Goal: Feedback & Contribution: Leave review/rating

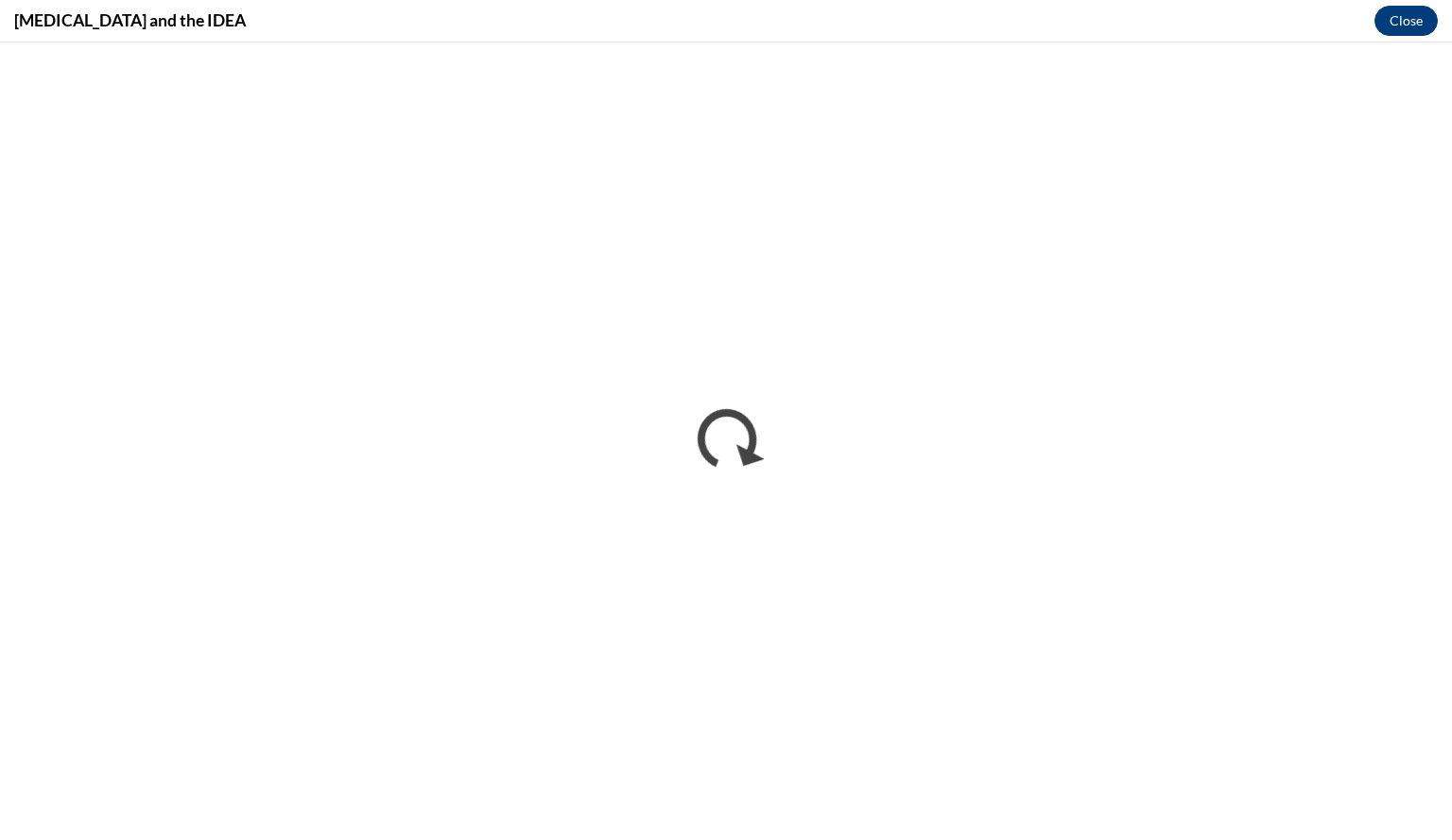
scroll to position [852, 0]
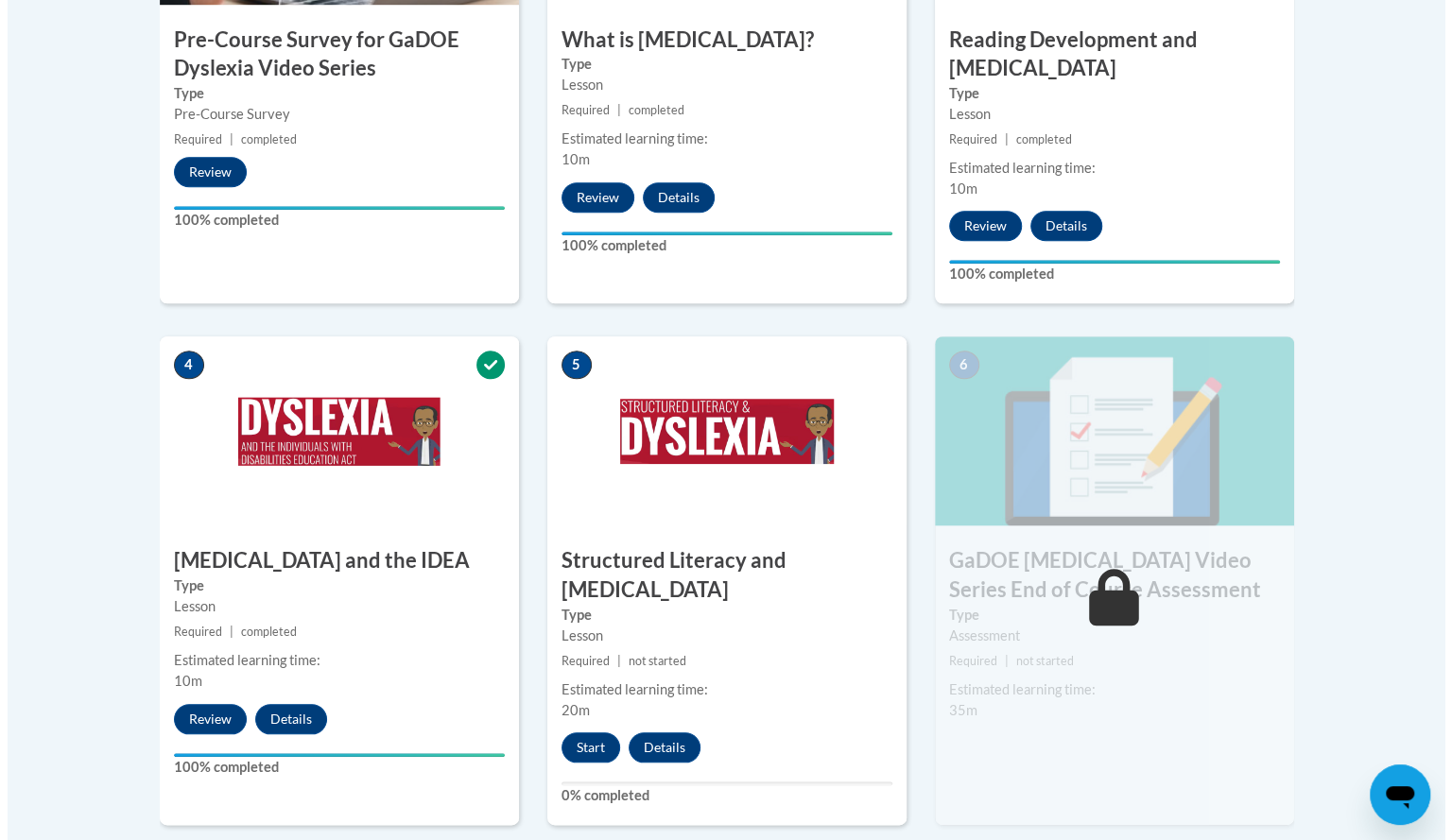
scroll to position [853, 0]
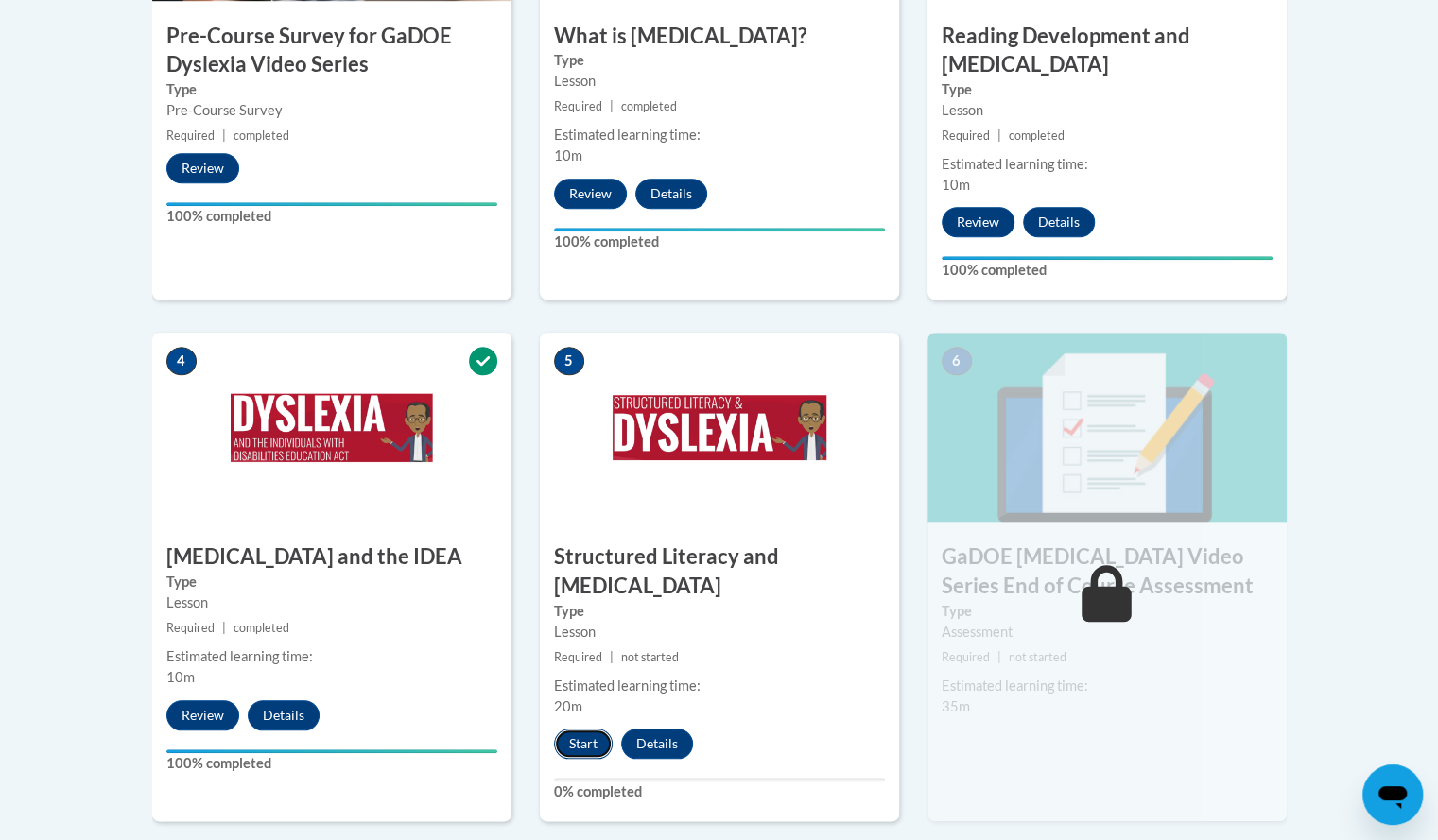
click at [576, 728] on button "Start" at bounding box center [583, 743] width 58 height 31
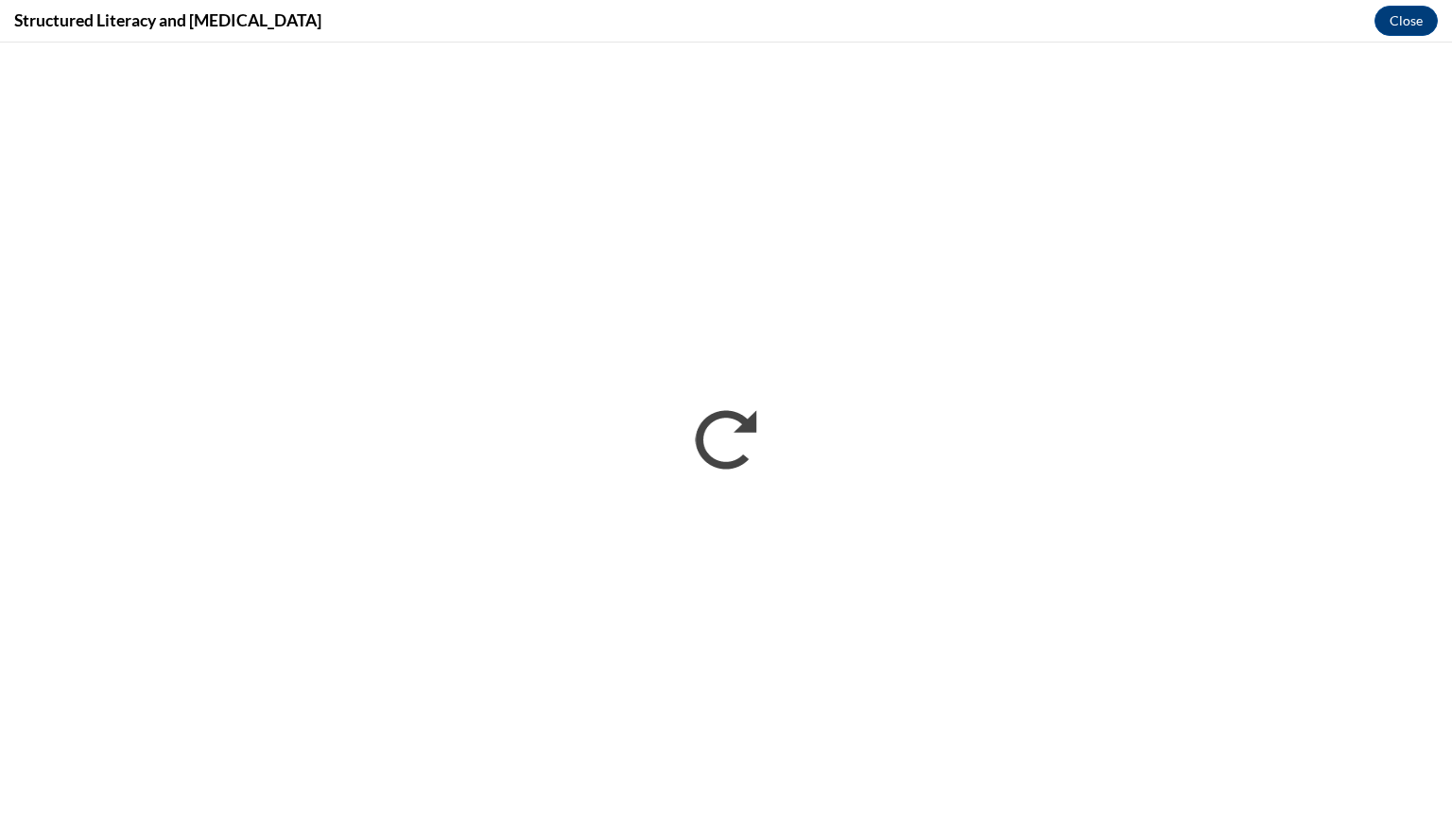
scroll to position [0, 0]
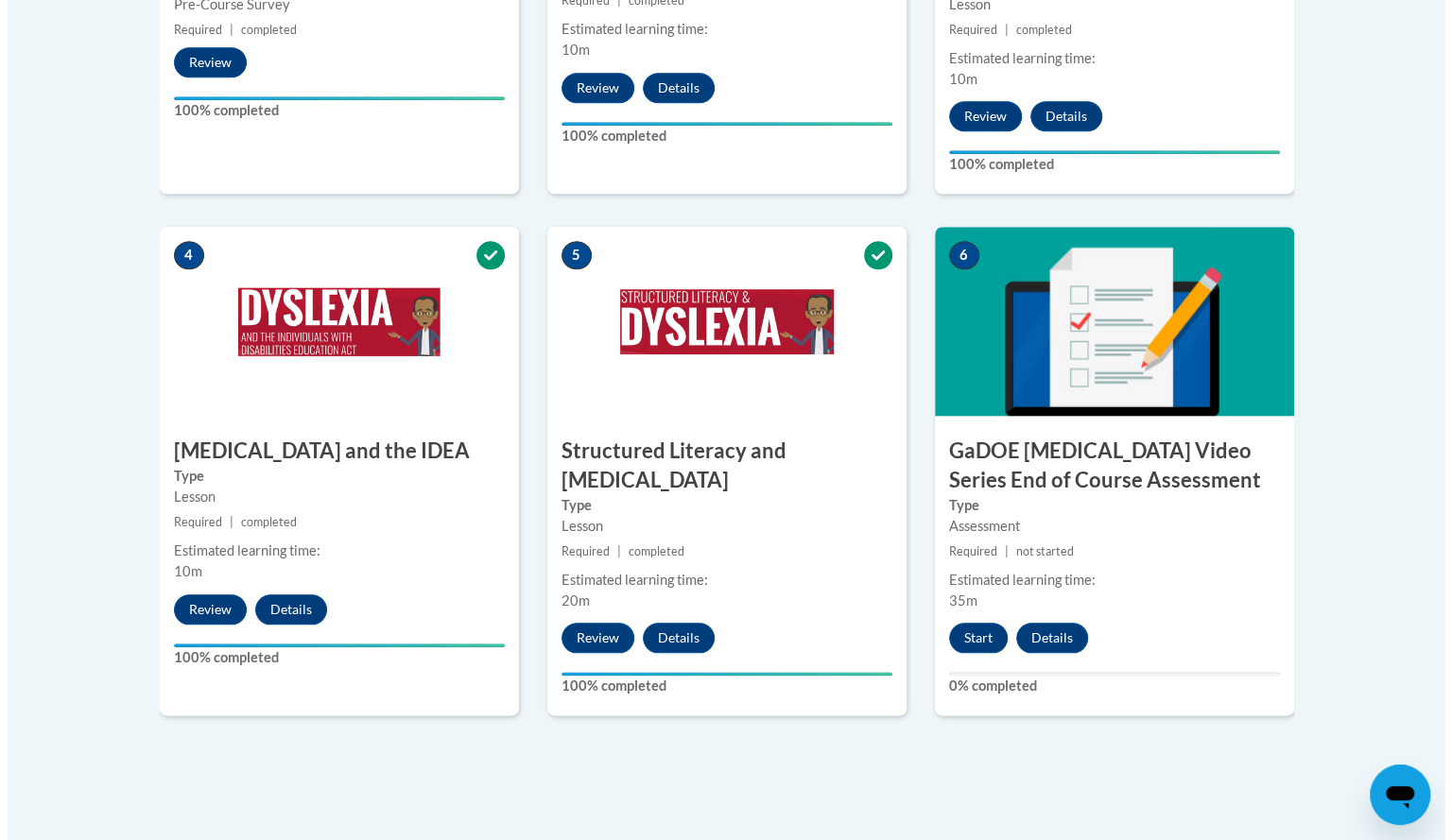
scroll to position [961, 0]
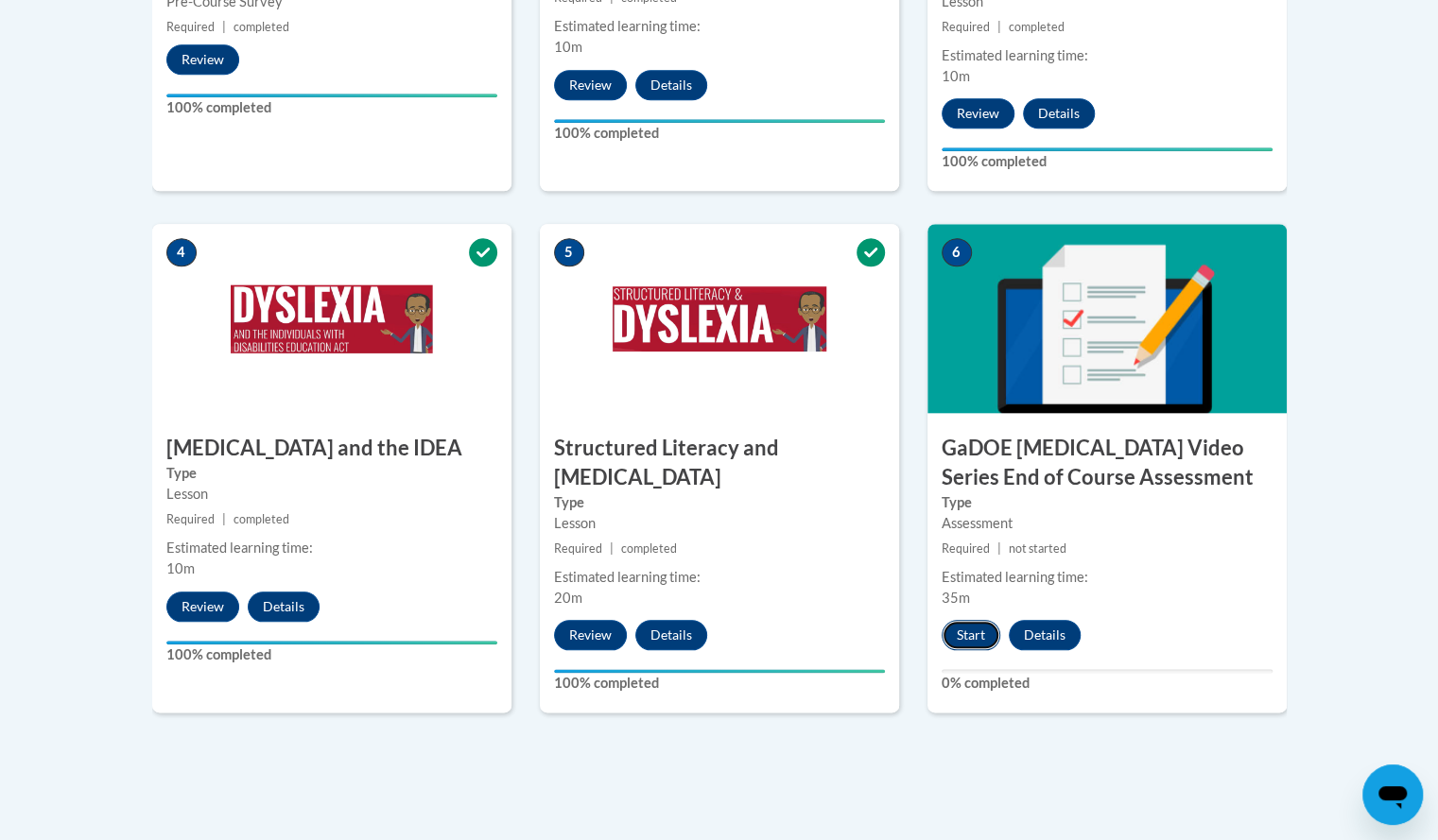
click at [980, 620] on button "Start" at bounding box center [970, 635] width 58 height 31
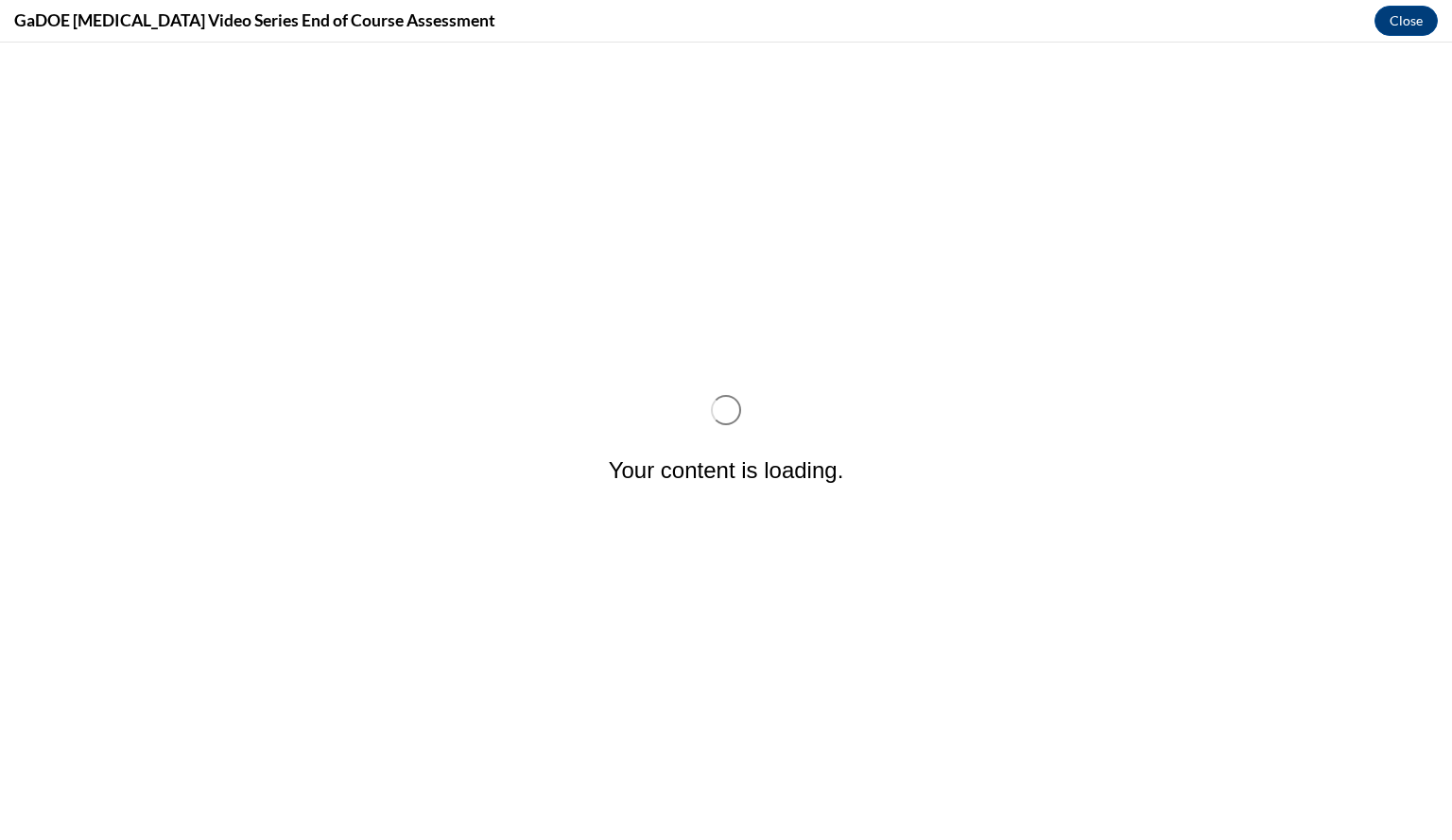
scroll to position [0, 0]
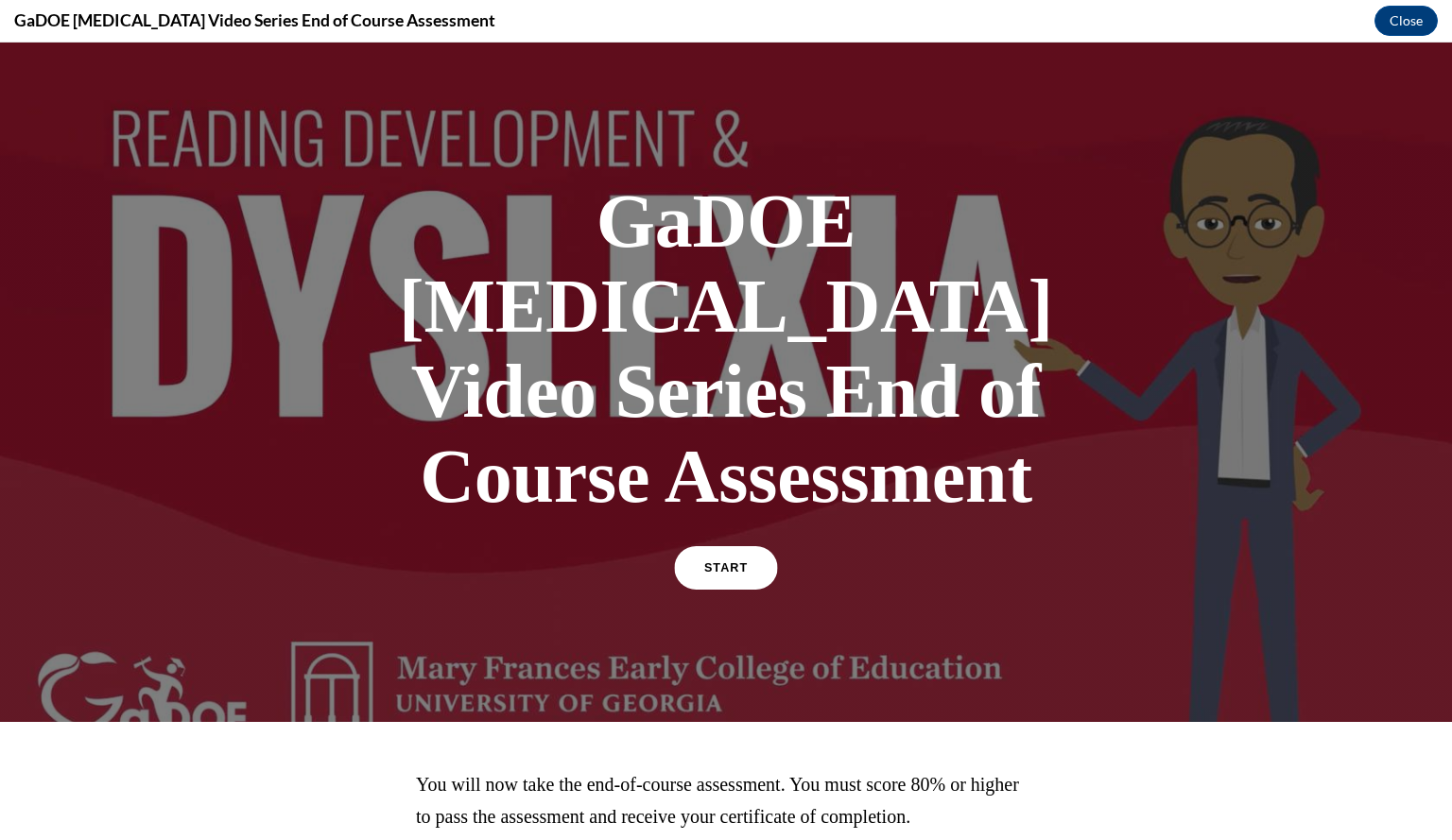
click at [742, 546] on link "START" at bounding box center [726, 568] width 103 height 44
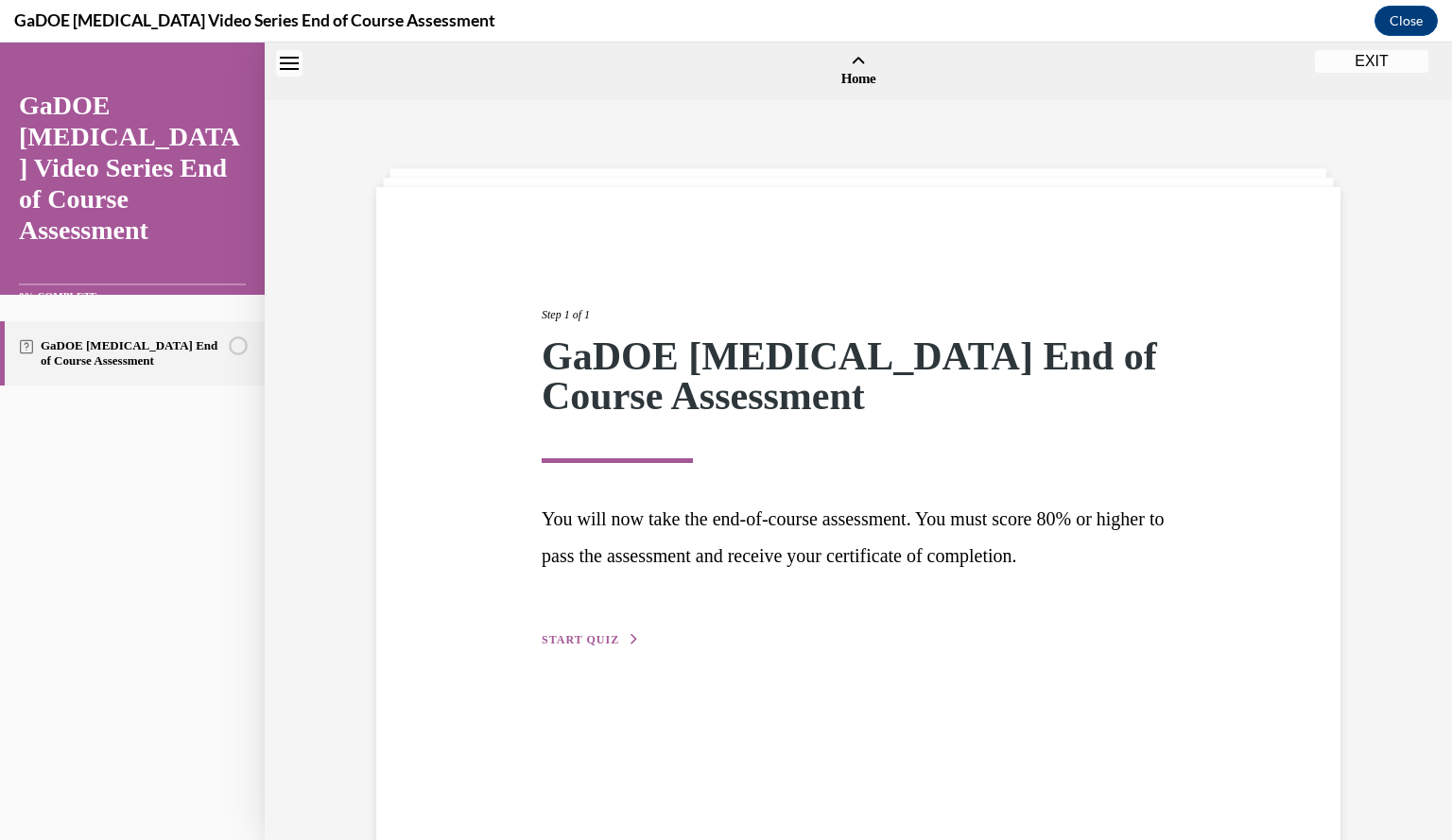
scroll to position [58, 0]
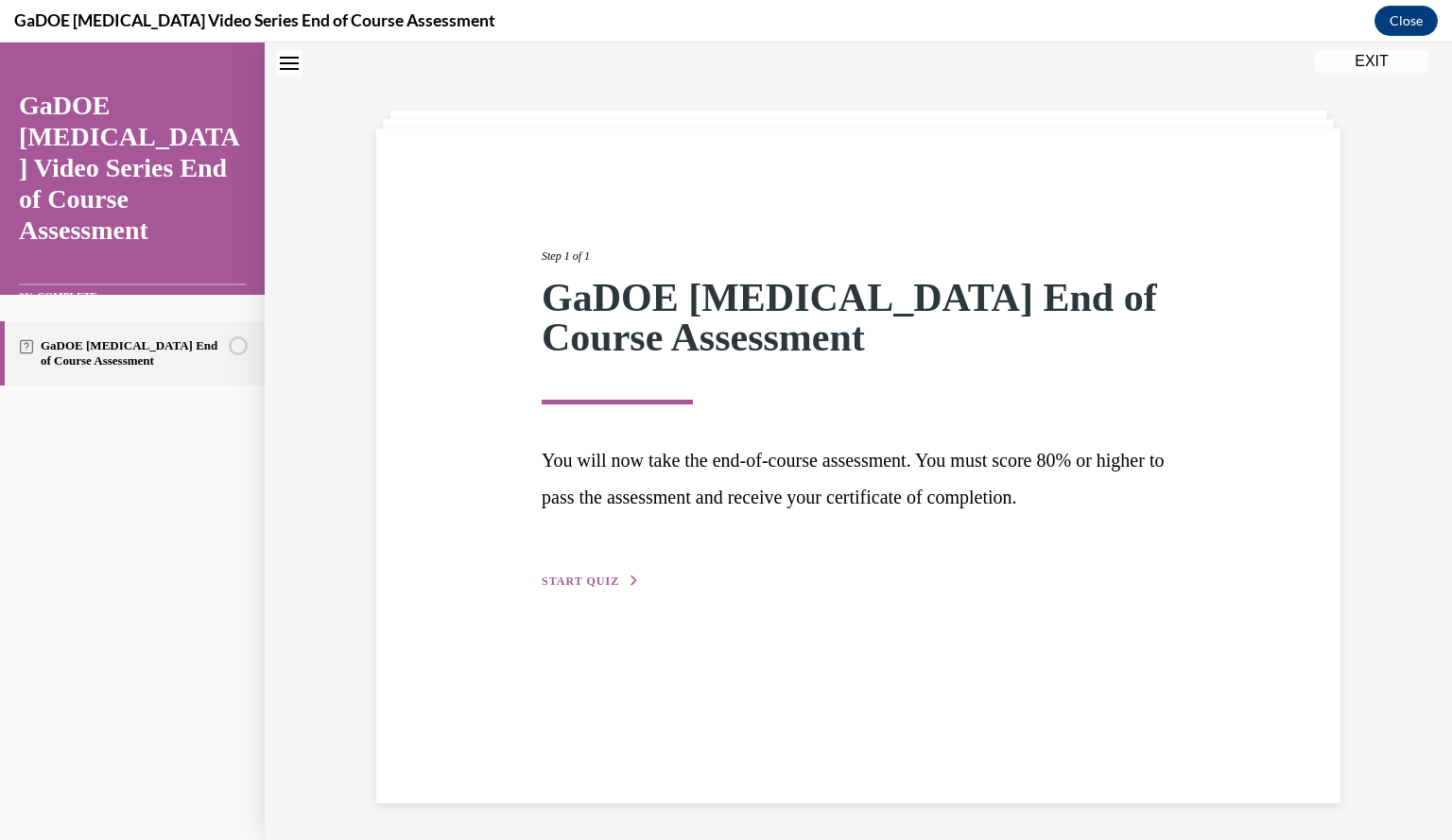
click at [576, 573] on button "START QUIZ" at bounding box center [590, 581] width 98 height 17
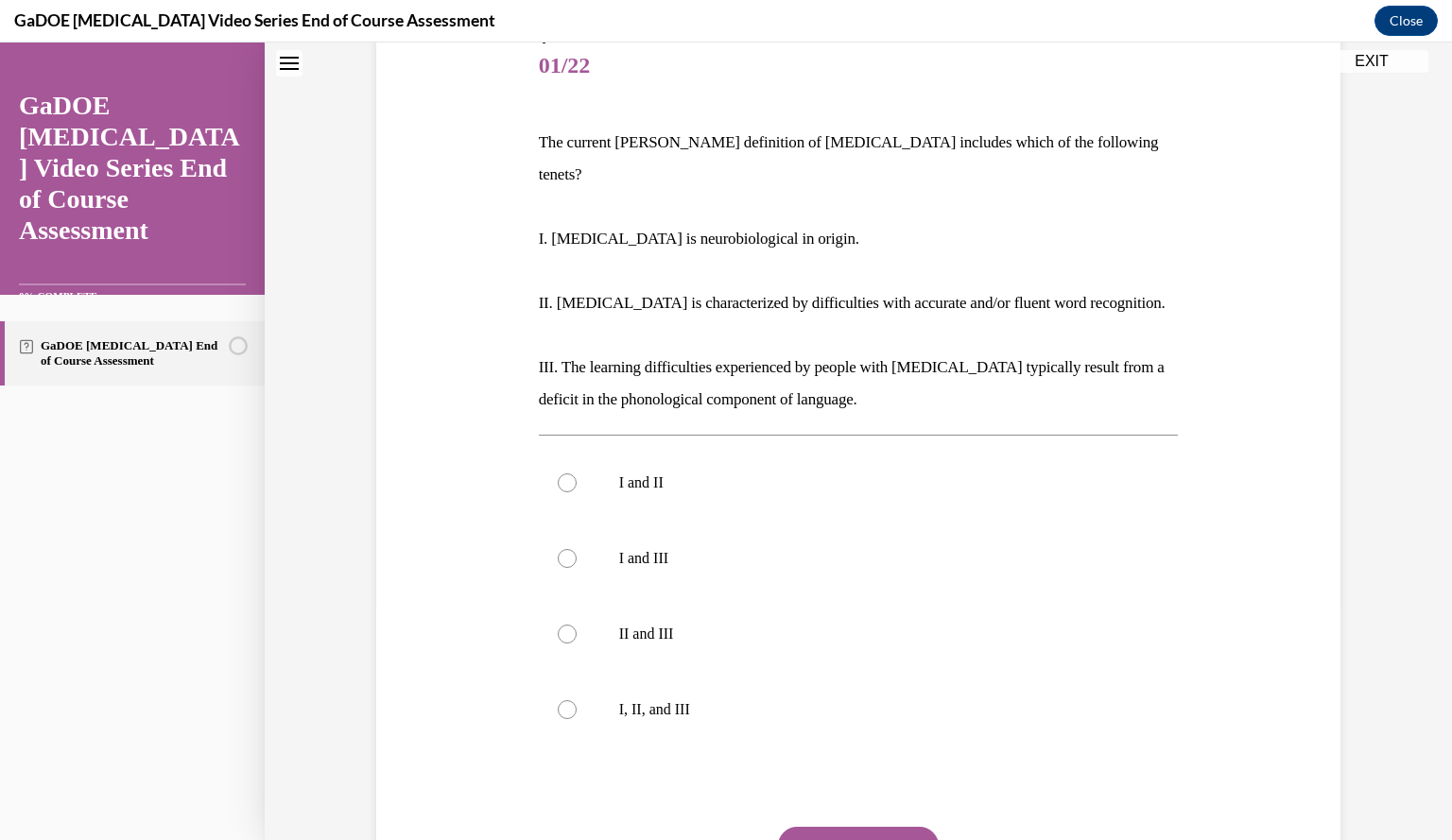
scroll to position [234, 0]
click at [643, 700] on p "I, II, and III" at bounding box center [876, 708] width 513 height 19
click at [577, 700] on input "I, II, and III" at bounding box center [567, 708] width 19 height 19
radio input "true"
click at [821, 826] on button "SUBMIT" at bounding box center [858, 845] width 160 height 38
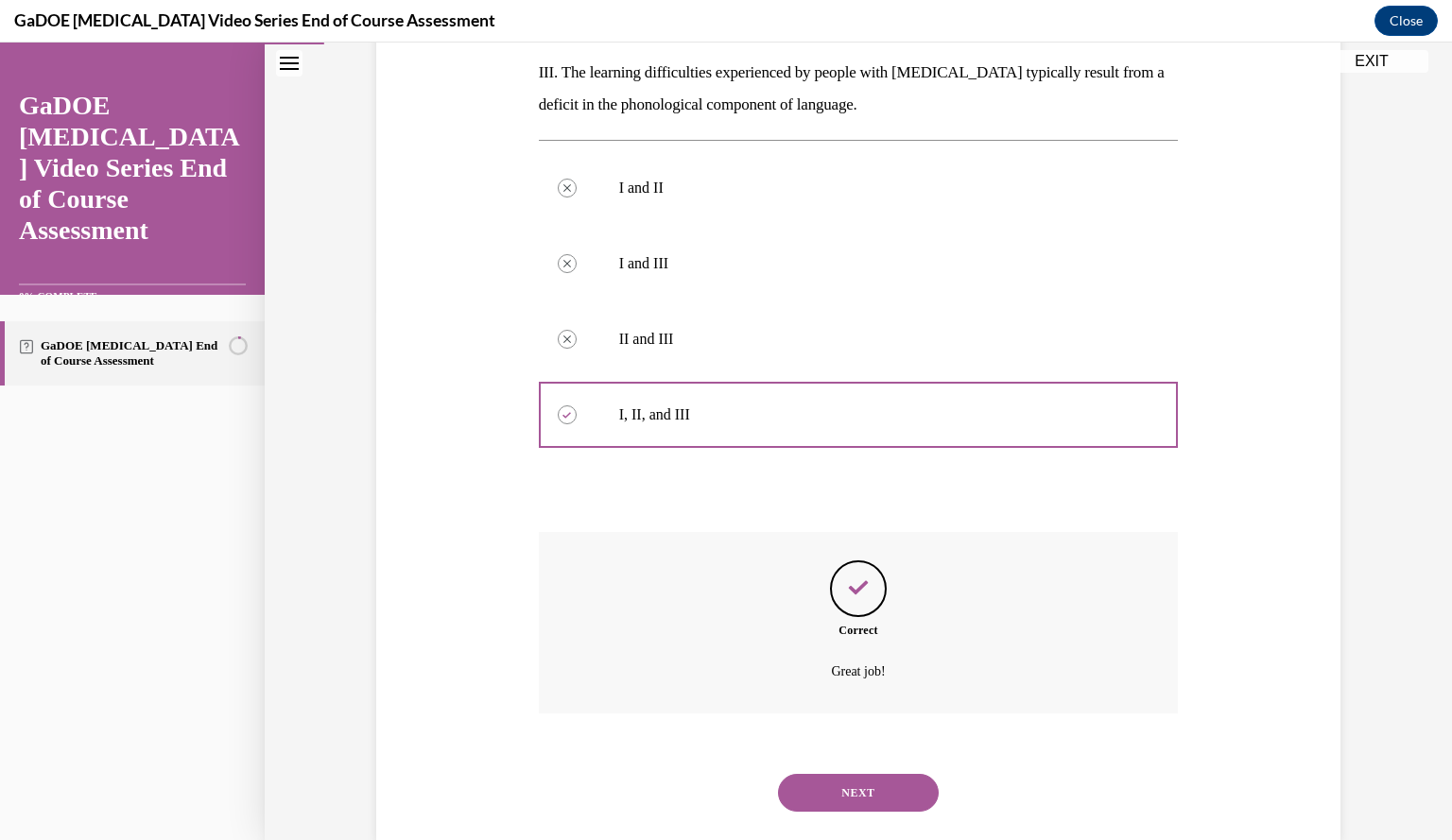
scroll to position [533, 0]
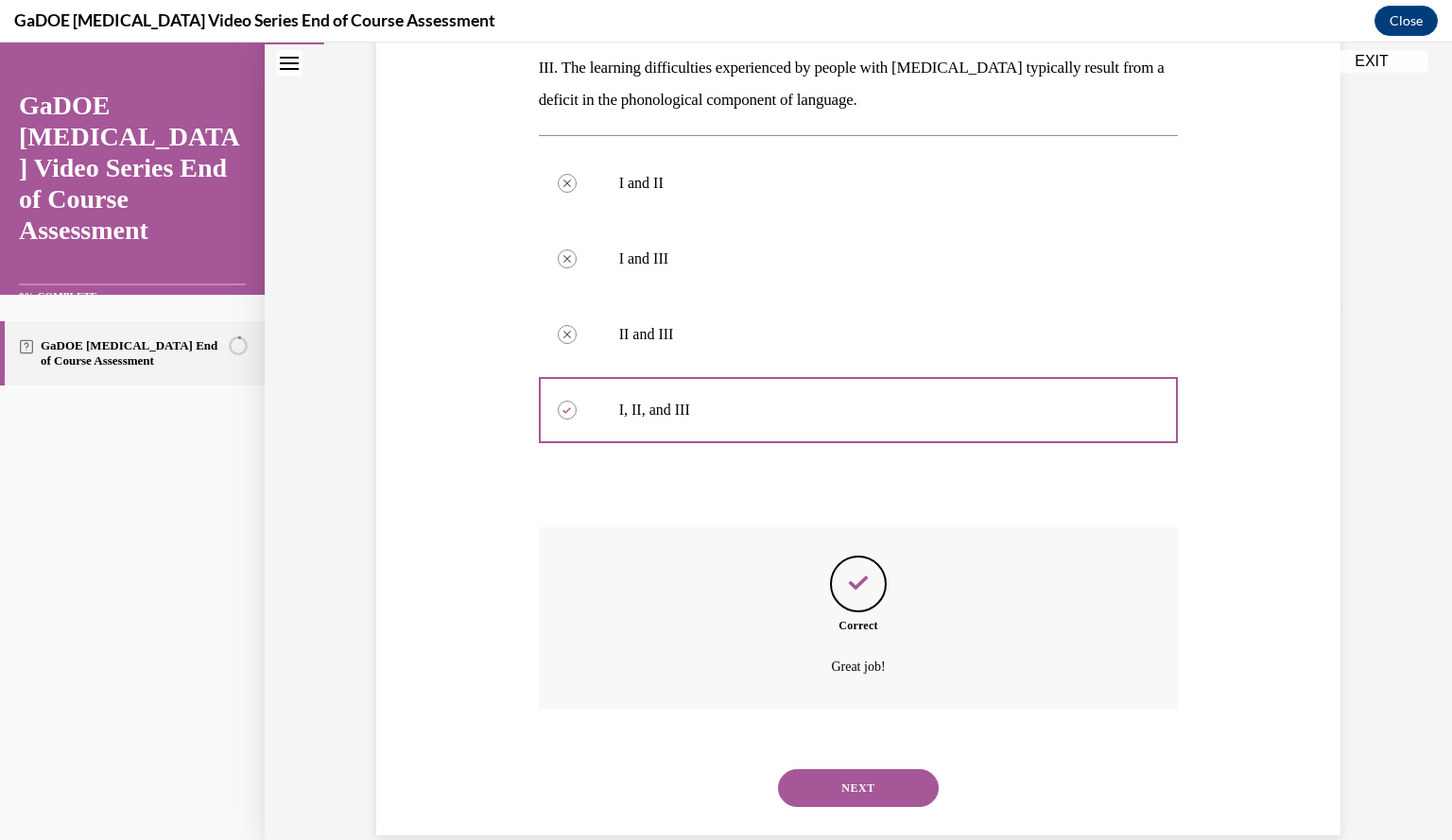
click at [858, 770] on button "NEXT" at bounding box center [858, 789] width 160 height 38
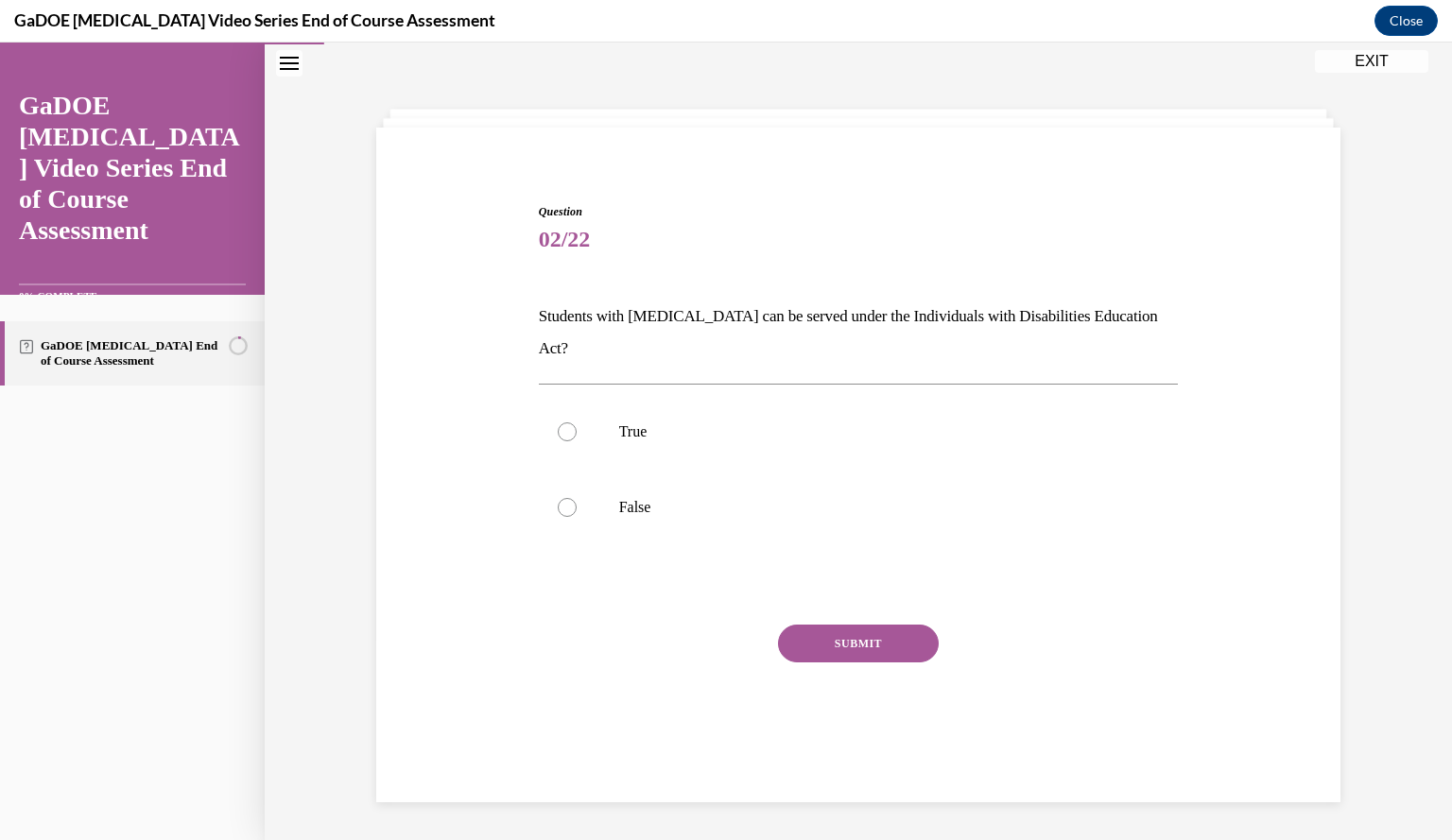
scroll to position [59, 0]
click at [832, 411] on label "True" at bounding box center [858, 431] width 640 height 75
click at [577, 422] on input "True" at bounding box center [567, 431] width 19 height 19
radio input "true"
click at [879, 624] on button "SUBMIT" at bounding box center [858, 643] width 160 height 38
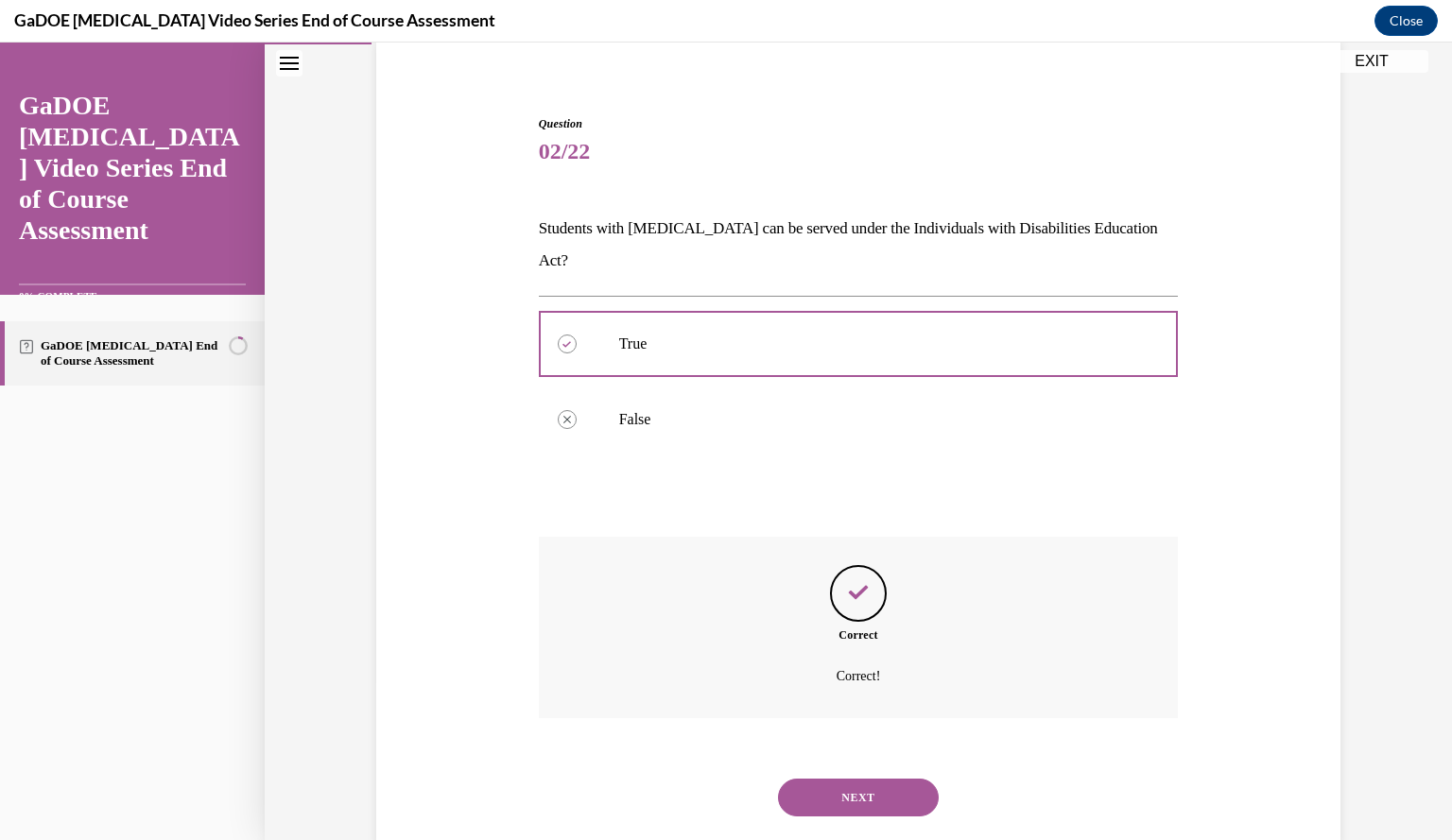
scroll to position [157, 0]
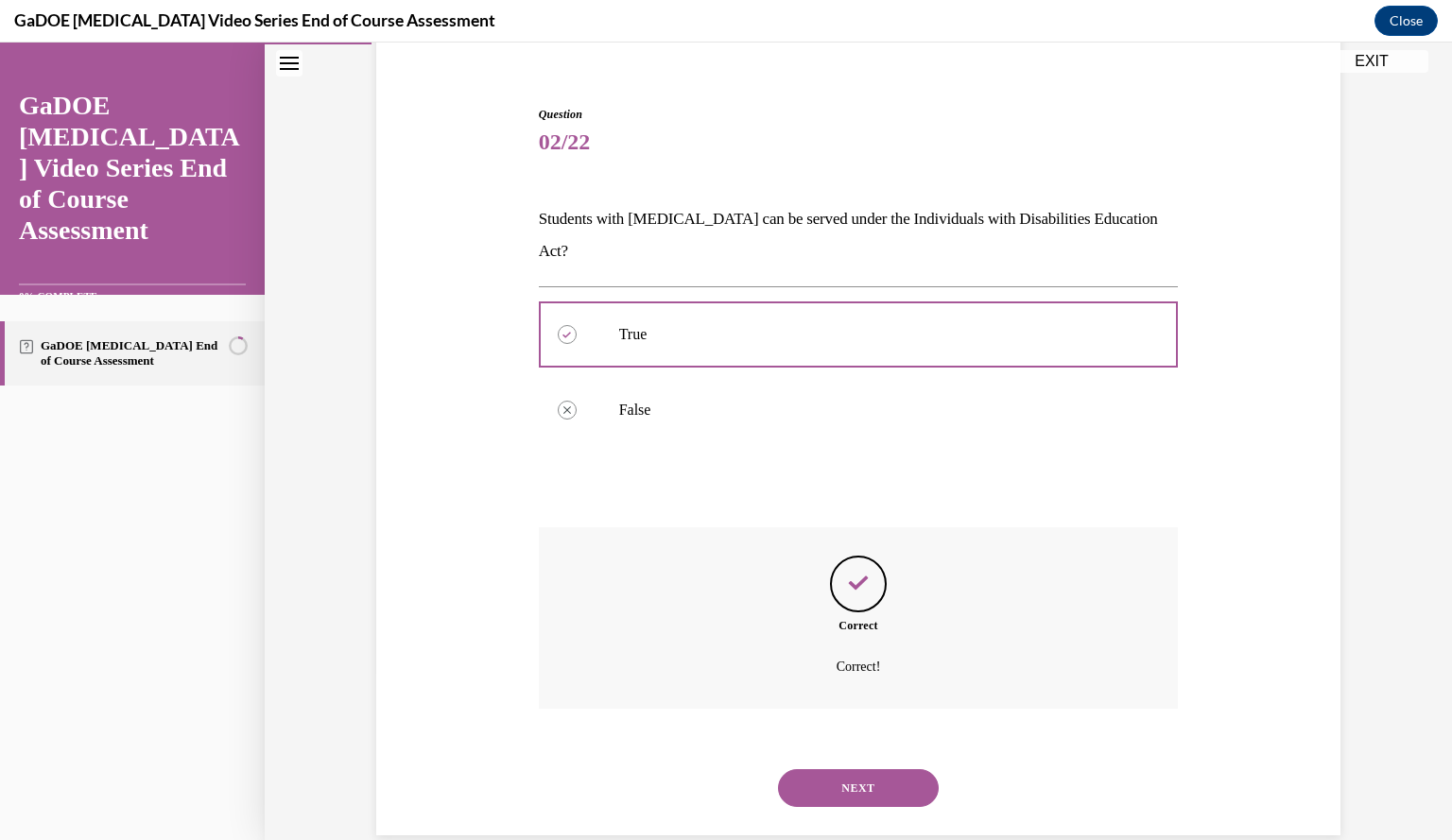
click at [837, 770] on button "NEXT" at bounding box center [858, 789] width 160 height 38
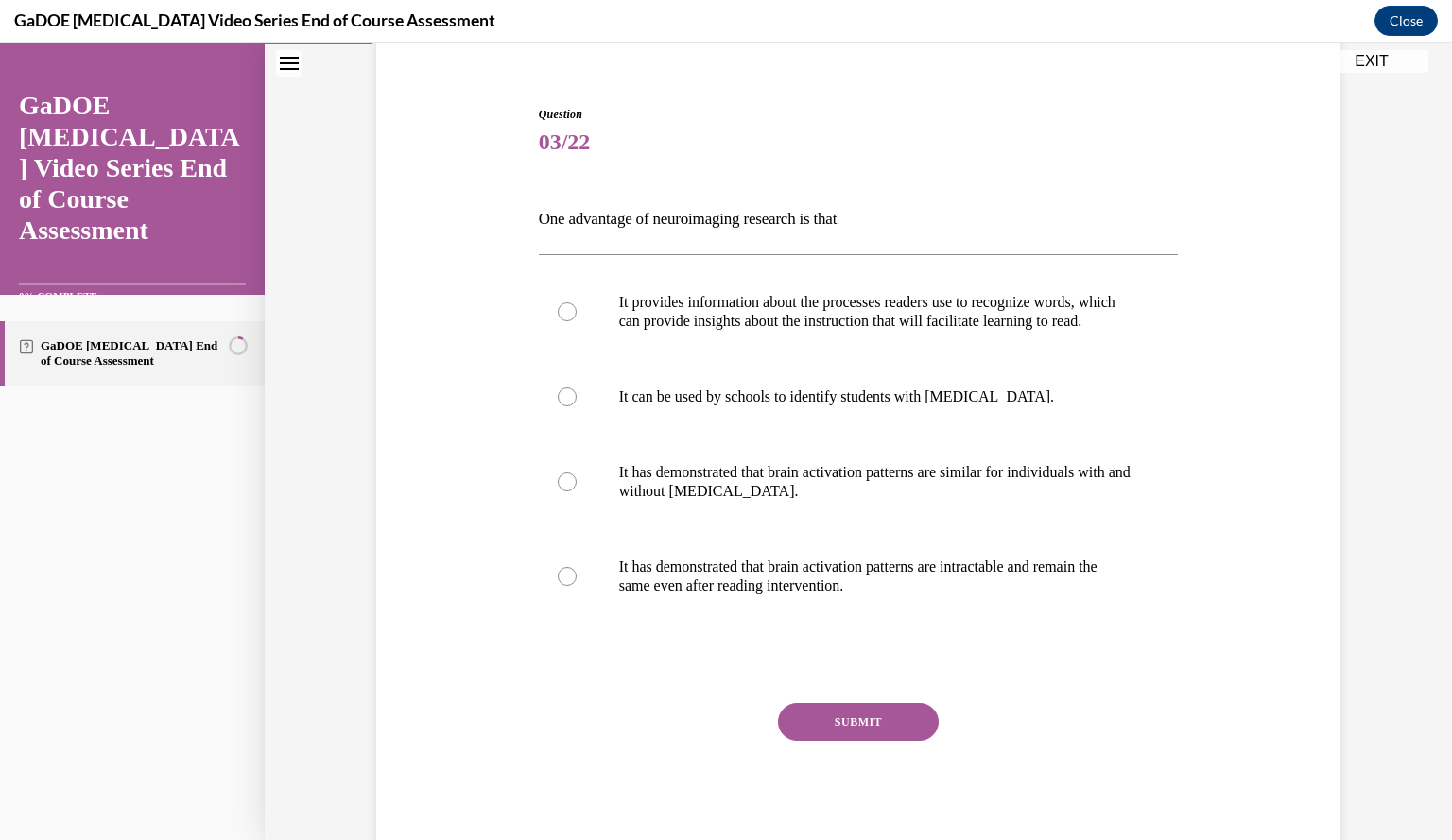
scroll to position [98, 0]
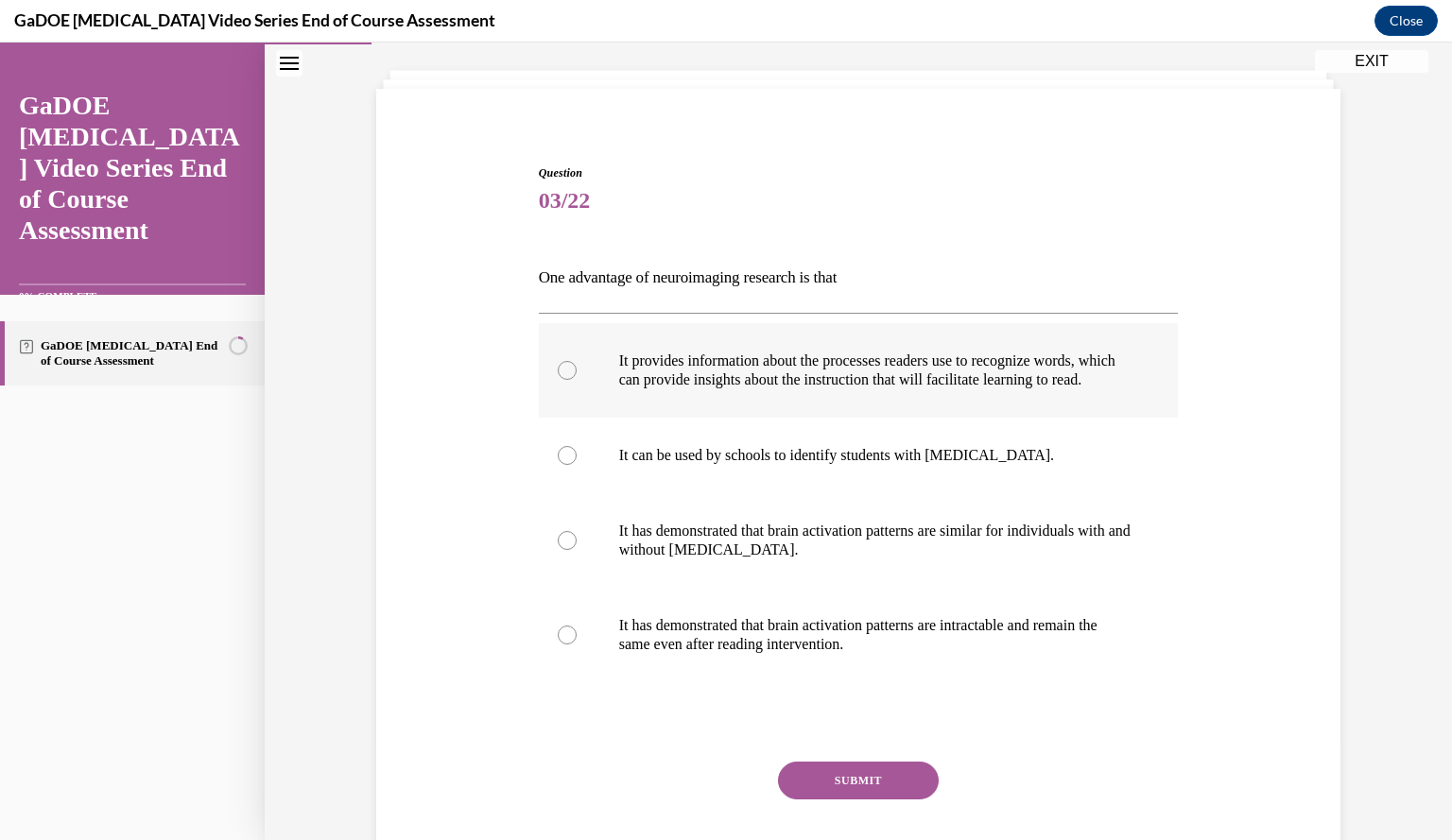
click at [770, 390] on p "It provides information about the processes readers use to recognize words, whi…" at bounding box center [876, 370] width 513 height 38
click at [577, 380] on input "It provides information about the processes readers use to recognize words, whi…" at bounding box center [567, 370] width 19 height 19
radio input "true"
click at [847, 788] on button "SUBMIT" at bounding box center [858, 781] width 160 height 38
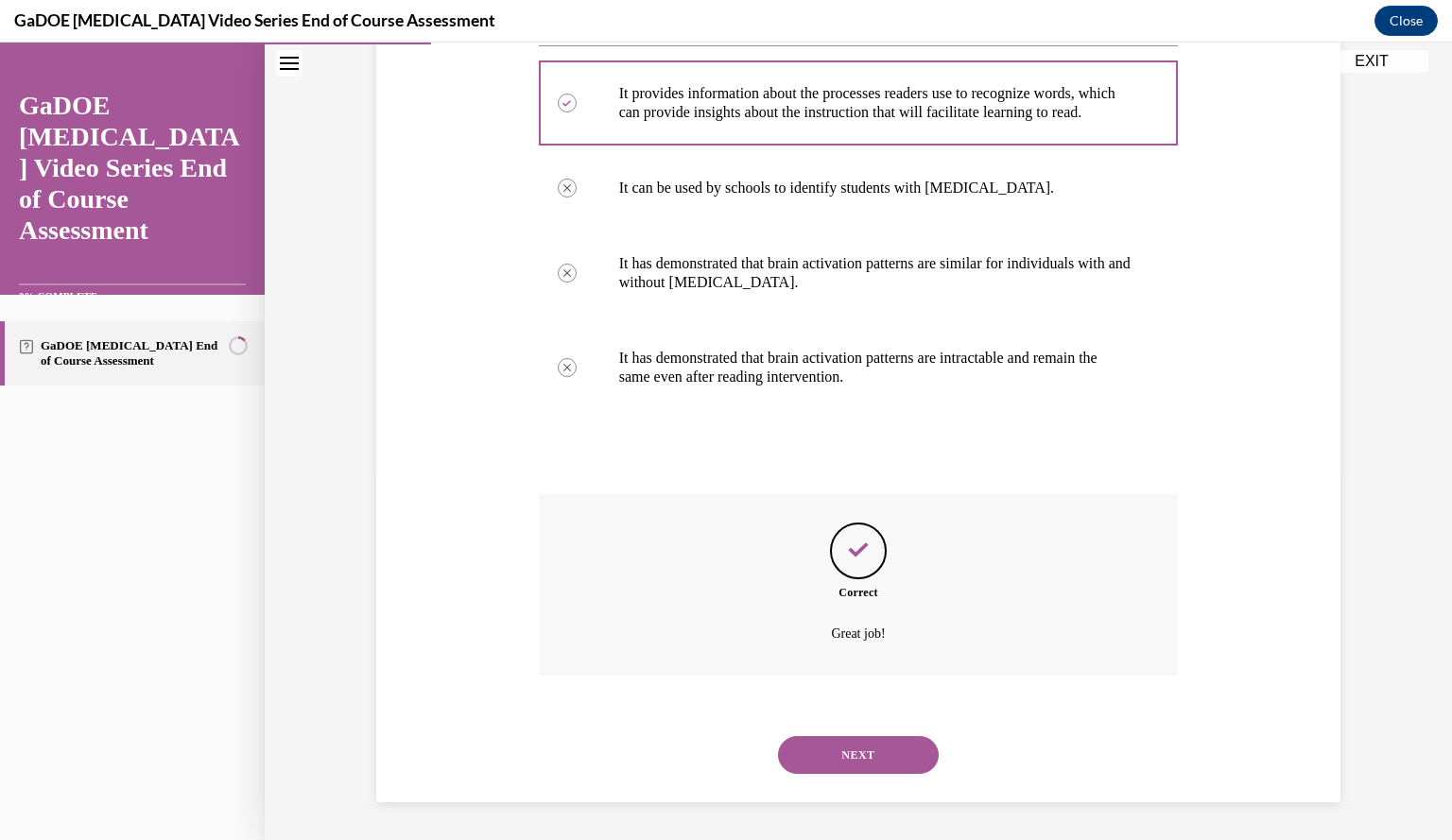
scroll to position [384, 0]
click at [843, 765] on button "NEXT" at bounding box center [858, 755] width 160 height 38
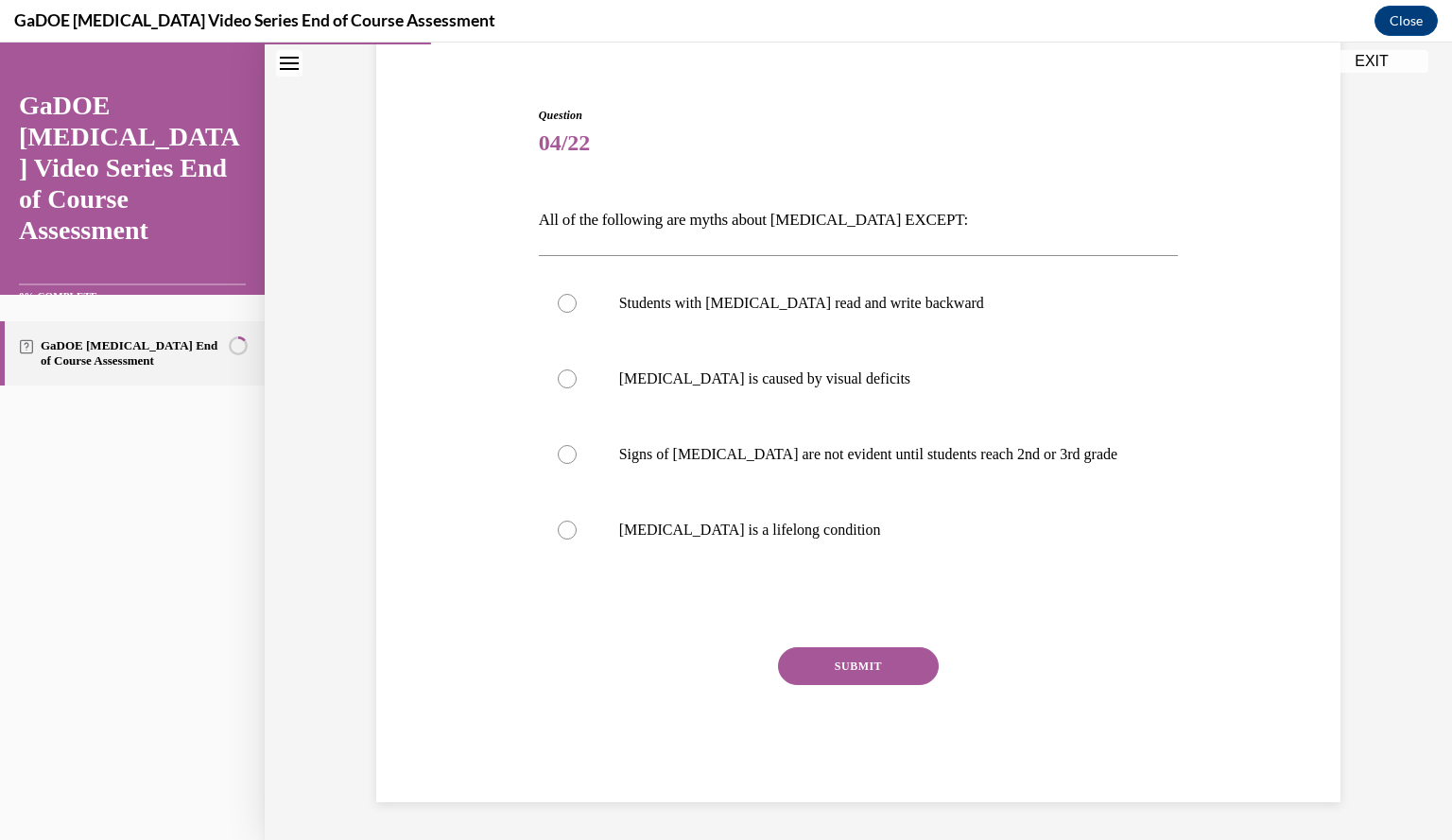
scroll to position [155, 0]
click at [736, 557] on label "[MEDICAL_DATA] is a lifelong condition" at bounding box center [858, 531] width 640 height 75
click at [577, 540] on input "[MEDICAL_DATA] is a lifelong condition" at bounding box center [567, 530] width 19 height 19
radio input "true"
click at [812, 672] on button "SUBMIT" at bounding box center [858, 667] width 160 height 38
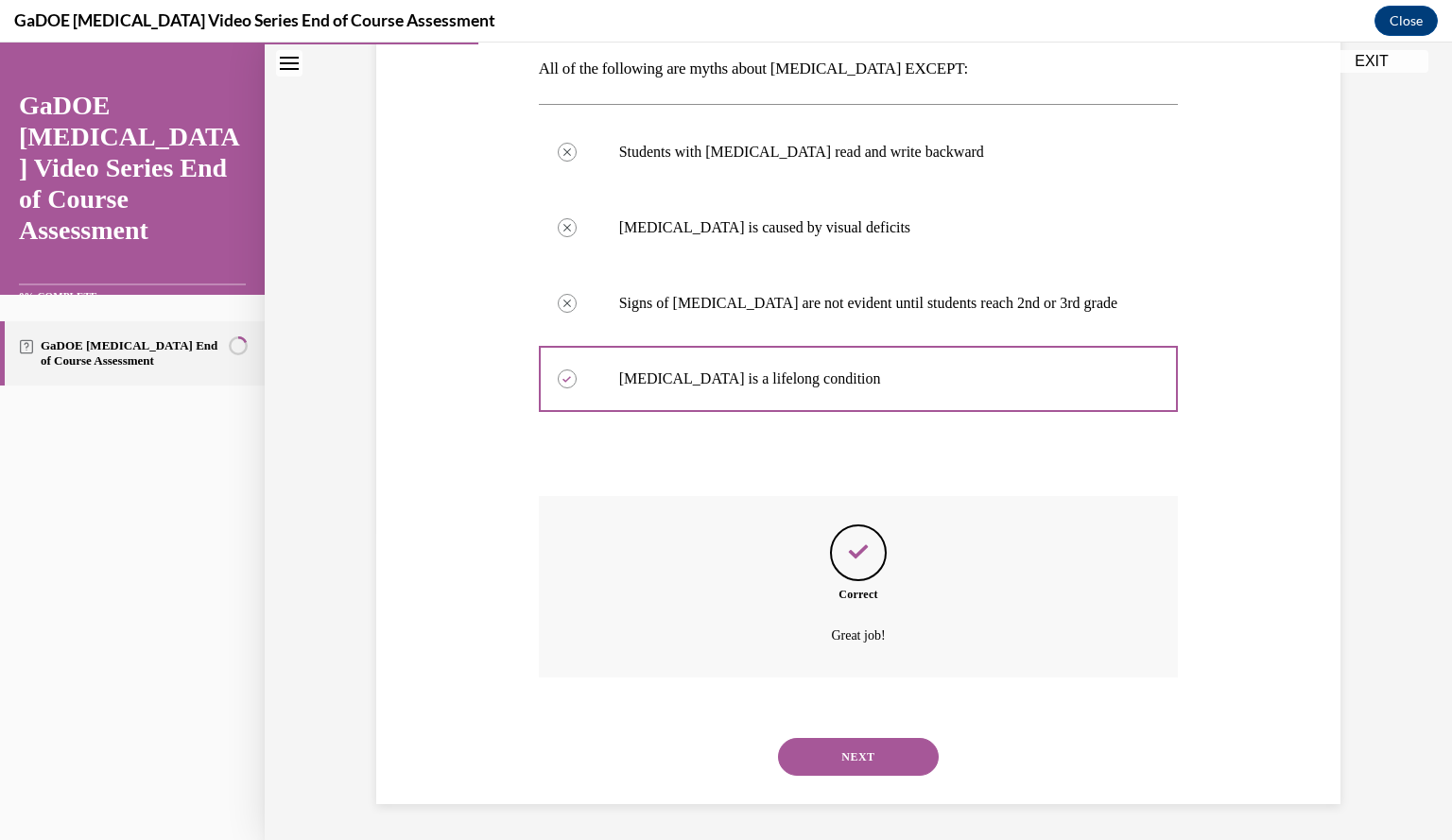
scroll to position [308, 0]
click at [877, 757] on button "NEXT" at bounding box center [858, 756] width 160 height 38
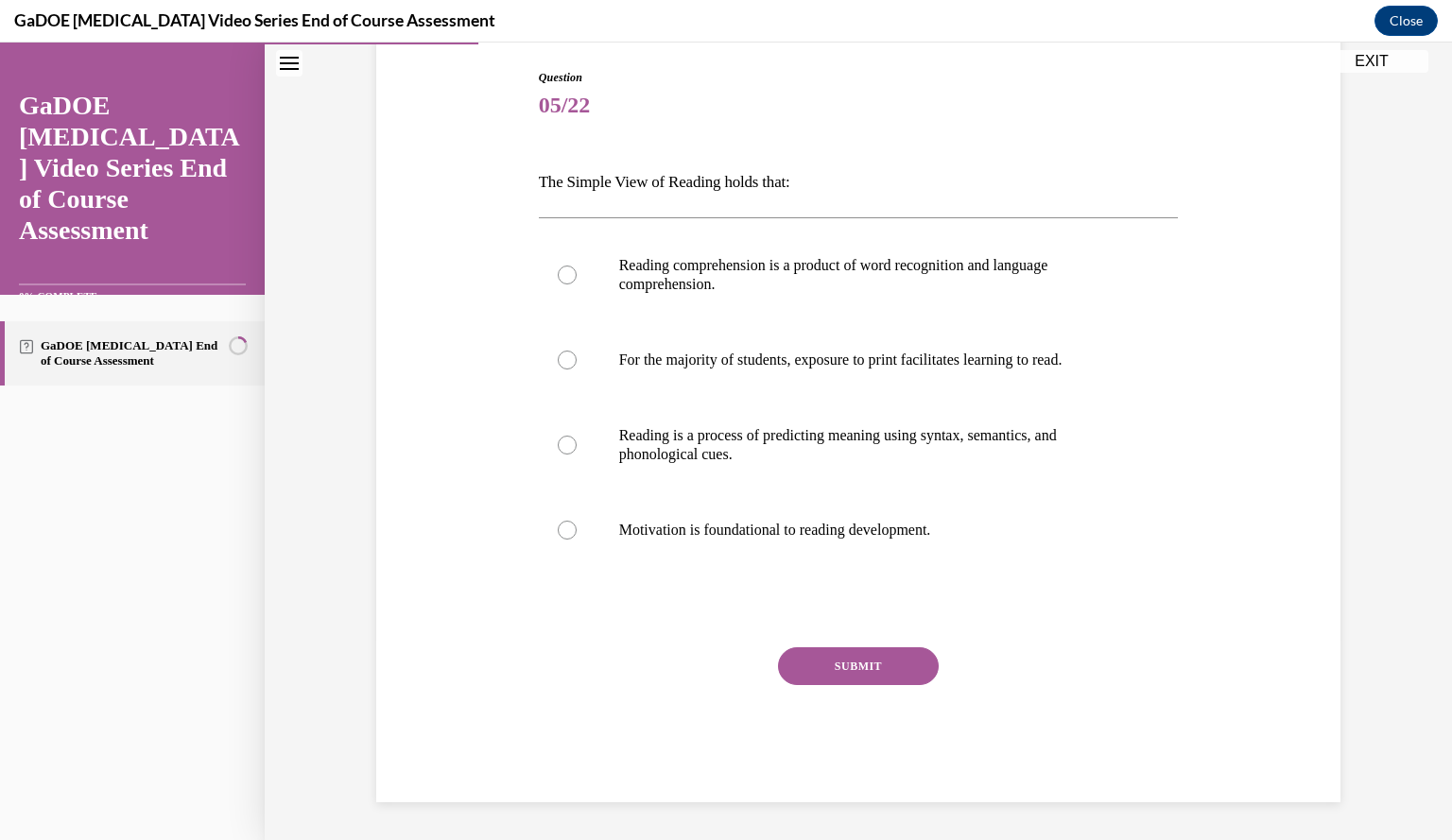
scroll to position [193, 0]
click at [710, 280] on p "Reading comprehension is a product of word recognition and language comprehensi…" at bounding box center [876, 276] width 513 height 38
click at [577, 280] on input "Reading comprehension is a product of word recognition and language comprehensi…" at bounding box center [567, 275] width 19 height 19
radio input "true"
click at [843, 674] on button "SUBMIT" at bounding box center [858, 667] width 160 height 38
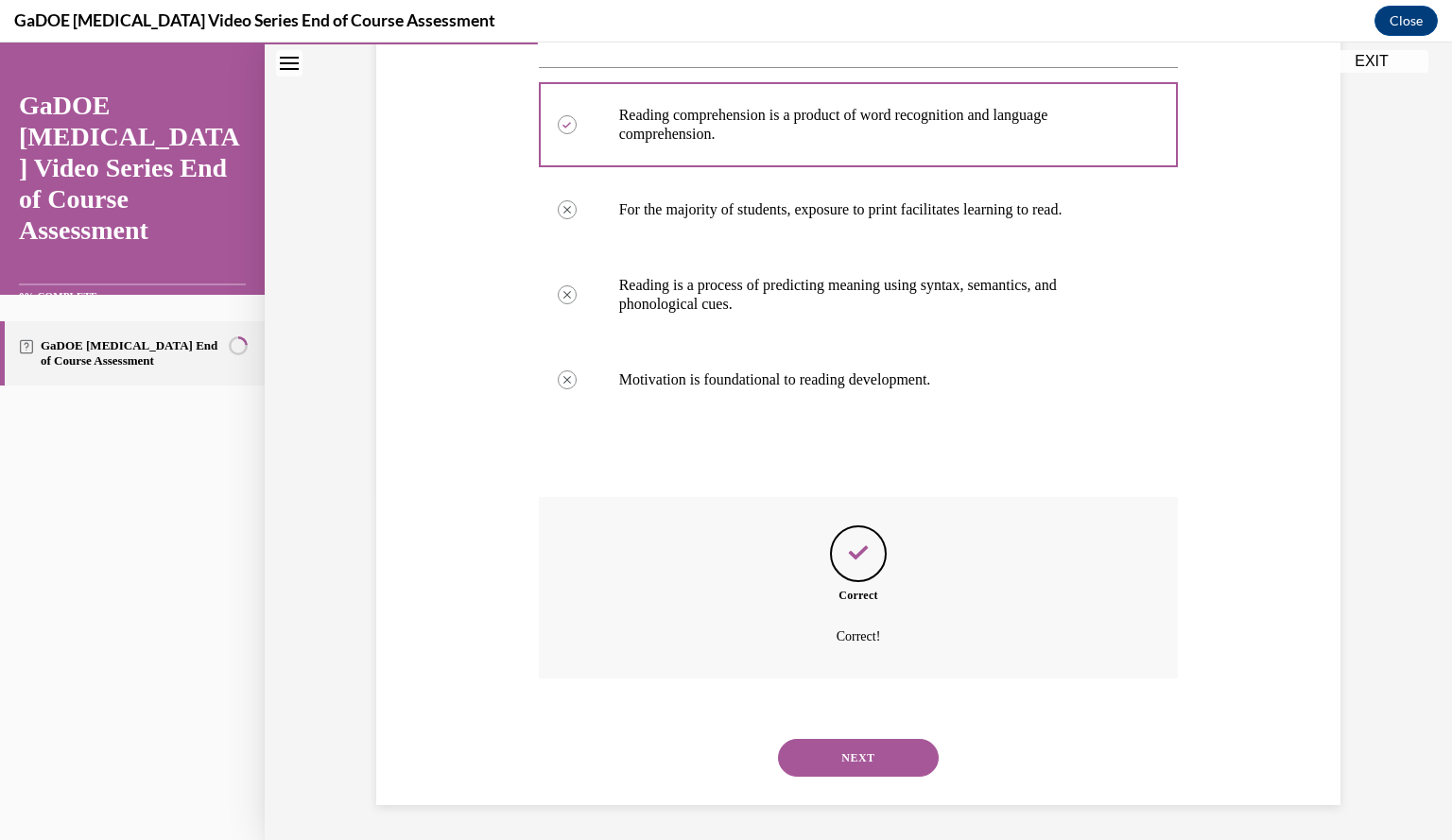
scroll to position [346, 0]
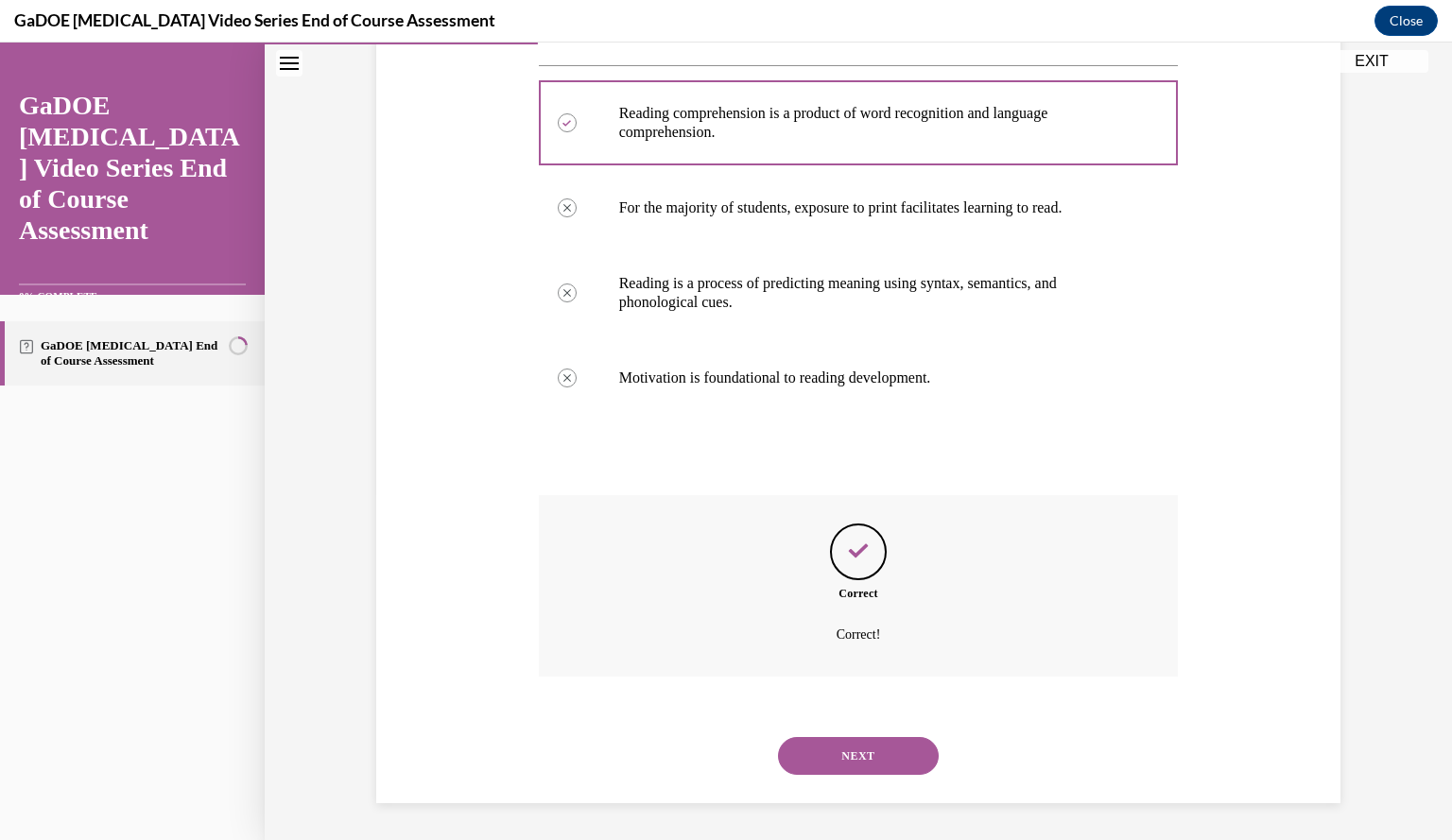
click at [849, 759] on button "NEXT" at bounding box center [858, 756] width 160 height 38
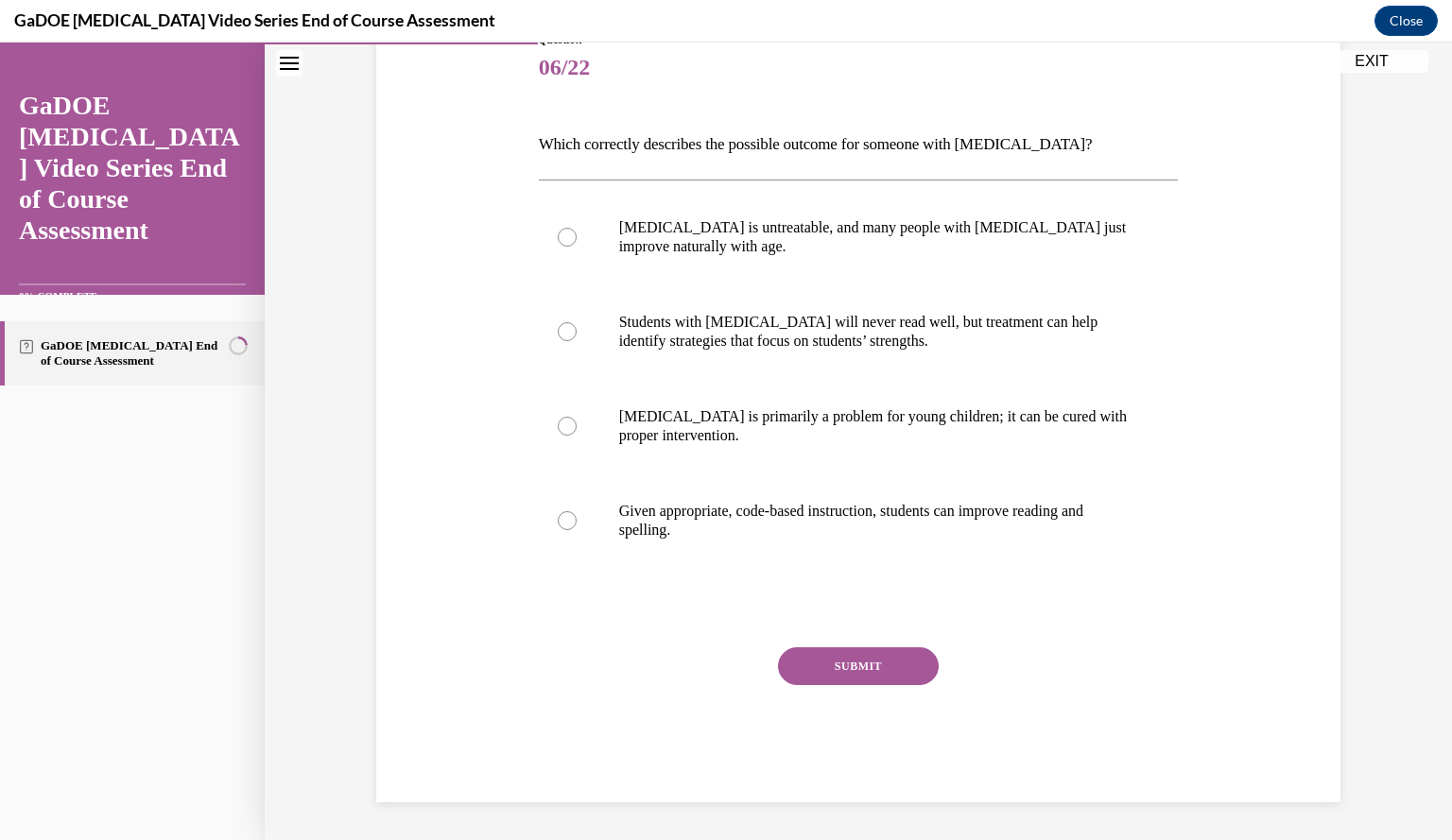
scroll to position [211, 0]
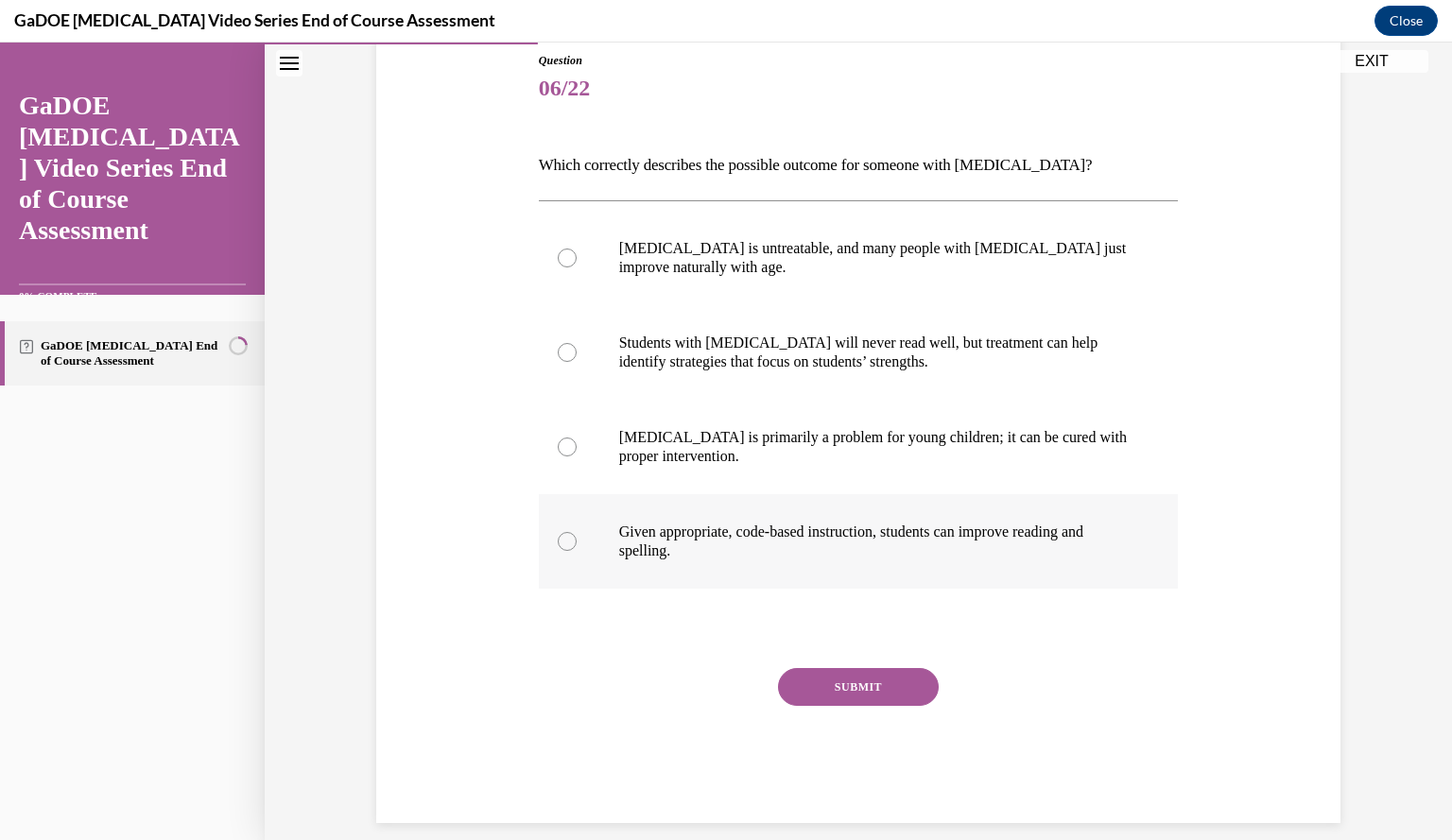
click at [792, 528] on p "Given appropriate, code-based instruction, students can improve reading and spe…" at bounding box center [876, 541] width 513 height 38
click at [577, 532] on input "Given appropriate, code-based instruction, students can improve reading and spe…" at bounding box center [567, 541] width 19 height 19
radio input "true"
click at [815, 696] on button "SUBMIT" at bounding box center [858, 687] width 160 height 38
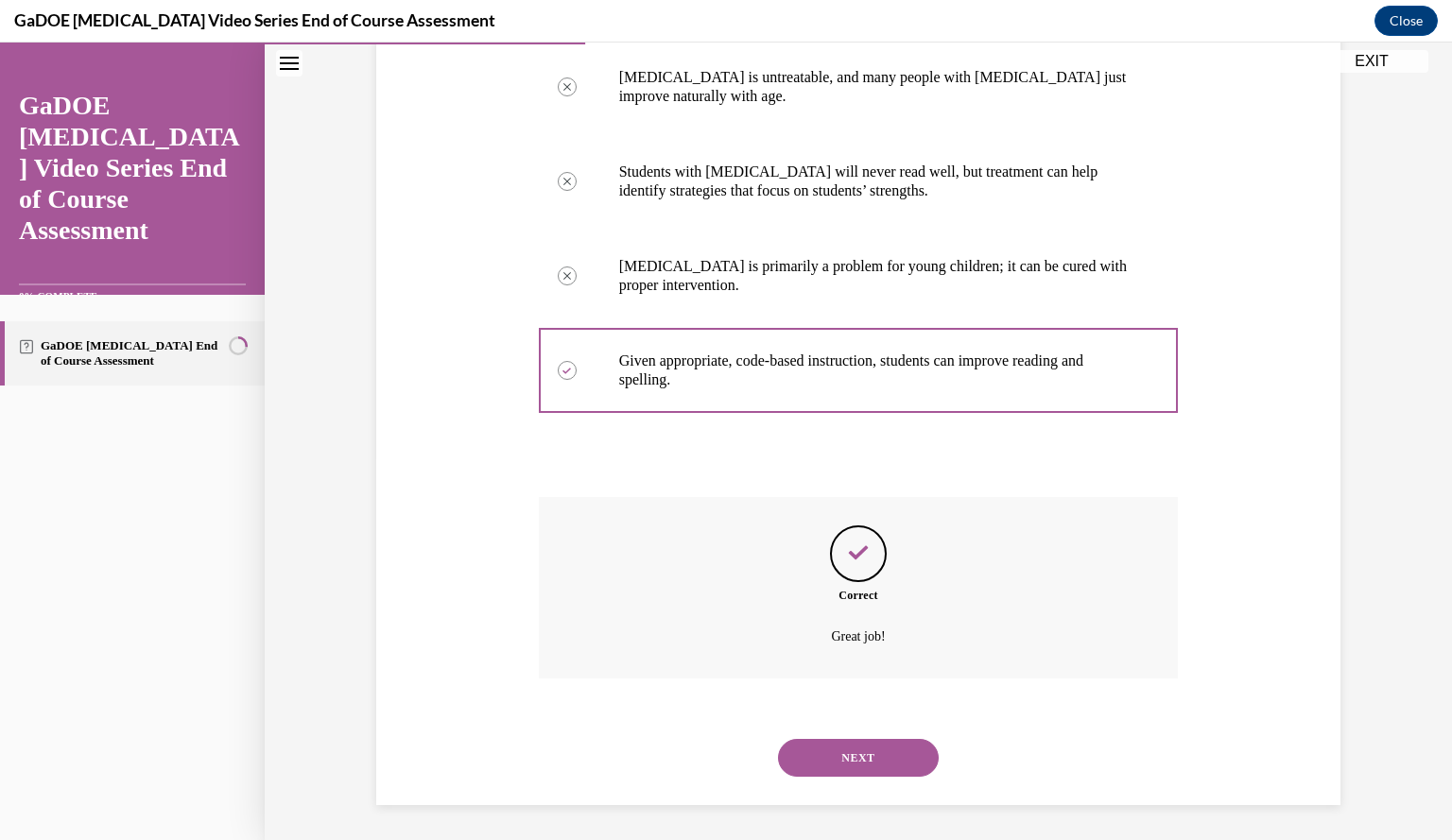
scroll to position [384, 0]
click at [879, 750] on button "NEXT" at bounding box center [858, 756] width 160 height 38
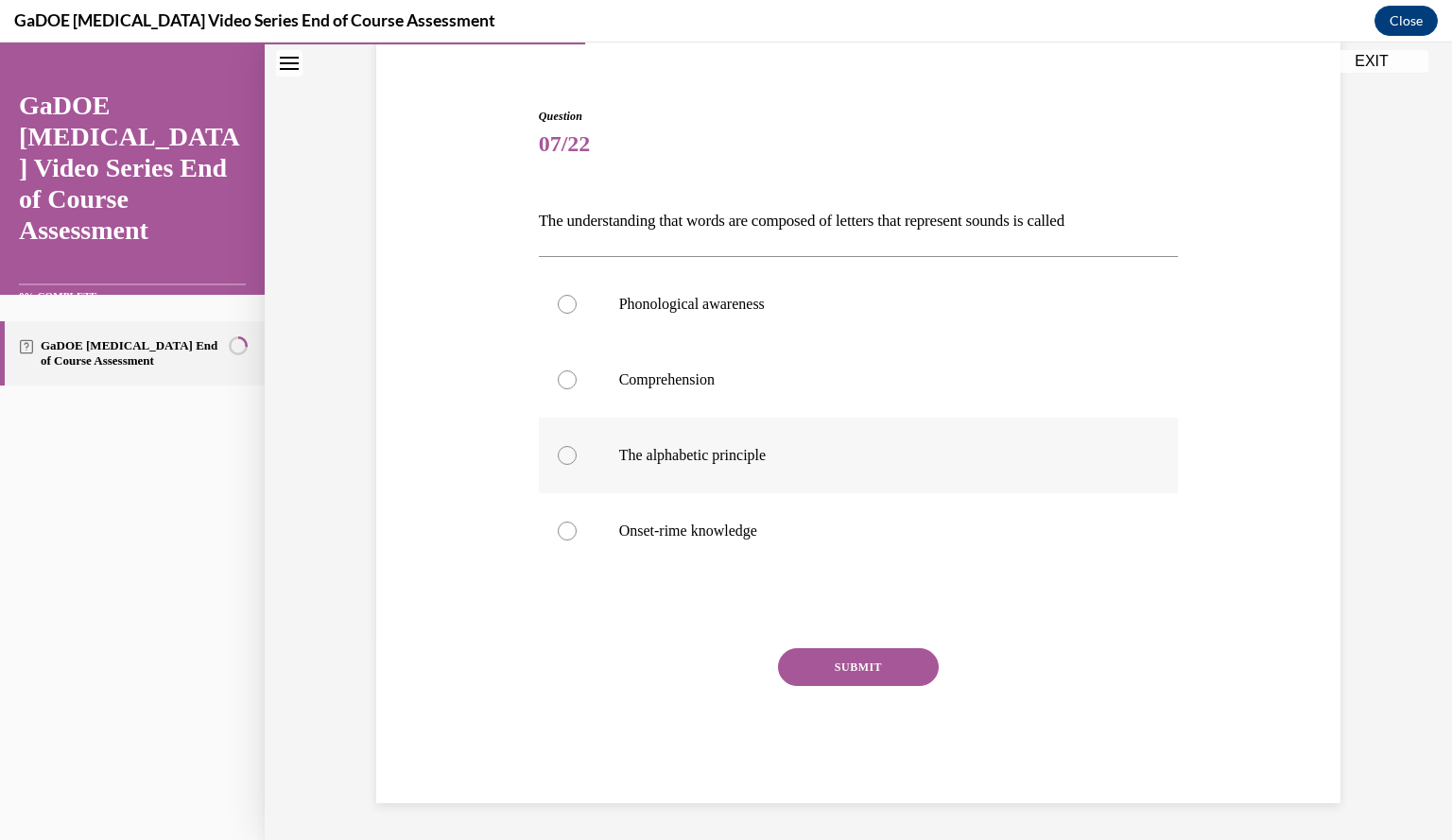
click at [981, 445] on label "The alphabetic principle" at bounding box center [858, 455] width 640 height 75
click at [577, 446] on input "The alphabetic principle" at bounding box center [567, 455] width 19 height 19
radio input "true"
click at [895, 670] on button "SUBMIT" at bounding box center [858, 667] width 160 height 38
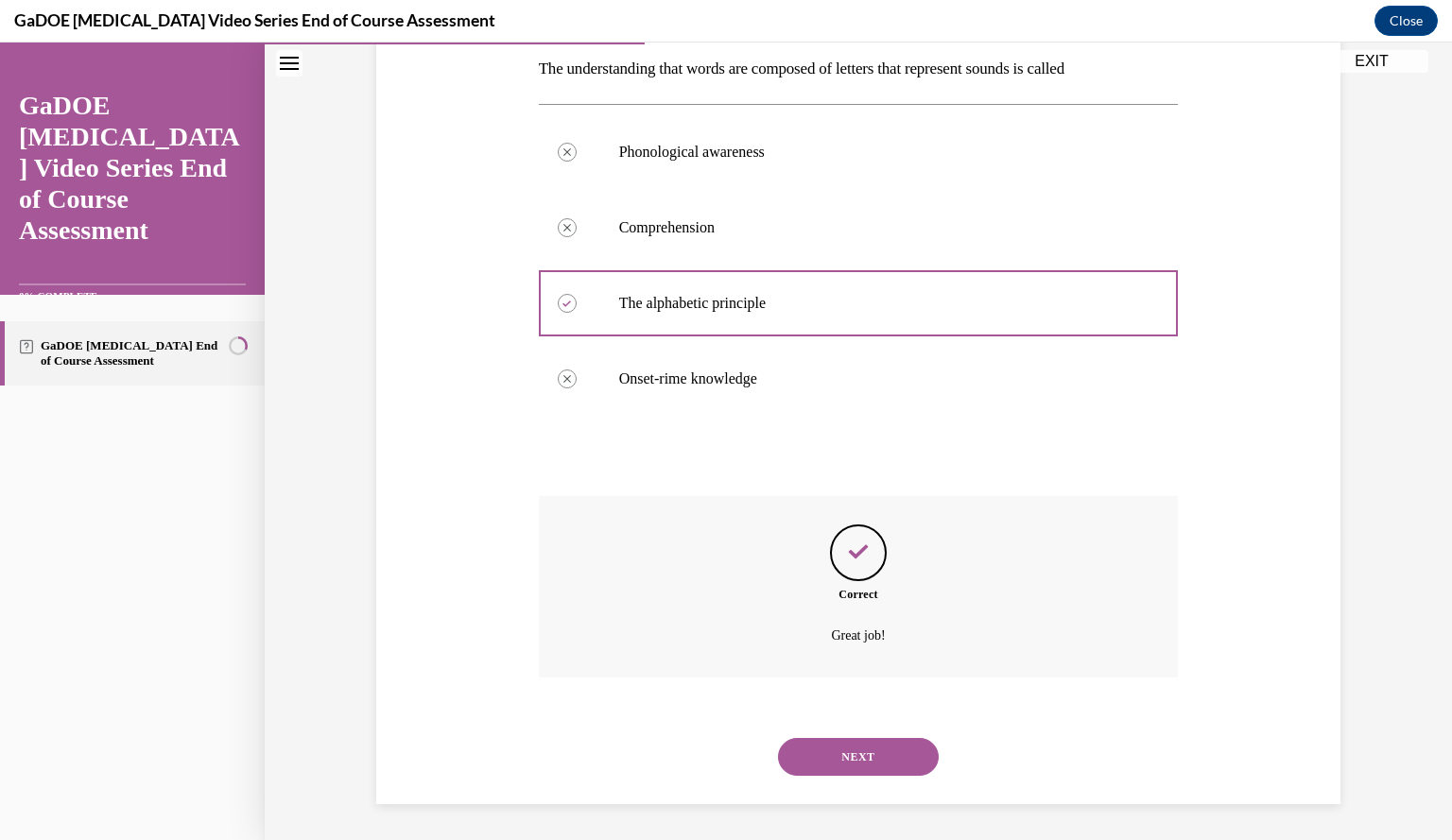
scroll to position [308, 0]
click at [852, 748] on button "NEXT" at bounding box center [858, 756] width 160 height 38
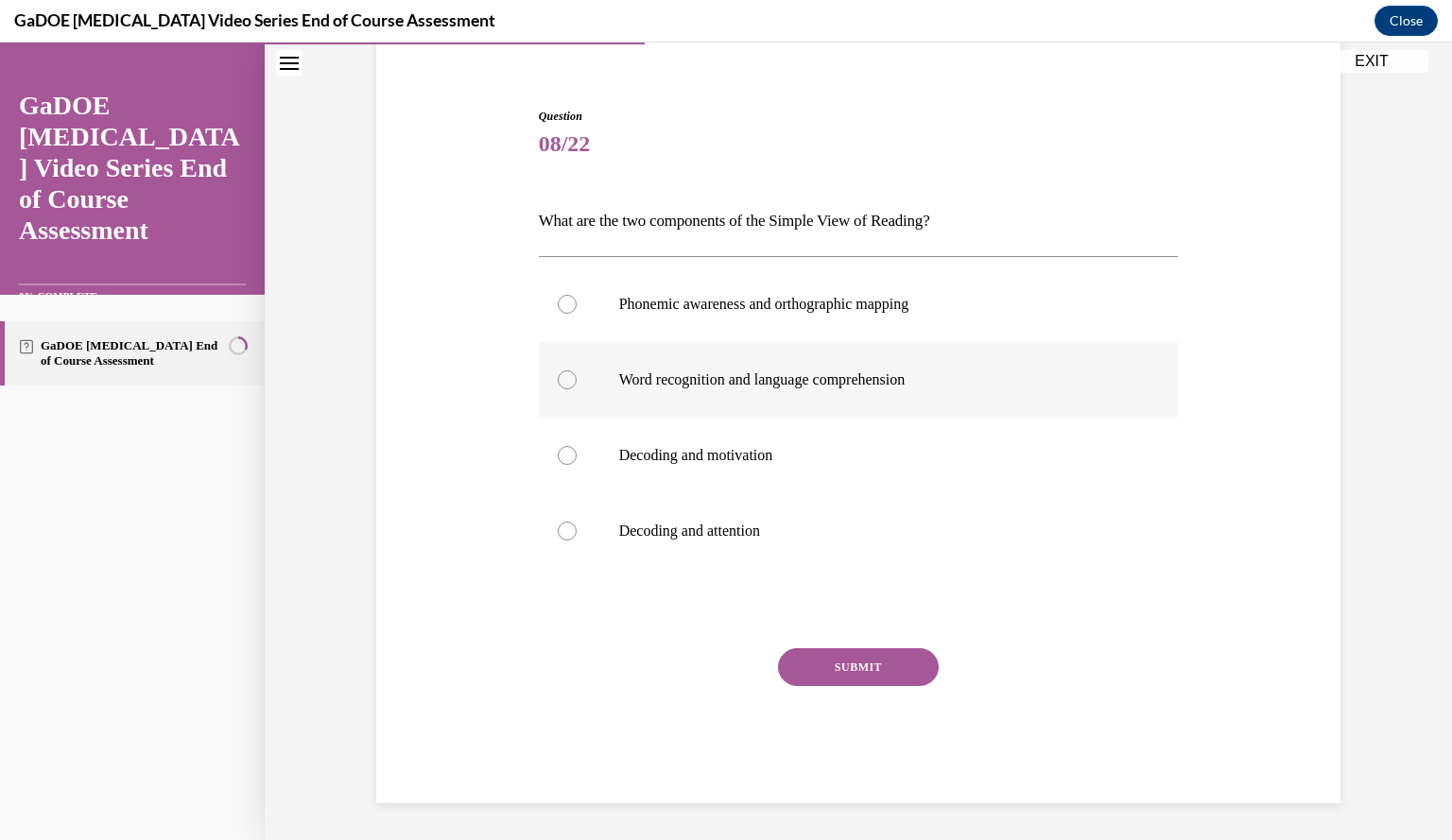
click at [795, 396] on label "Word recognition and language comprehension" at bounding box center [858, 380] width 640 height 75
click at [577, 390] on input "Word recognition and language comprehension" at bounding box center [567, 379] width 19 height 19
radio input "true"
click at [837, 663] on button "SUBMIT" at bounding box center [858, 667] width 160 height 38
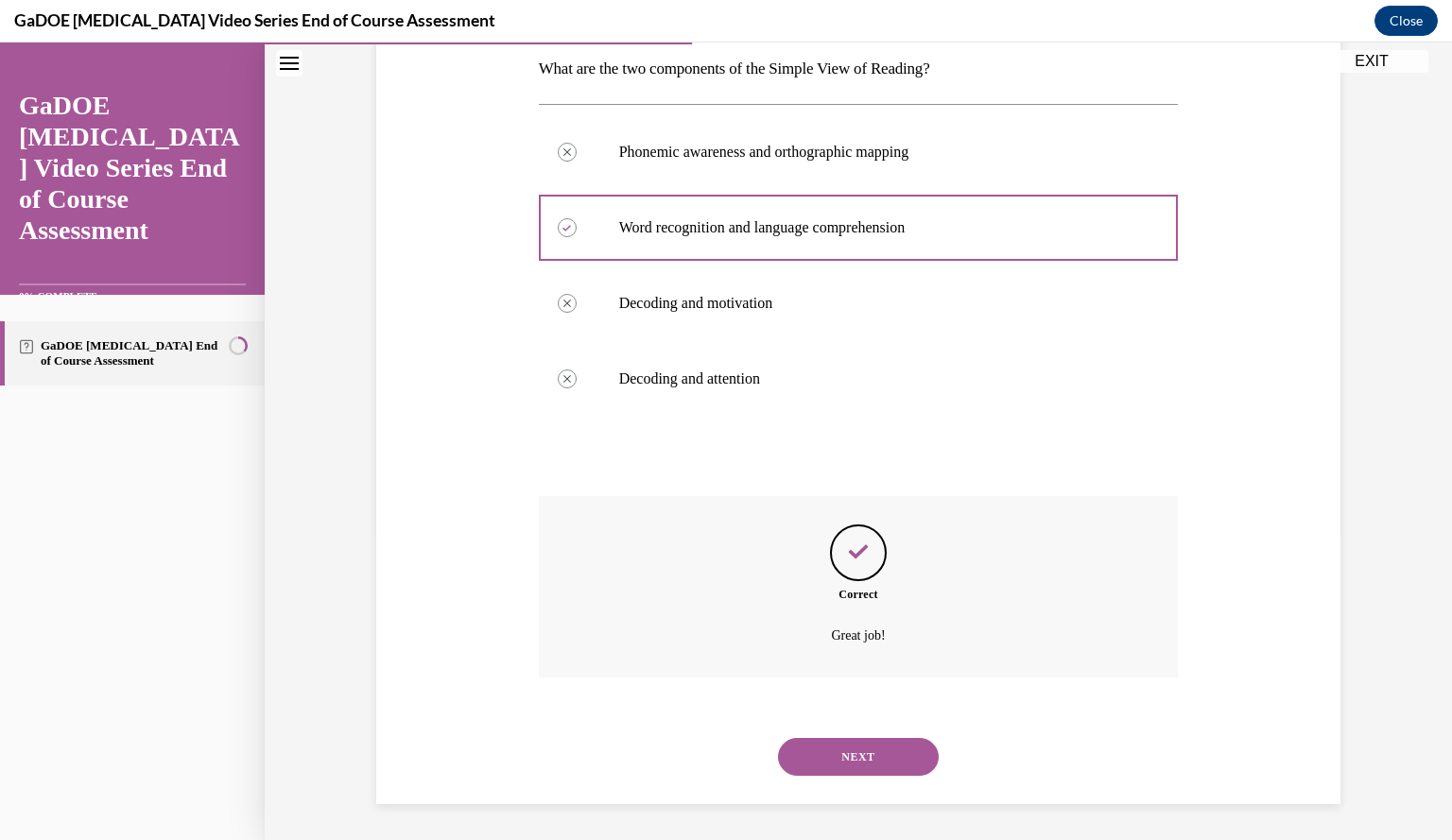
scroll to position [308, 0]
click at [841, 744] on button "NEXT" at bounding box center [858, 756] width 160 height 38
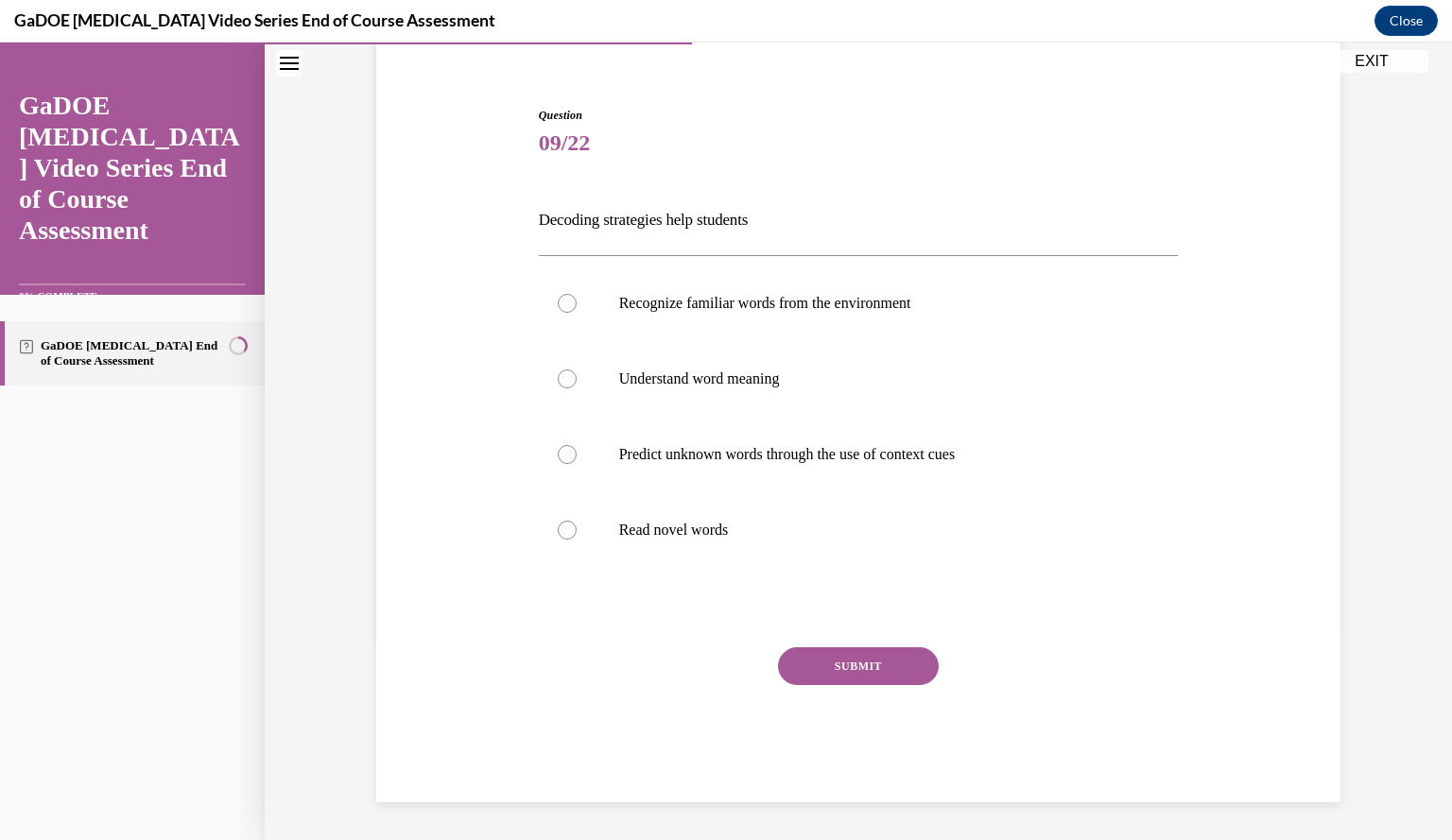
scroll to position [155, 0]
click at [686, 422] on label "Predict unknown words through the use of context cues" at bounding box center [858, 455] width 640 height 75
click at [577, 446] on input "Predict unknown words through the use of context cues" at bounding box center [567, 455] width 19 height 19
radio input "true"
drag, startPoint x: 874, startPoint y: 667, endPoint x: 830, endPoint y: 678, distance: 45.4
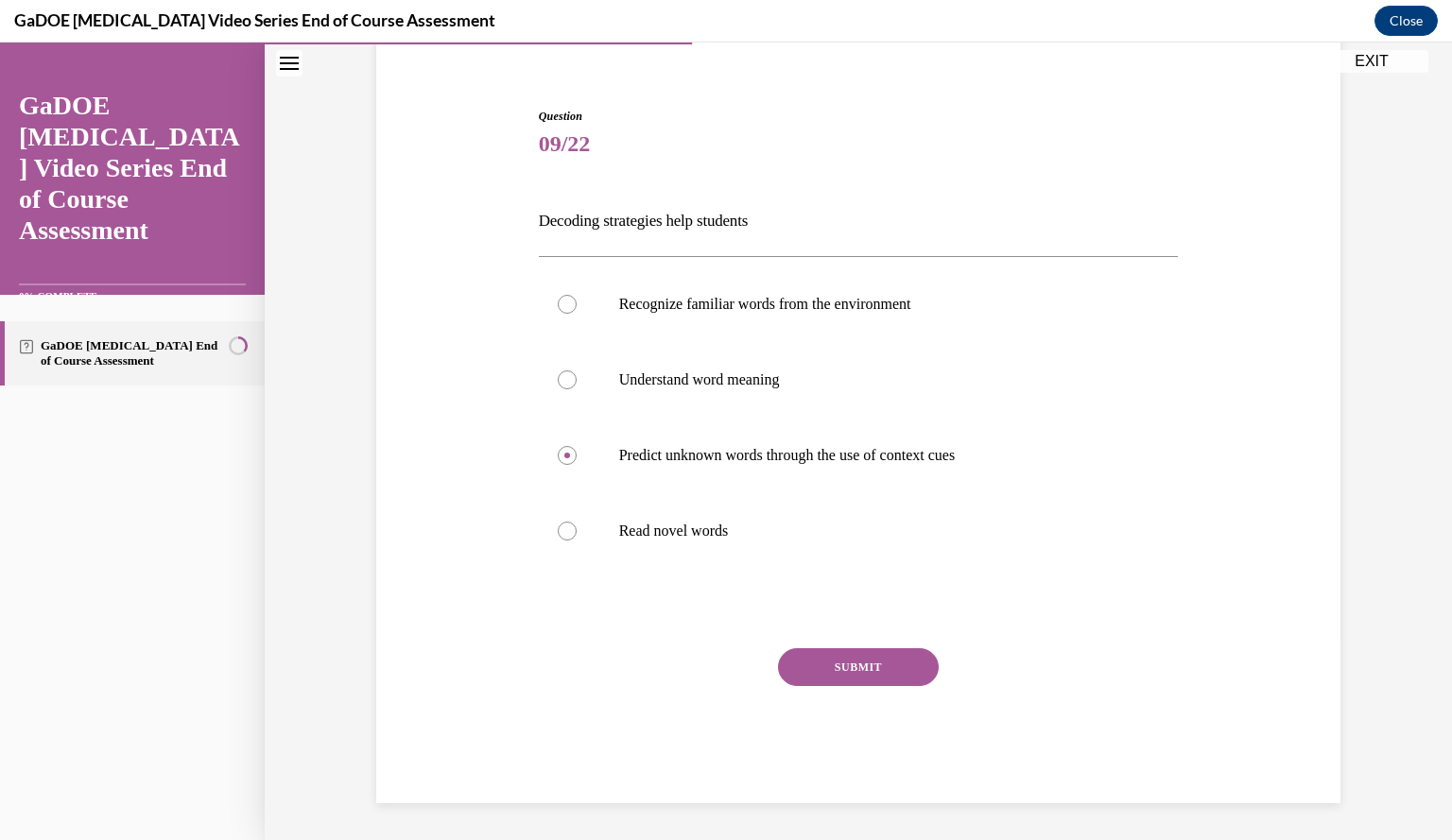
click at [830, 678] on button "SUBMIT" at bounding box center [858, 667] width 160 height 38
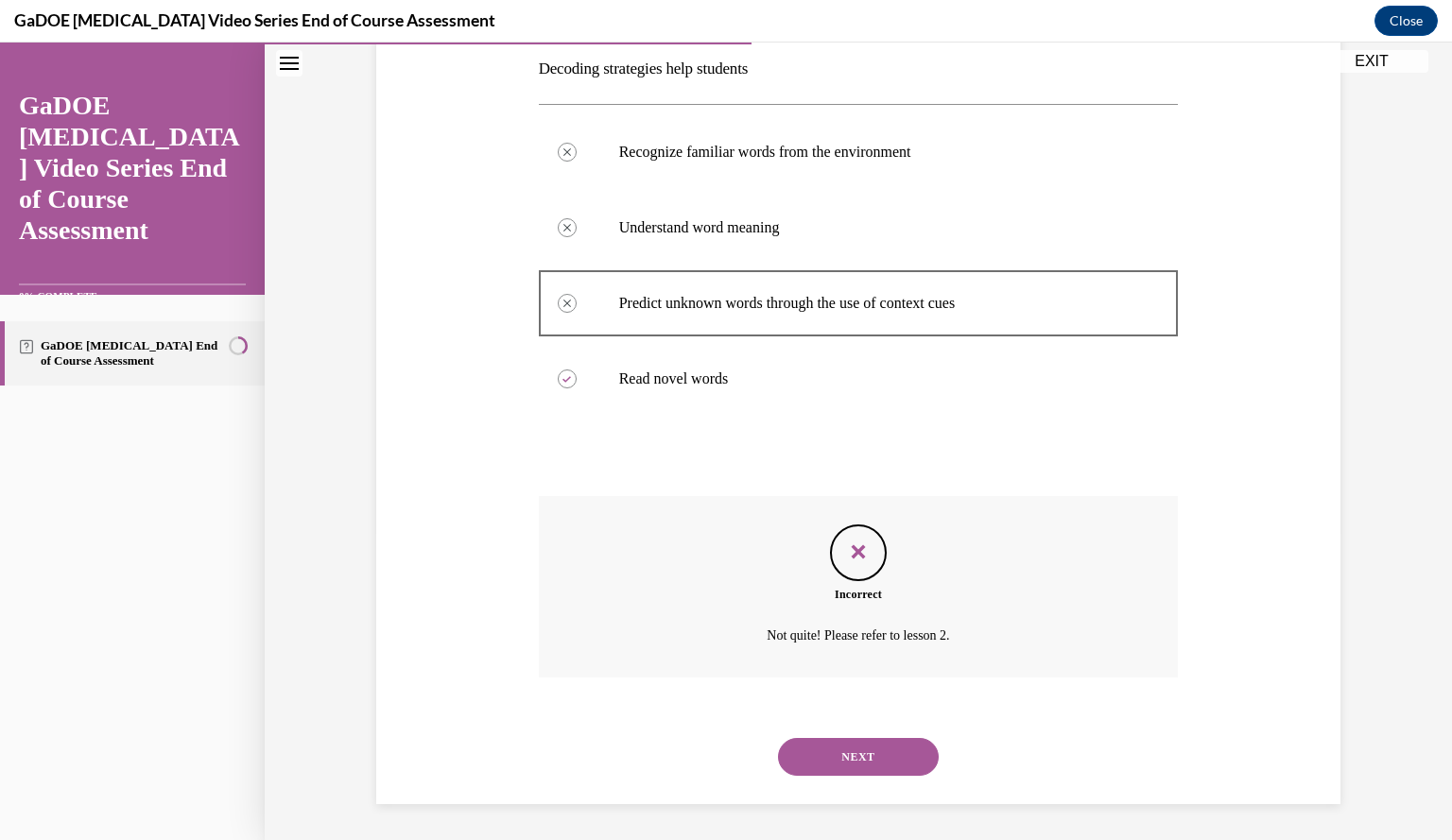
scroll to position [308, 0]
click at [849, 750] on button "NEXT" at bounding box center [858, 756] width 160 height 38
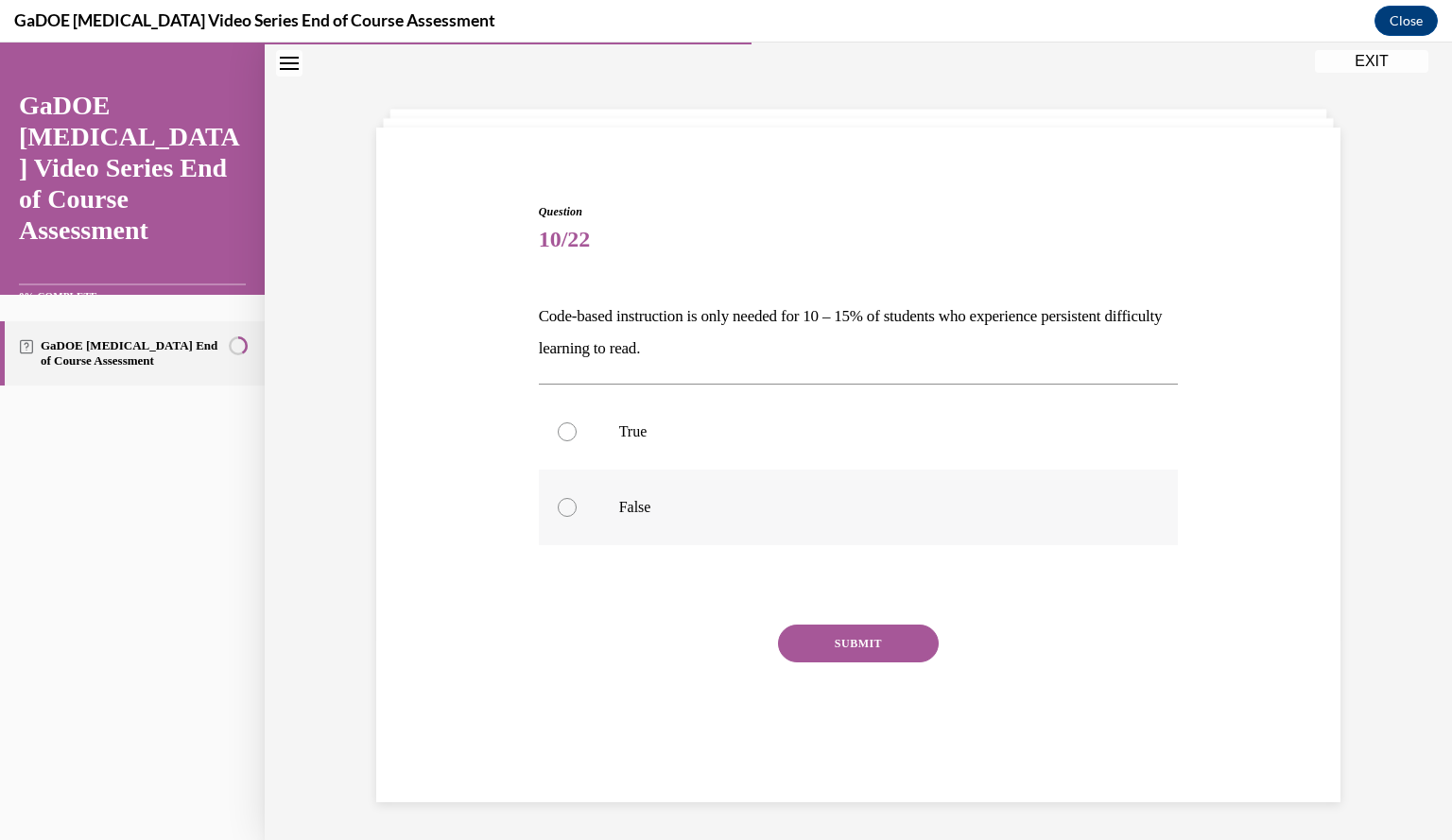
click at [600, 506] on label "False" at bounding box center [858, 508] width 640 height 75
click at [577, 506] on input "False" at bounding box center [567, 507] width 19 height 19
radio input "true"
click at [824, 663] on div "SUBMIT" at bounding box center [858, 672] width 640 height 95
click at [824, 646] on button "SUBMIT" at bounding box center [858, 643] width 160 height 38
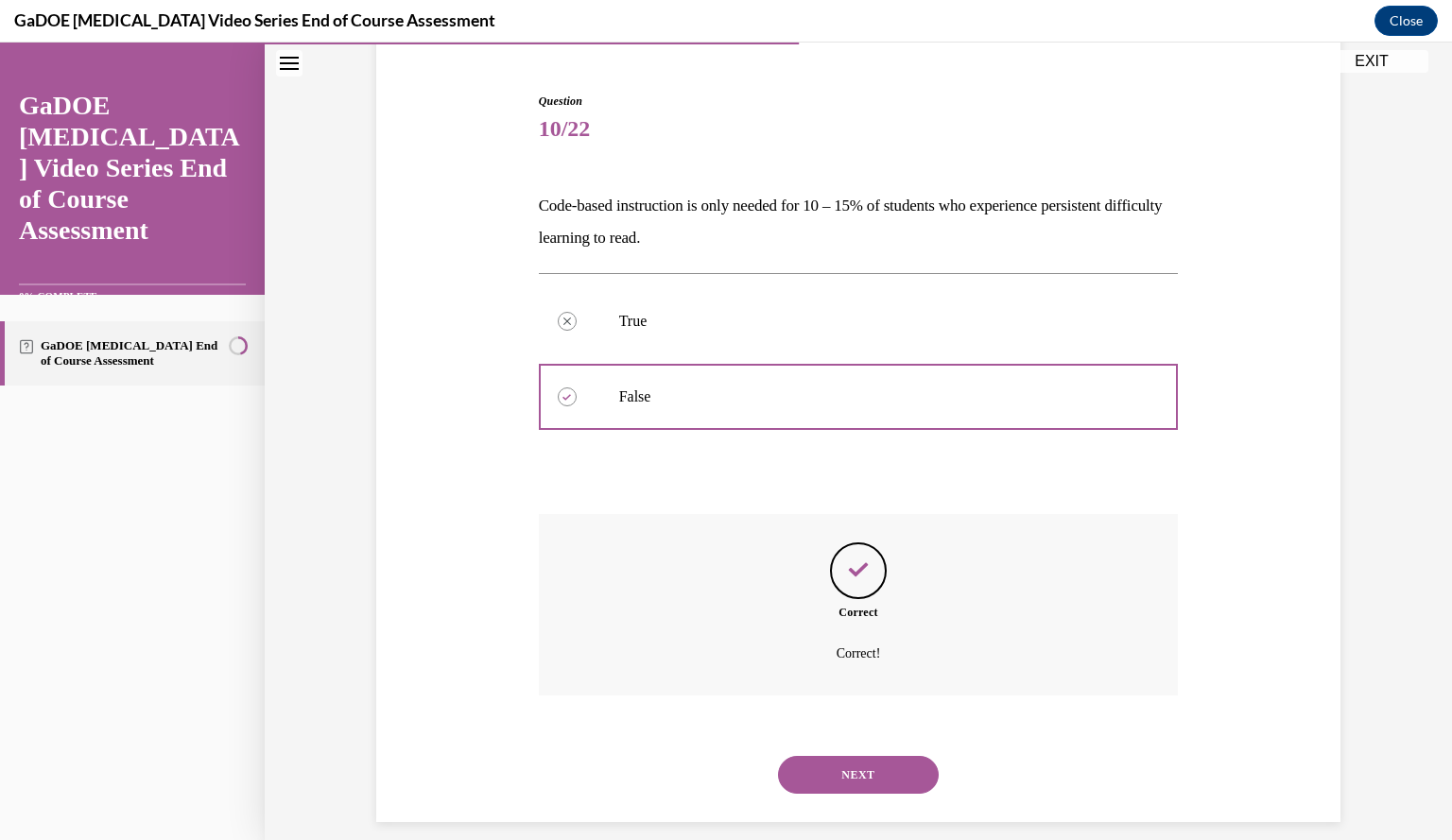
scroll to position [189, 0]
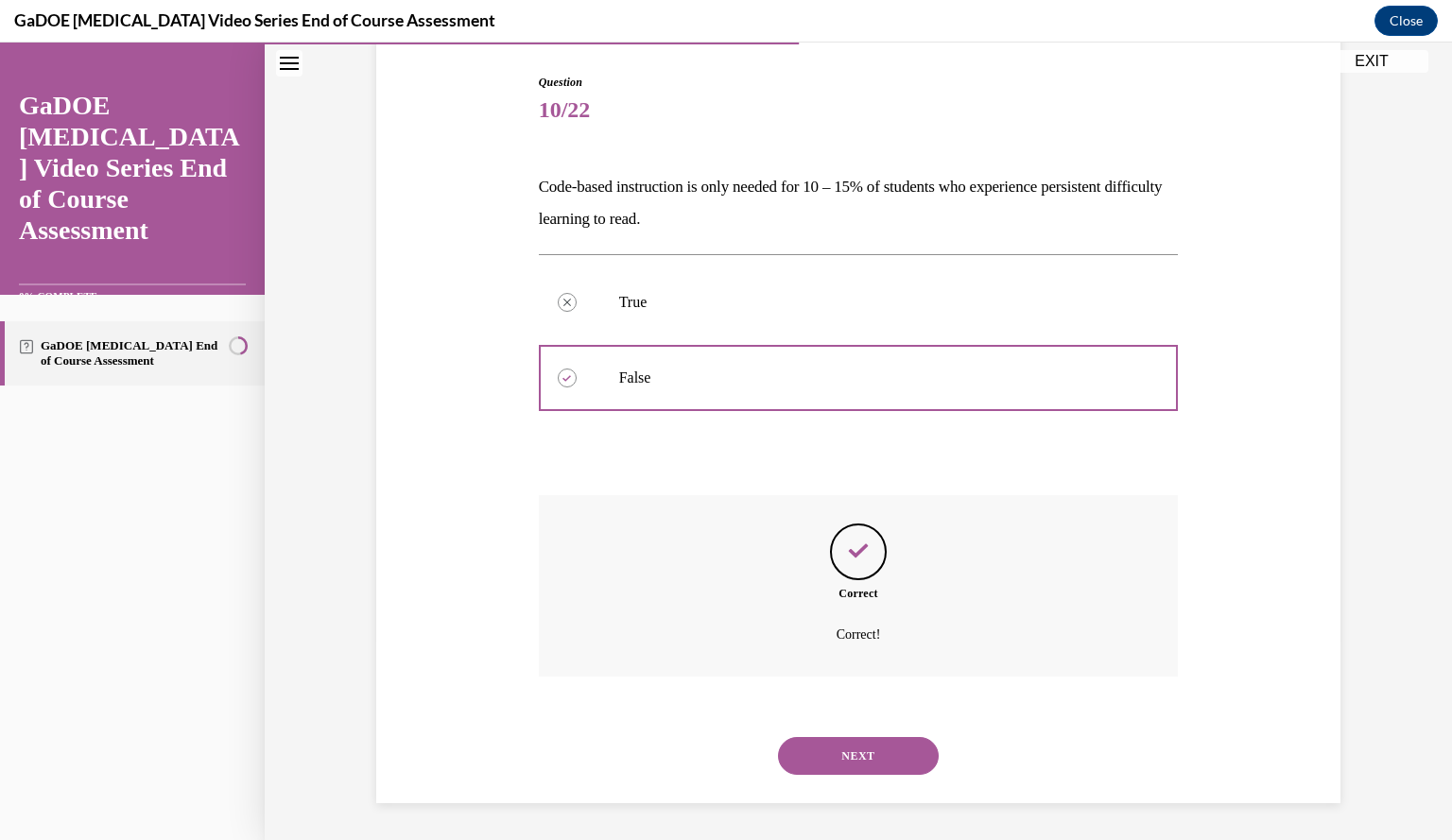
click at [832, 748] on button "NEXT" at bounding box center [858, 756] width 160 height 38
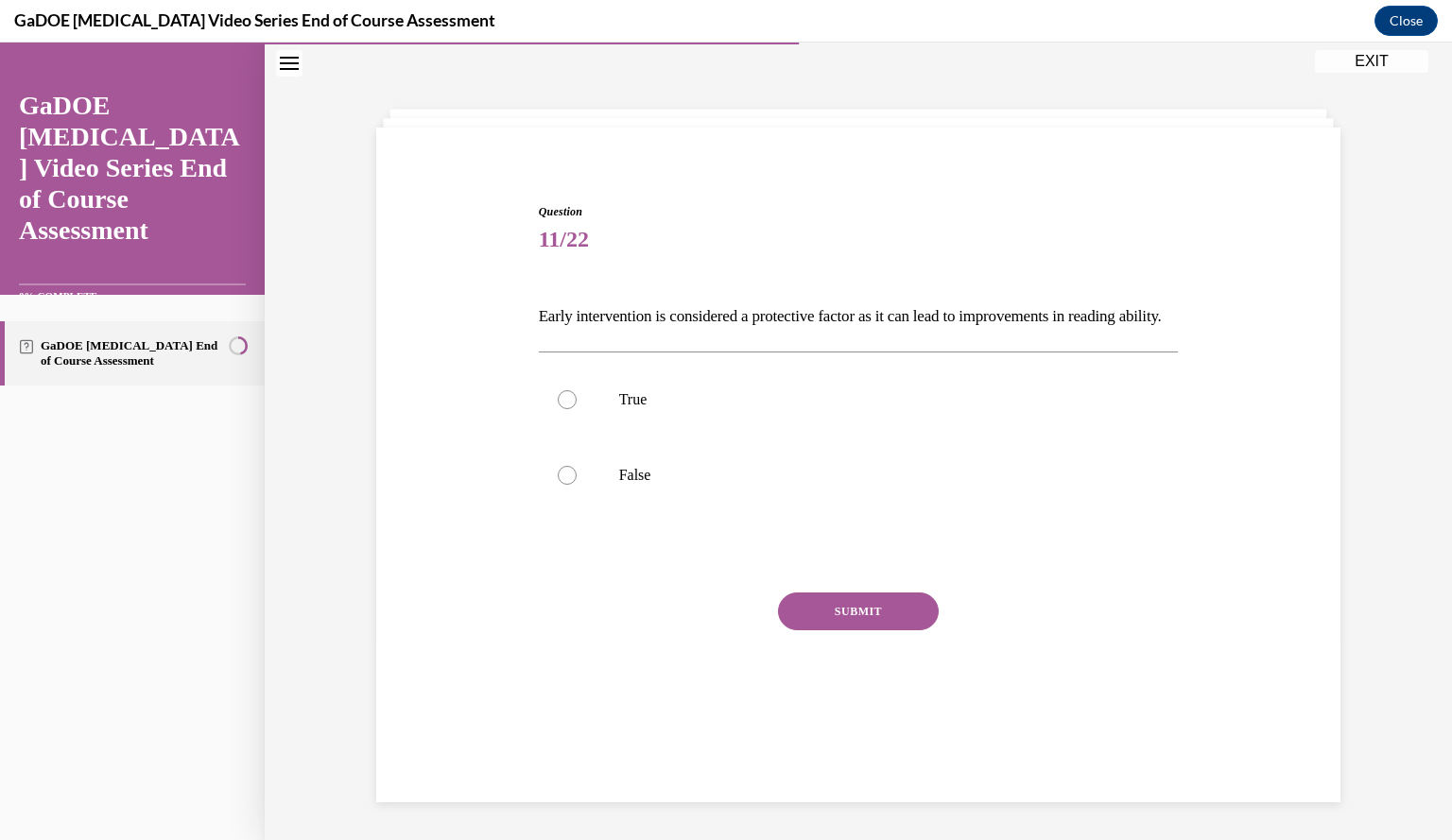
scroll to position [59, 0]
click at [686, 417] on label "True" at bounding box center [858, 400] width 640 height 75
click at [577, 410] on input "True" at bounding box center [567, 399] width 19 height 19
radio input "true"
click at [849, 630] on button "SUBMIT" at bounding box center [858, 611] width 160 height 38
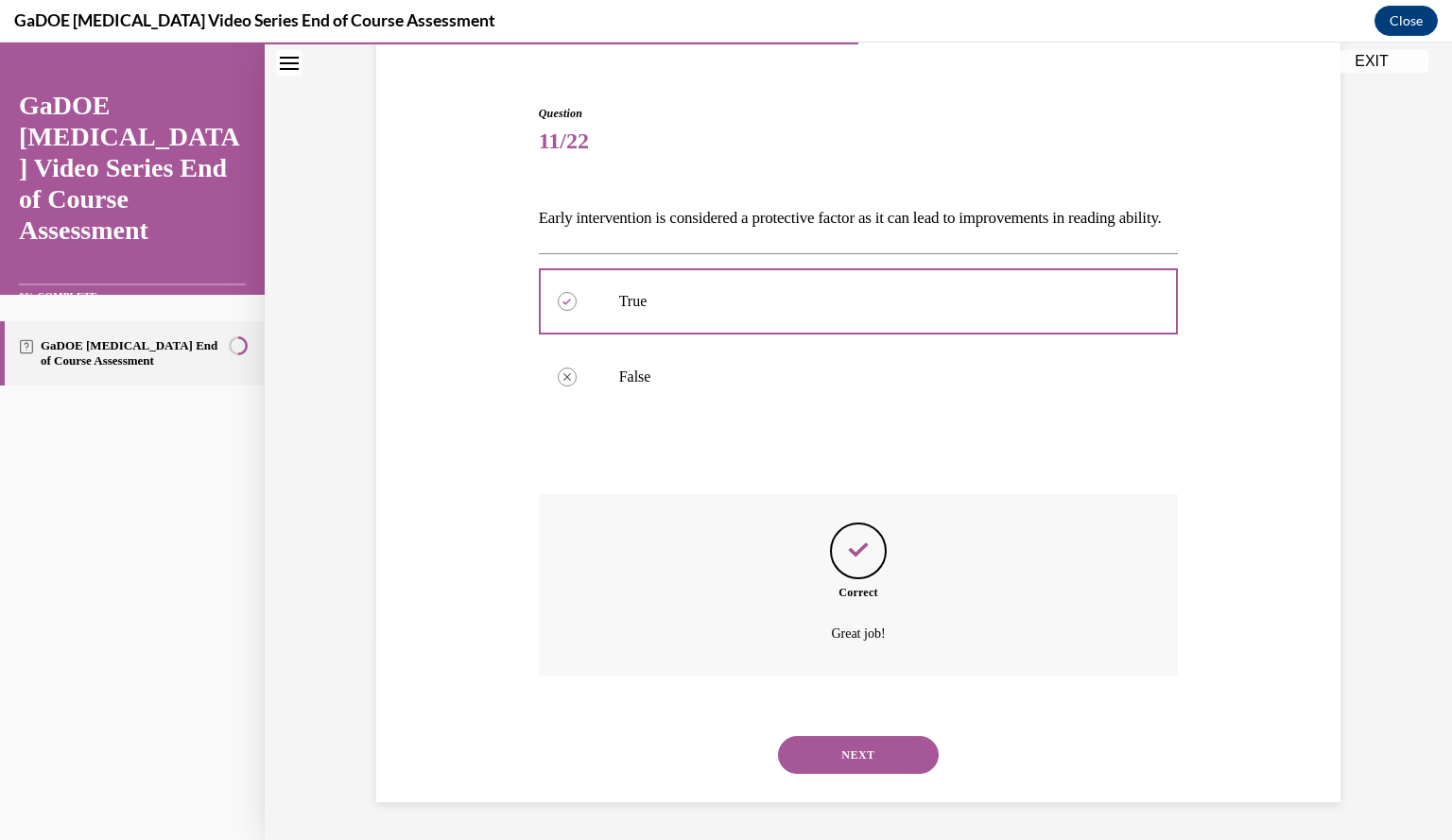
click at [832, 773] on button "NEXT" at bounding box center [858, 755] width 160 height 38
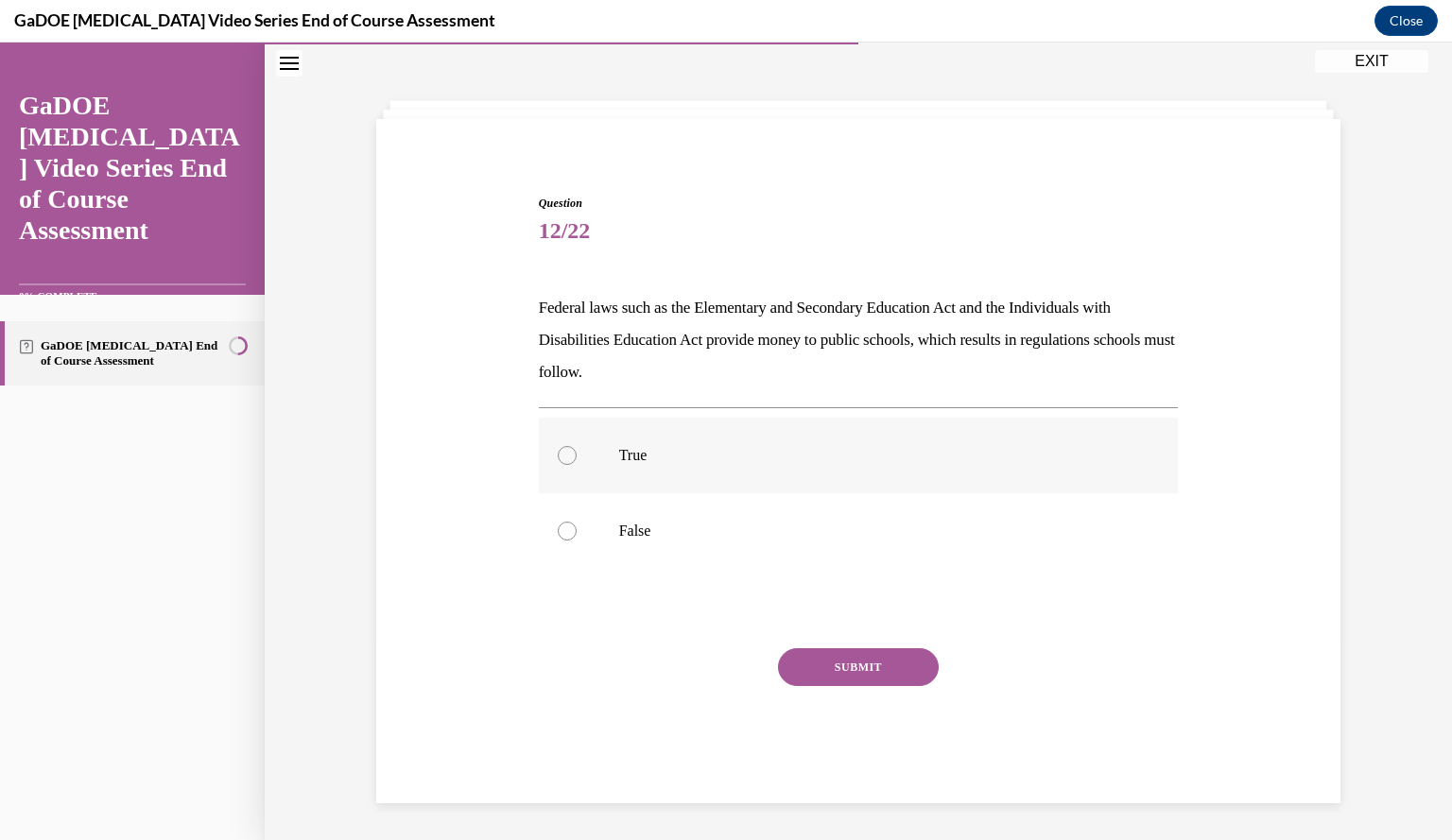
click at [699, 453] on p "True" at bounding box center [876, 455] width 513 height 19
click at [577, 453] on input "True" at bounding box center [567, 455] width 19 height 19
radio input "true"
click at [804, 670] on button "SUBMIT" at bounding box center [858, 667] width 160 height 38
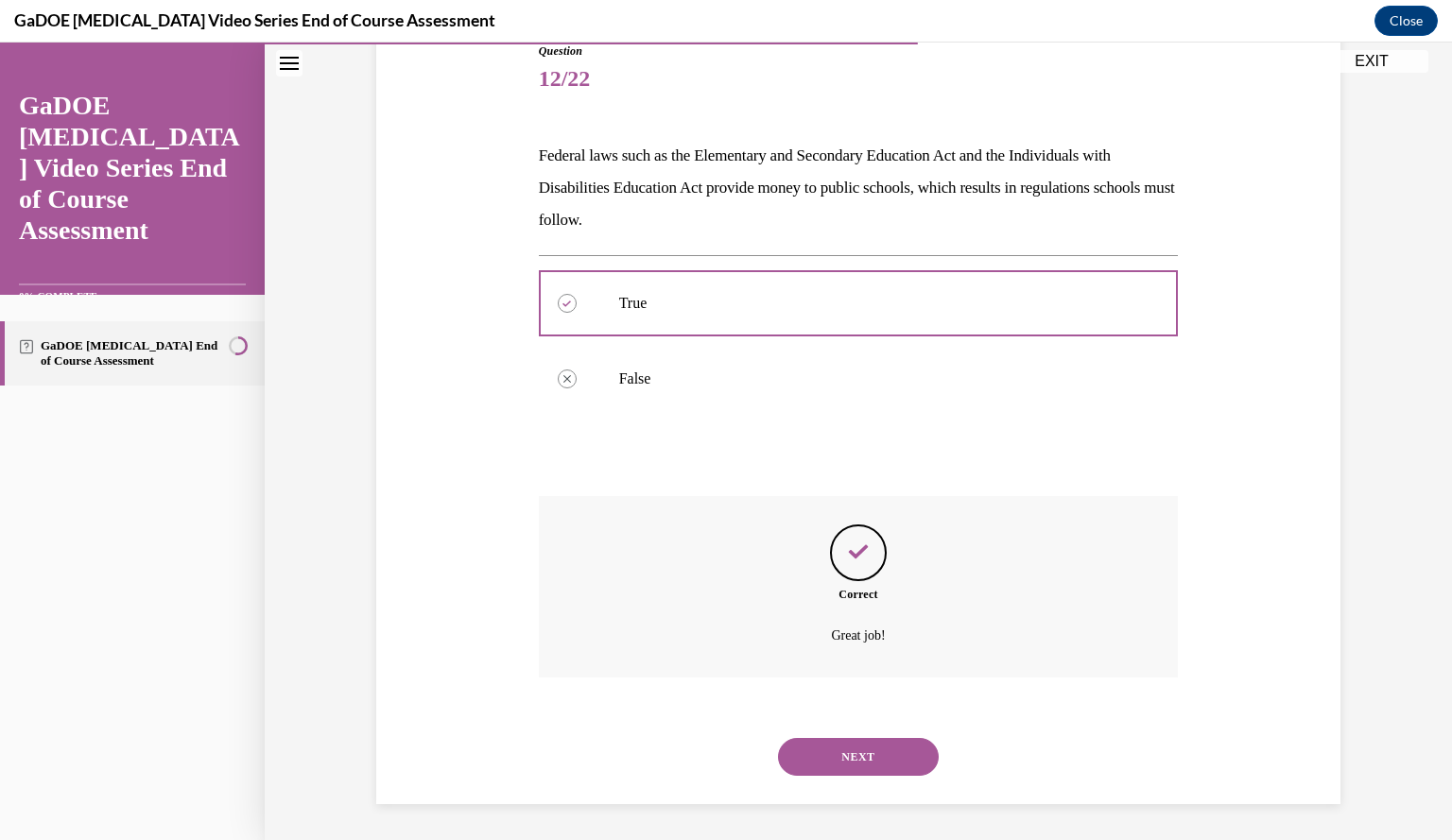
scroll to position [222, 0]
click at [834, 749] on button "NEXT" at bounding box center [858, 756] width 160 height 38
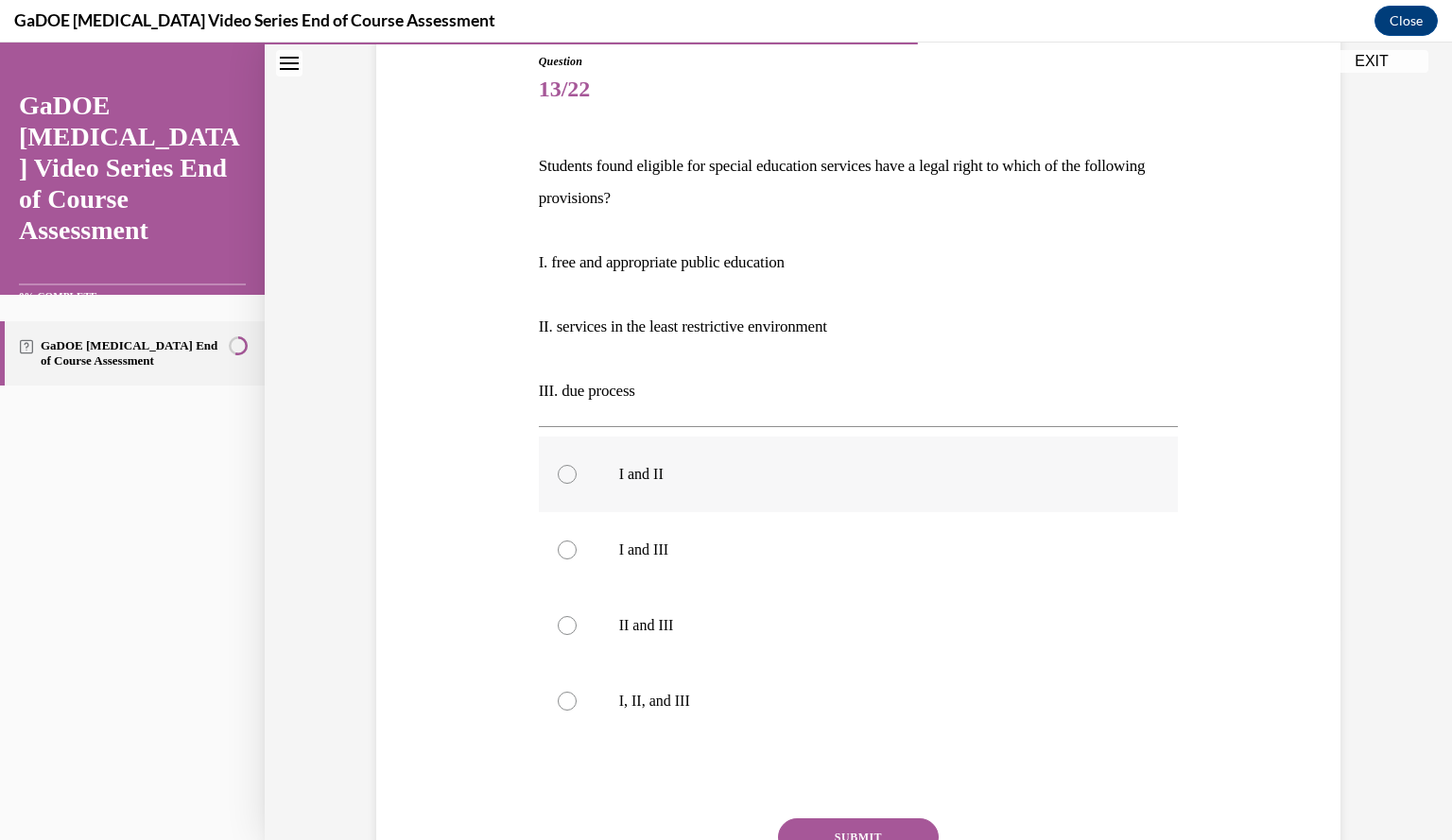
scroll to position [233, 0]
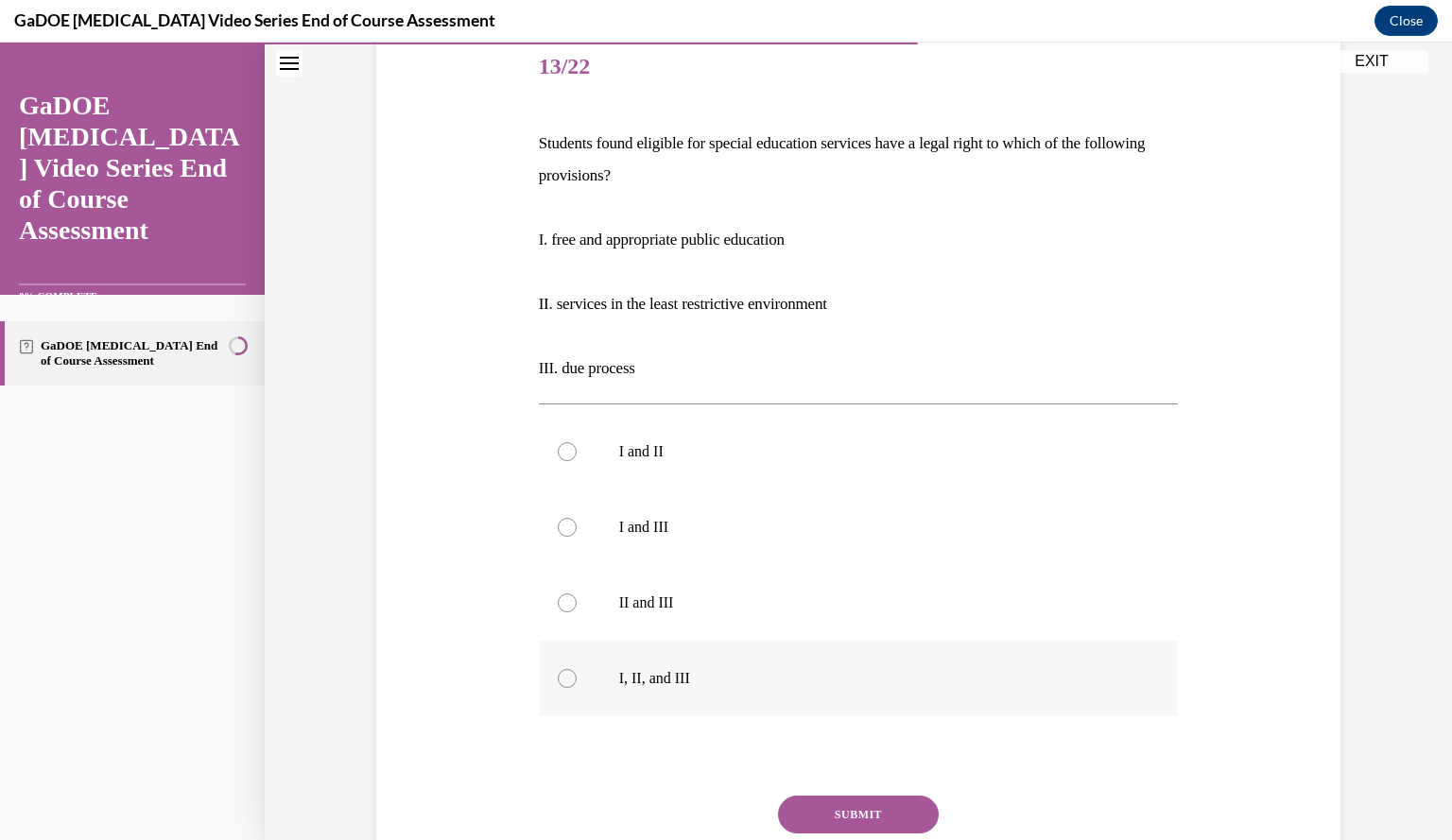
click at [738, 682] on p "I, II, and III" at bounding box center [876, 678] width 513 height 19
click at [577, 682] on input "I, II, and III" at bounding box center [567, 678] width 19 height 19
radio input "true"
click at [852, 819] on button "SUBMIT" at bounding box center [858, 814] width 160 height 38
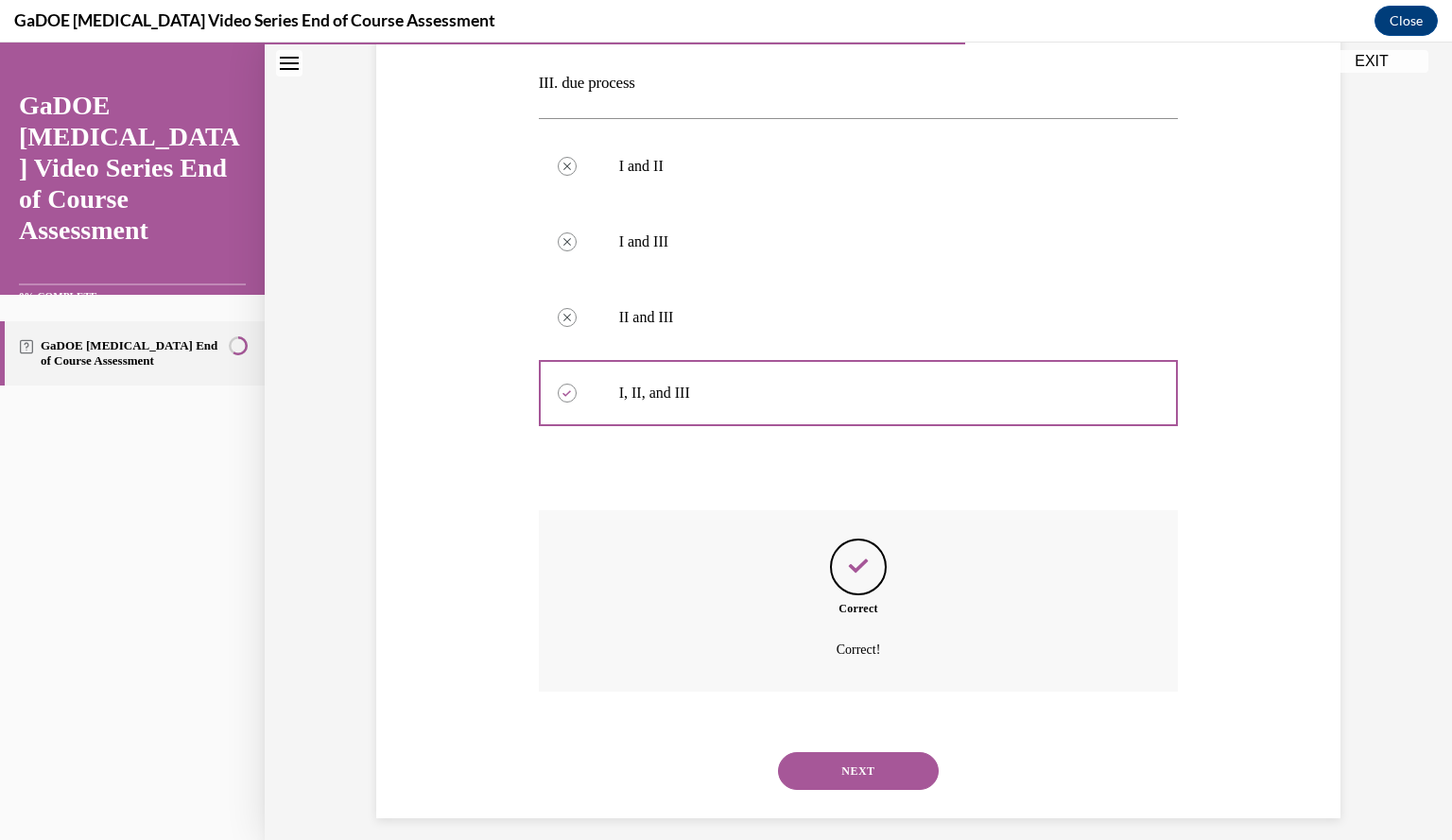
scroll to position [533, 0]
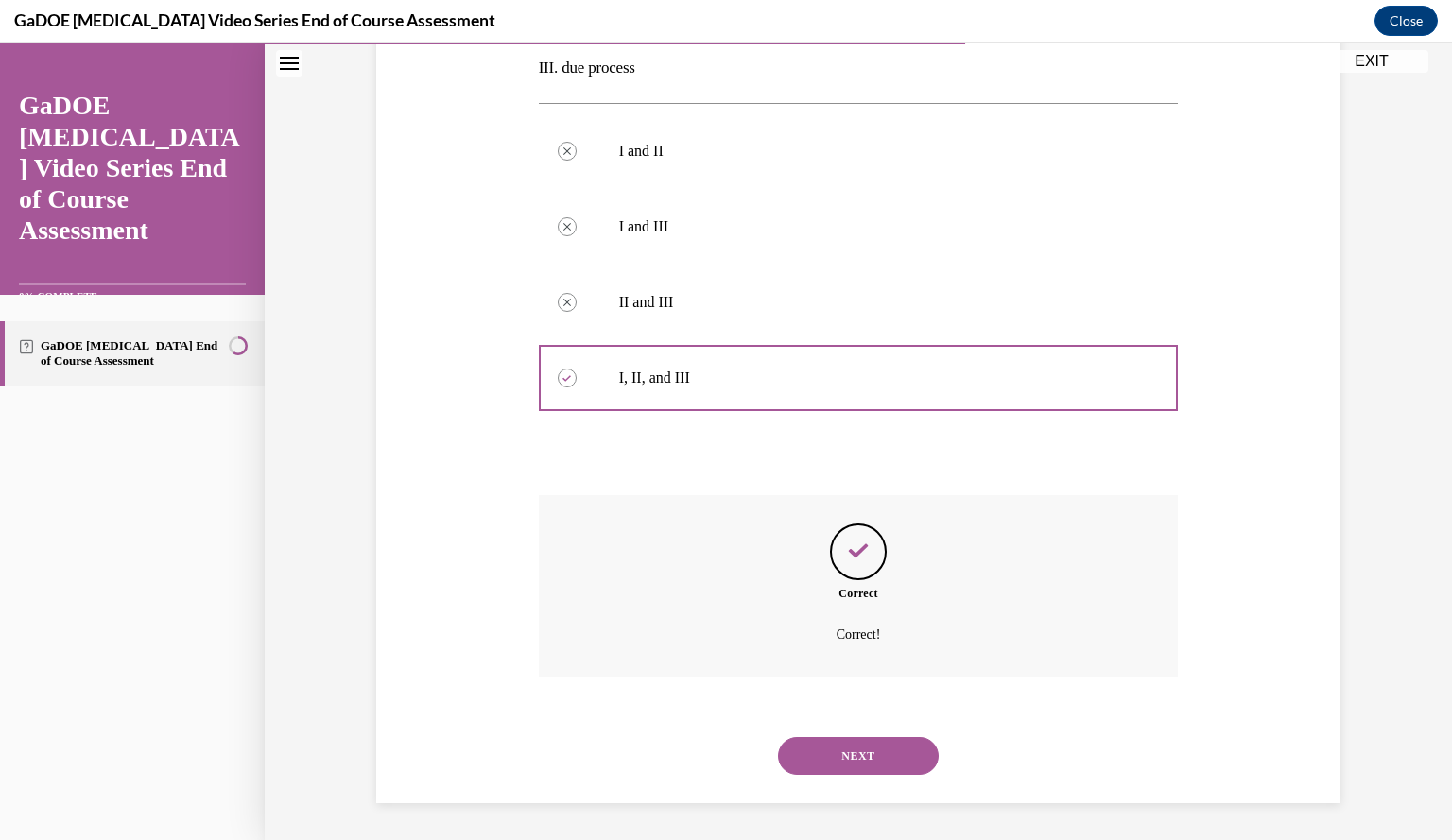
click at [848, 740] on button "NEXT" at bounding box center [858, 756] width 160 height 38
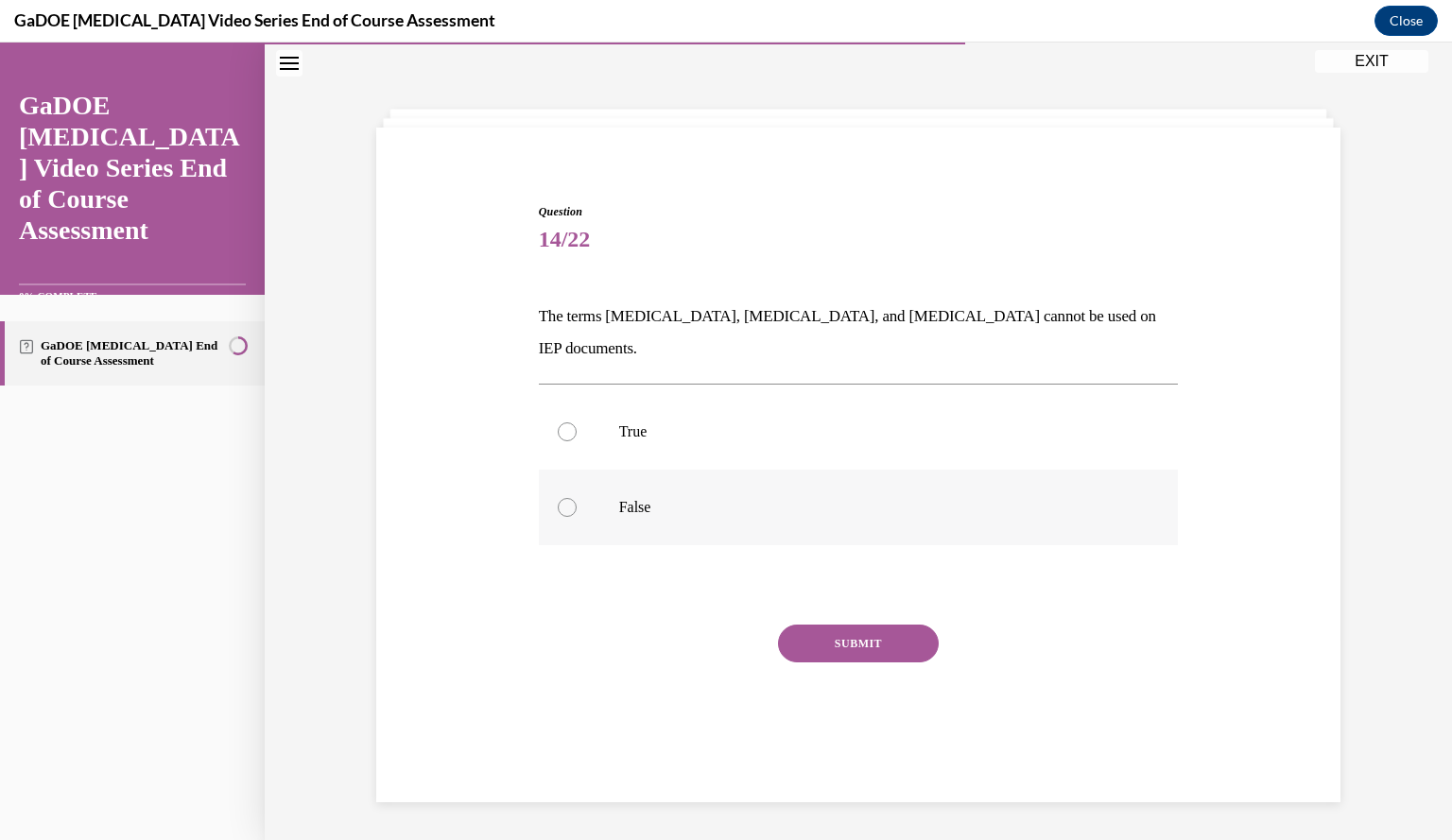
click at [689, 470] on label "False" at bounding box center [858, 508] width 640 height 75
click at [577, 498] on input "False" at bounding box center [567, 507] width 19 height 19
radio input "true"
click at [847, 624] on button "SUBMIT" at bounding box center [858, 643] width 160 height 38
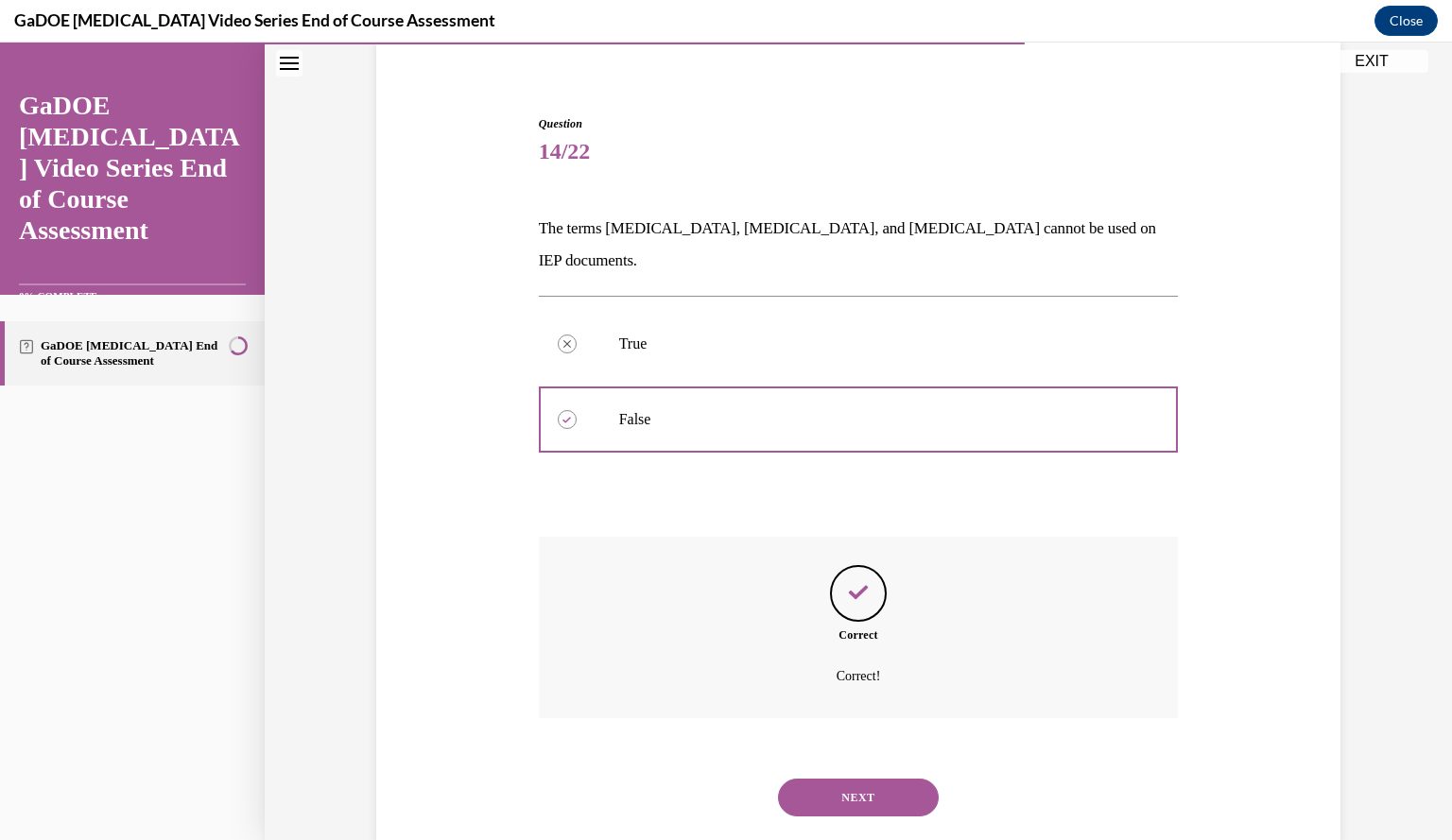
scroll to position [157, 0]
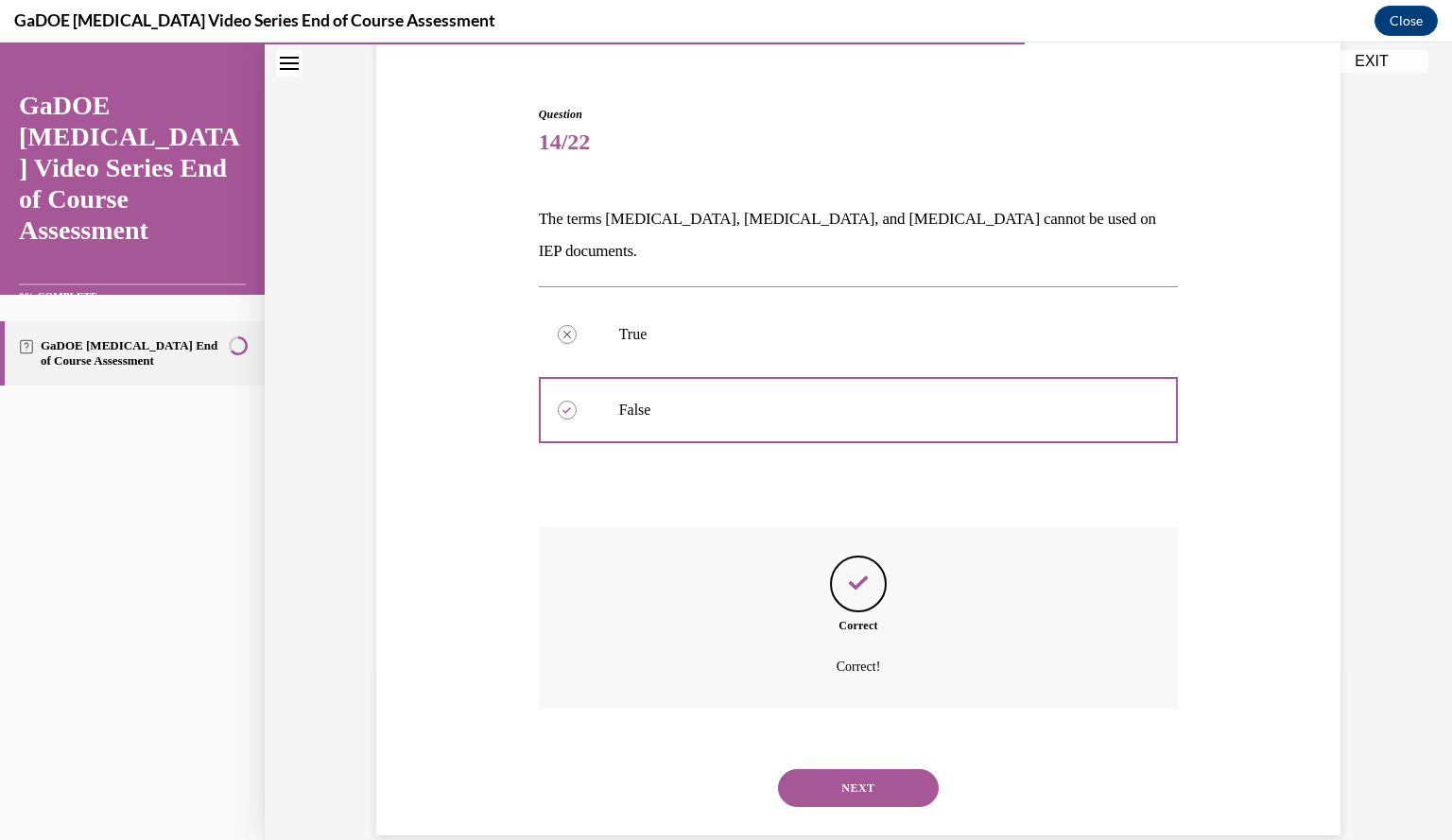
click at [853, 770] on button "NEXT" at bounding box center [858, 789] width 160 height 38
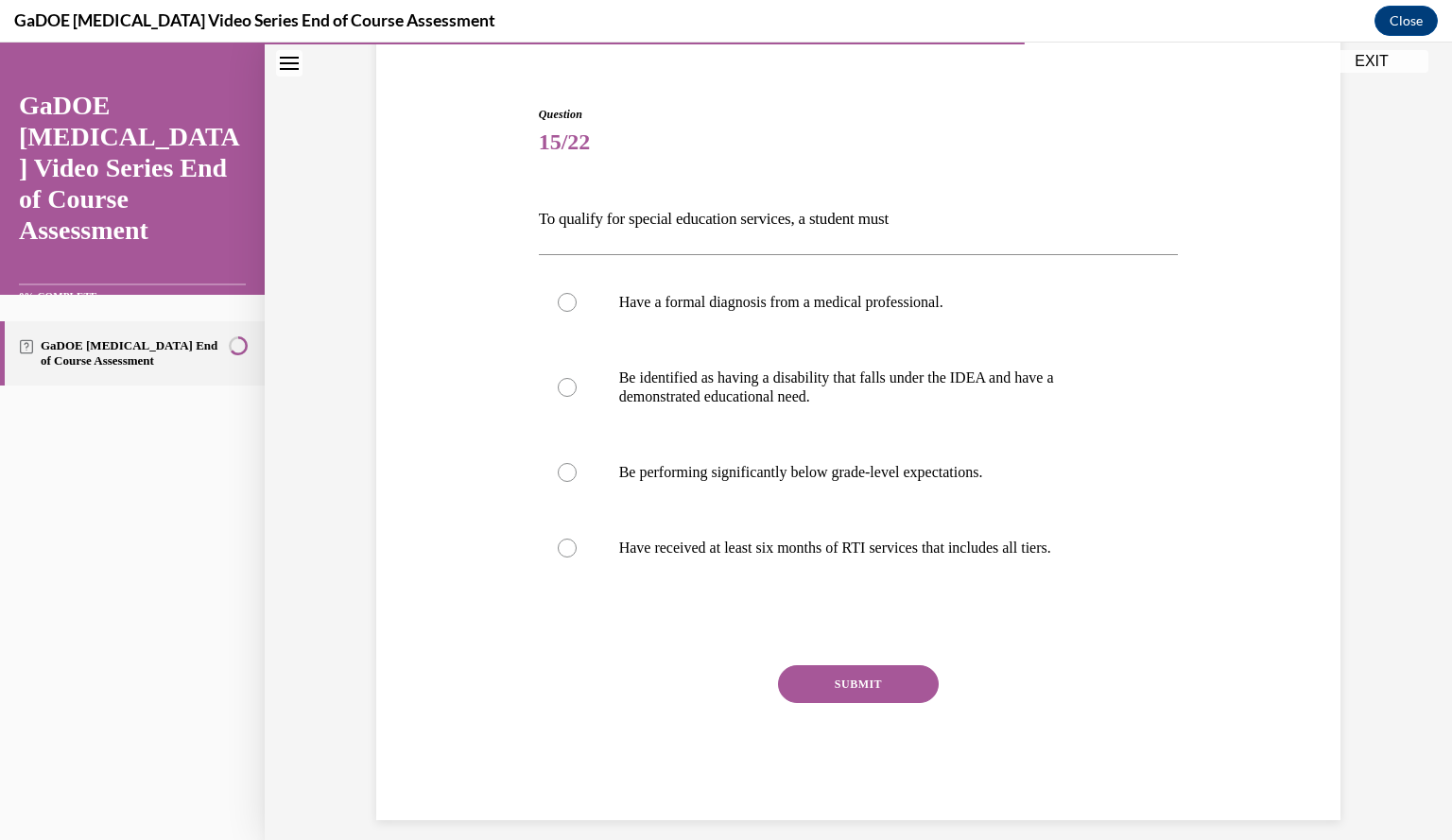
scroll to position [98, 0]
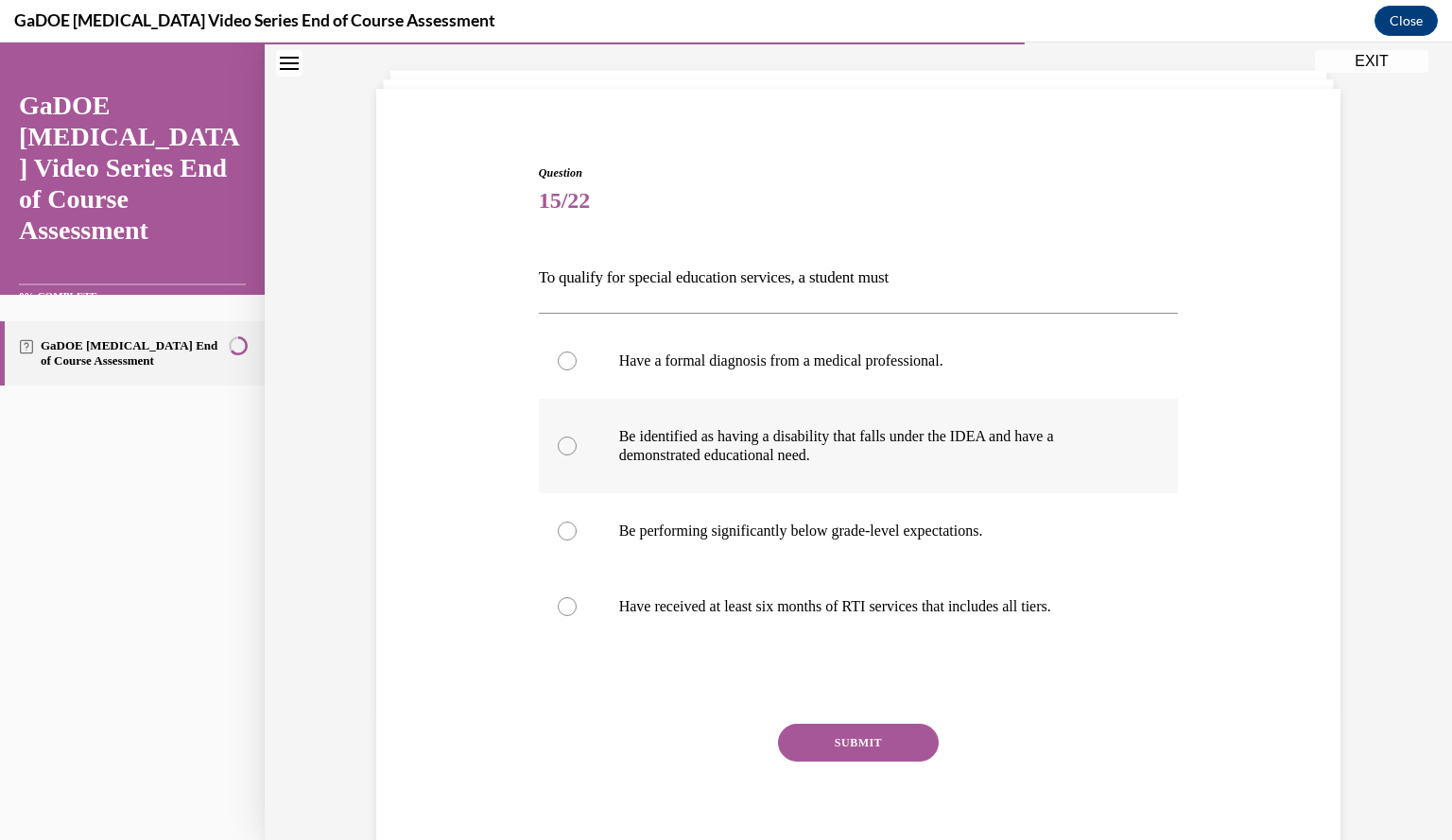
click at [862, 478] on label "Be identified as having a disability that falls under the IDEA and have a demon…" at bounding box center [858, 446] width 640 height 95
click at [577, 455] on input "Be identified as having a disability that falls under the IDEA and have a demon…" at bounding box center [567, 445] width 19 height 19
radio input "true"
click at [849, 745] on button "SUBMIT" at bounding box center [858, 743] width 160 height 38
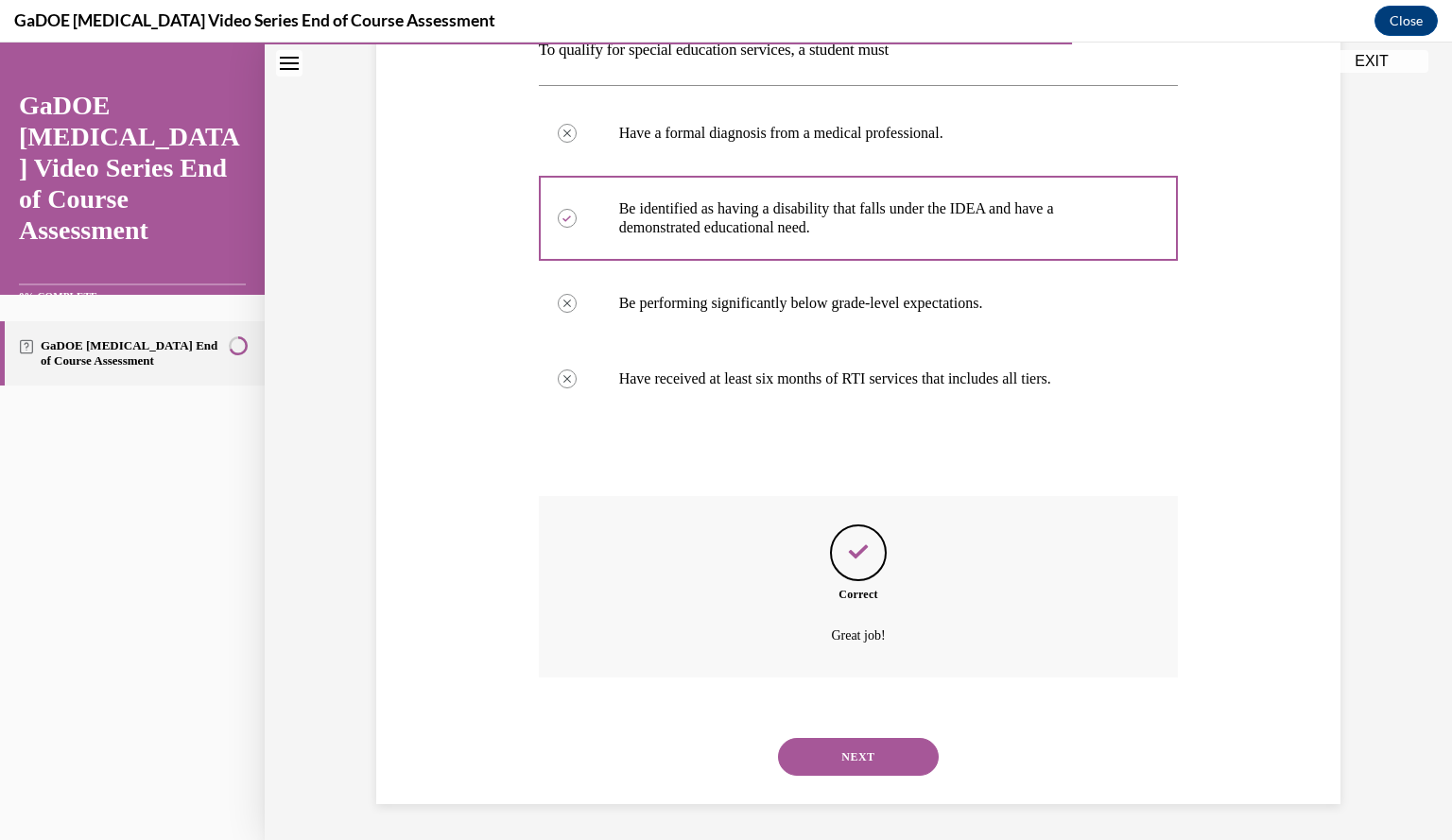
scroll to position [327, 0]
click at [856, 761] on button "NEXT" at bounding box center [858, 756] width 160 height 38
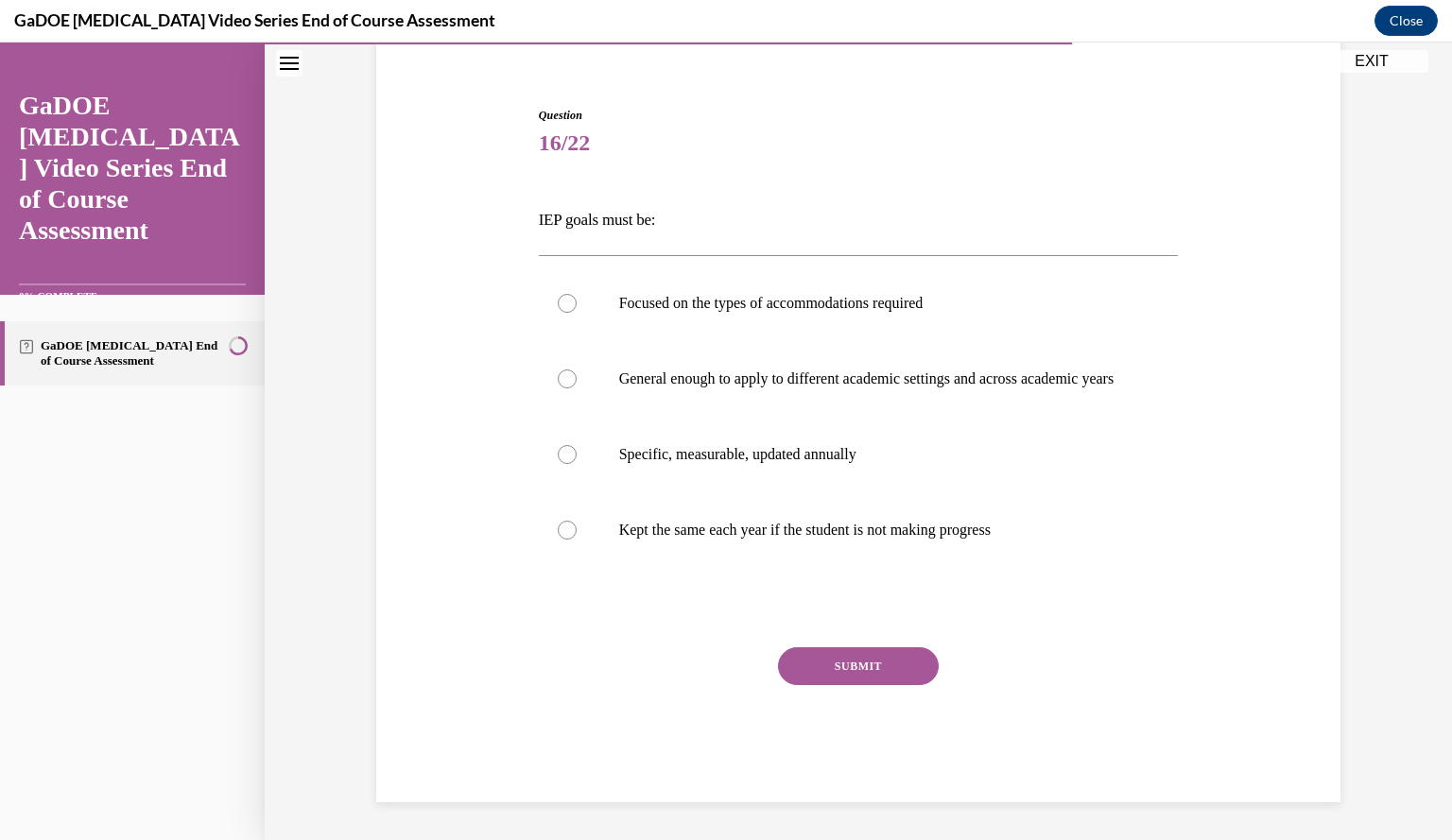
scroll to position [174, 0]
click at [812, 453] on p "Specific, measurable, updated annually" at bounding box center [876, 454] width 513 height 19
click at [577, 453] on input "Specific, measurable, updated annually" at bounding box center [567, 454] width 19 height 19
radio input "true"
click at [845, 667] on button "SUBMIT" at bounding box center [858, 666] width 160 height 38
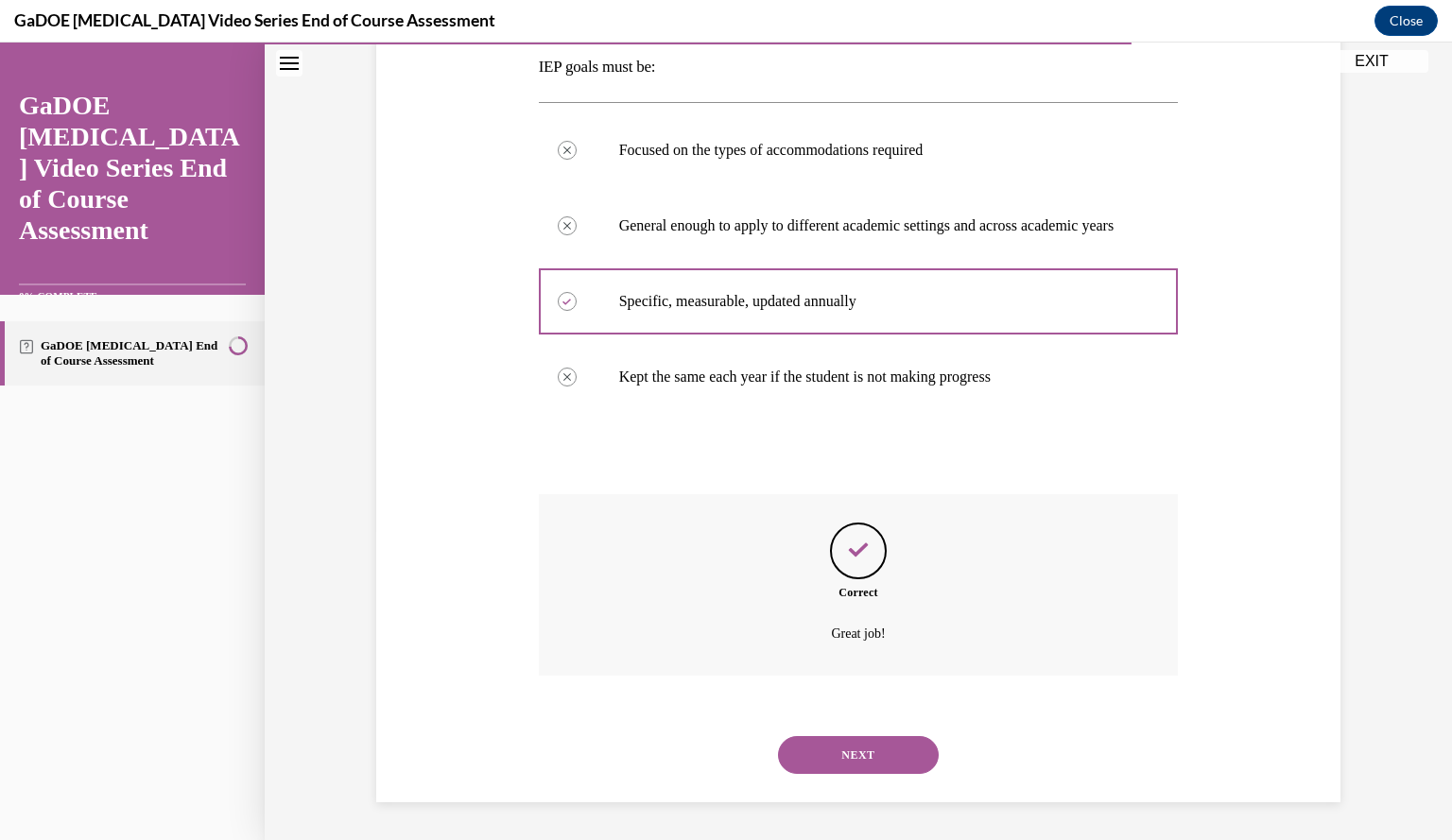
scroll to position [327, 0]
click at [835, 782] on div "NEXT" at bounding box center [858, 755] width 640 height 75
click at [828, 757] on button "NEXT" at bounding box center [858, 755] width 160 height 38
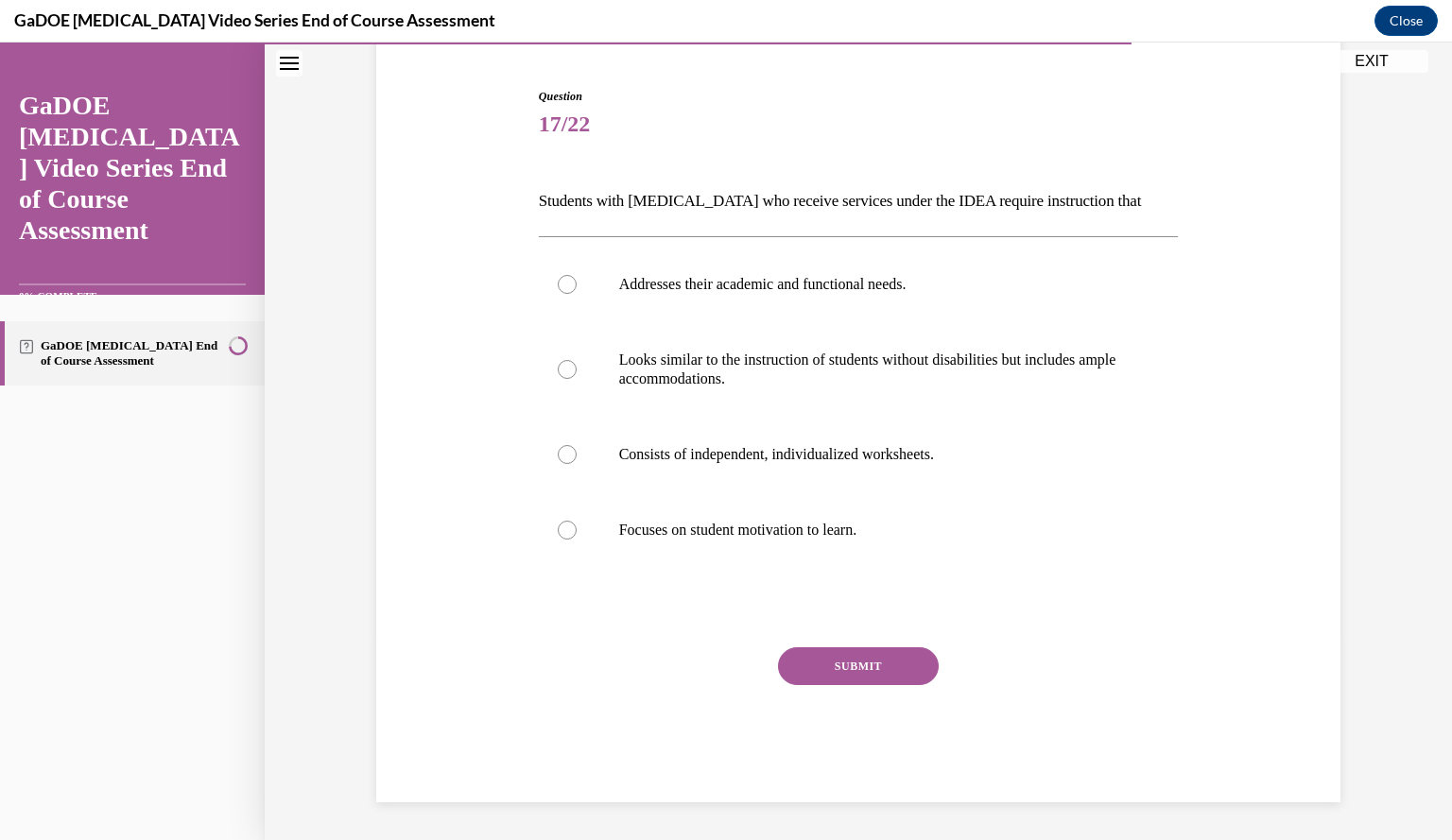
scroll to position [174, 0]
click at [756, 296] on label "Addresses their academic and functional needs." at bounding box center [858, 285] width 640 height 75
click at [577, 295] on input "Addresses their academic and functional needs." at bounding box center [567, 285] width 19 height 19
radio input "true"
click at [870, 655] on button "SUBMIT" at bounding box center [858, 667] width 160 height 38
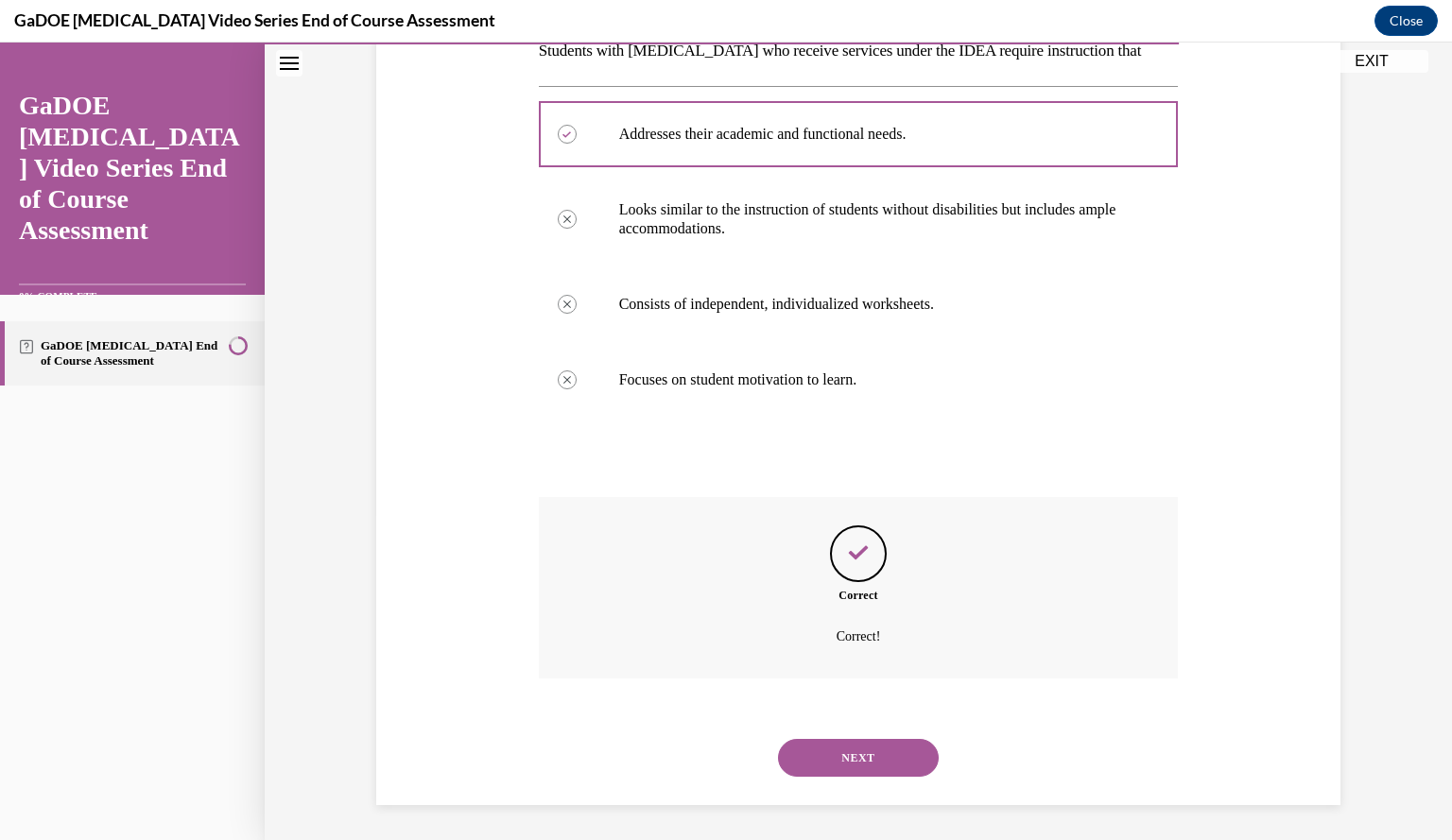
scroll to position [327, 0]
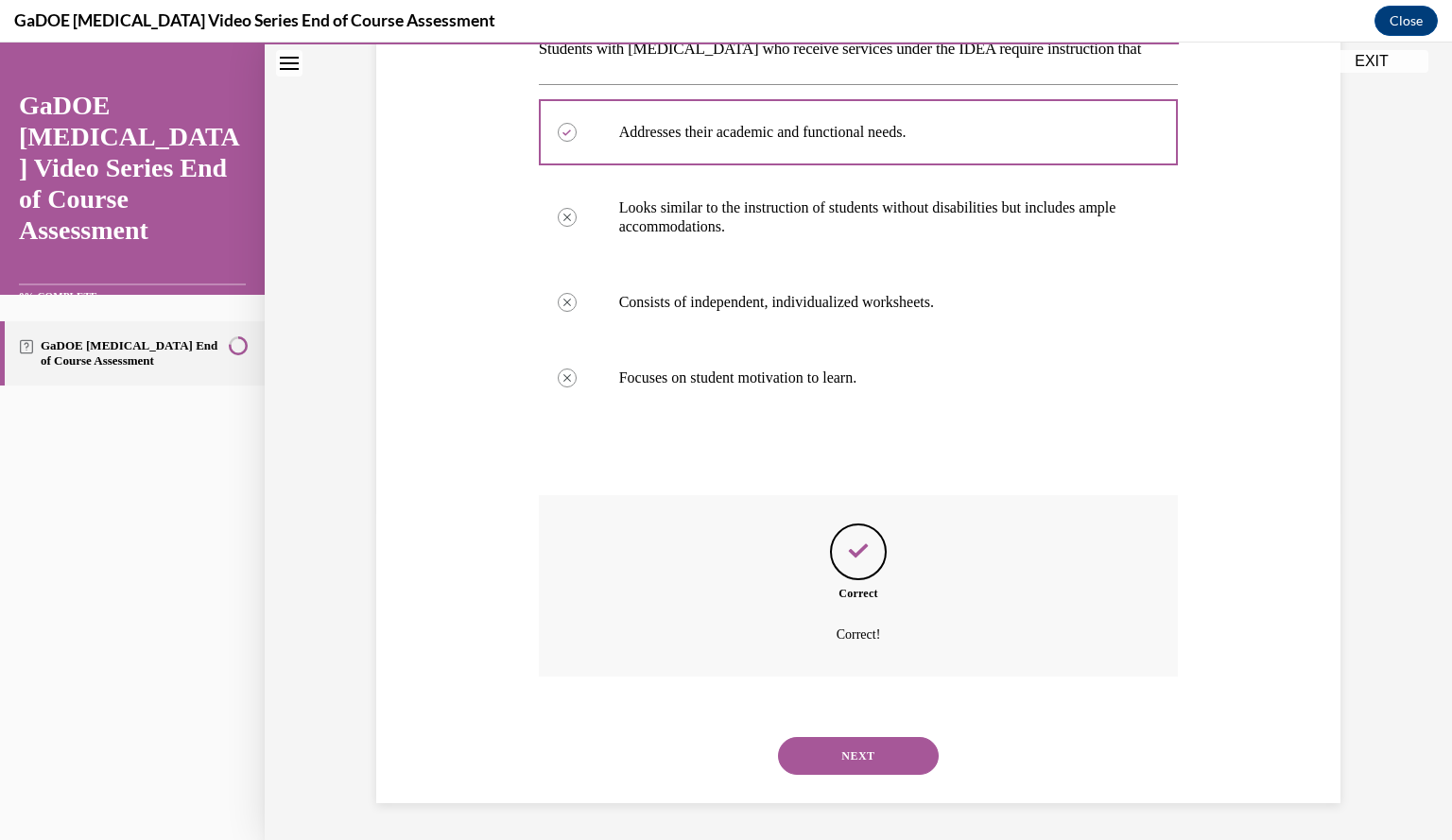
click at [851, 755] on button "NEXT" at bounding box center [858, 756] width 160 height 38
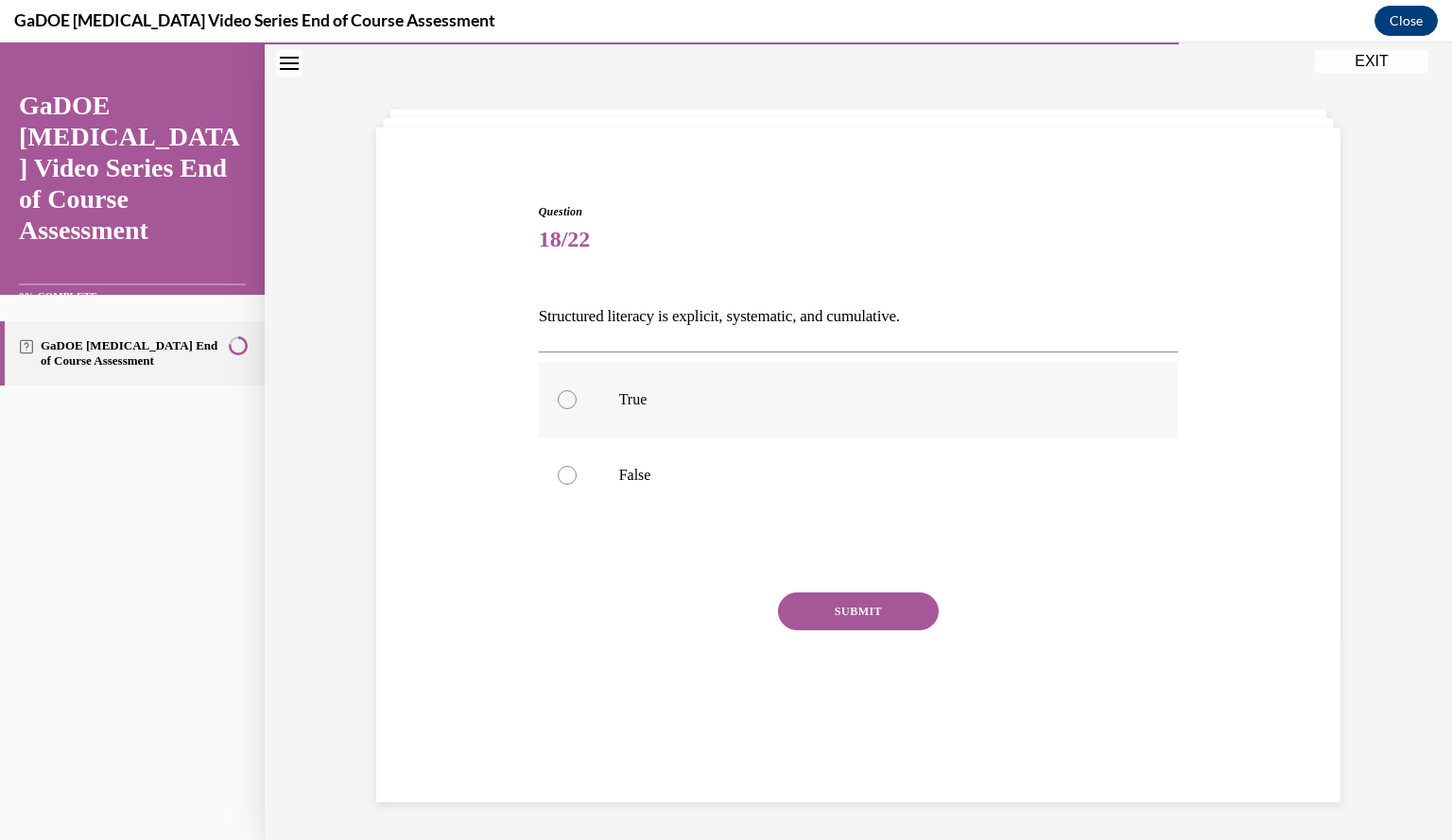
click at [662, 386] on label "True" at bounding box center [858, 400] width 640 height 75
click at [577, 390] on input "True" at bounding box center [567, 399] width 19 height 19
radio input "true"
click at [830, 611] on button "SUBMIT" at bounding box center [858, 611] width 160 height 38
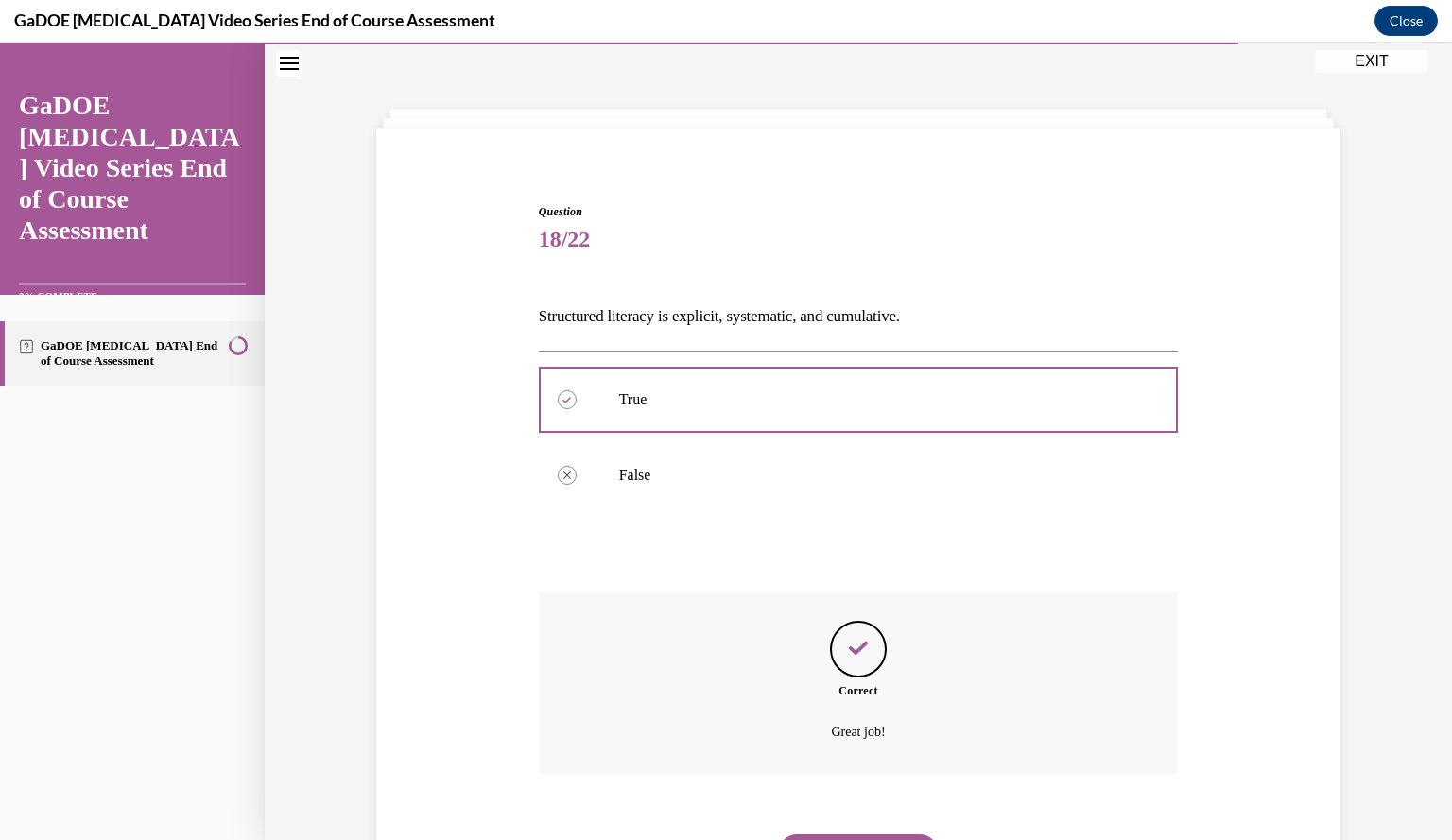
scroll to position [157, 0]
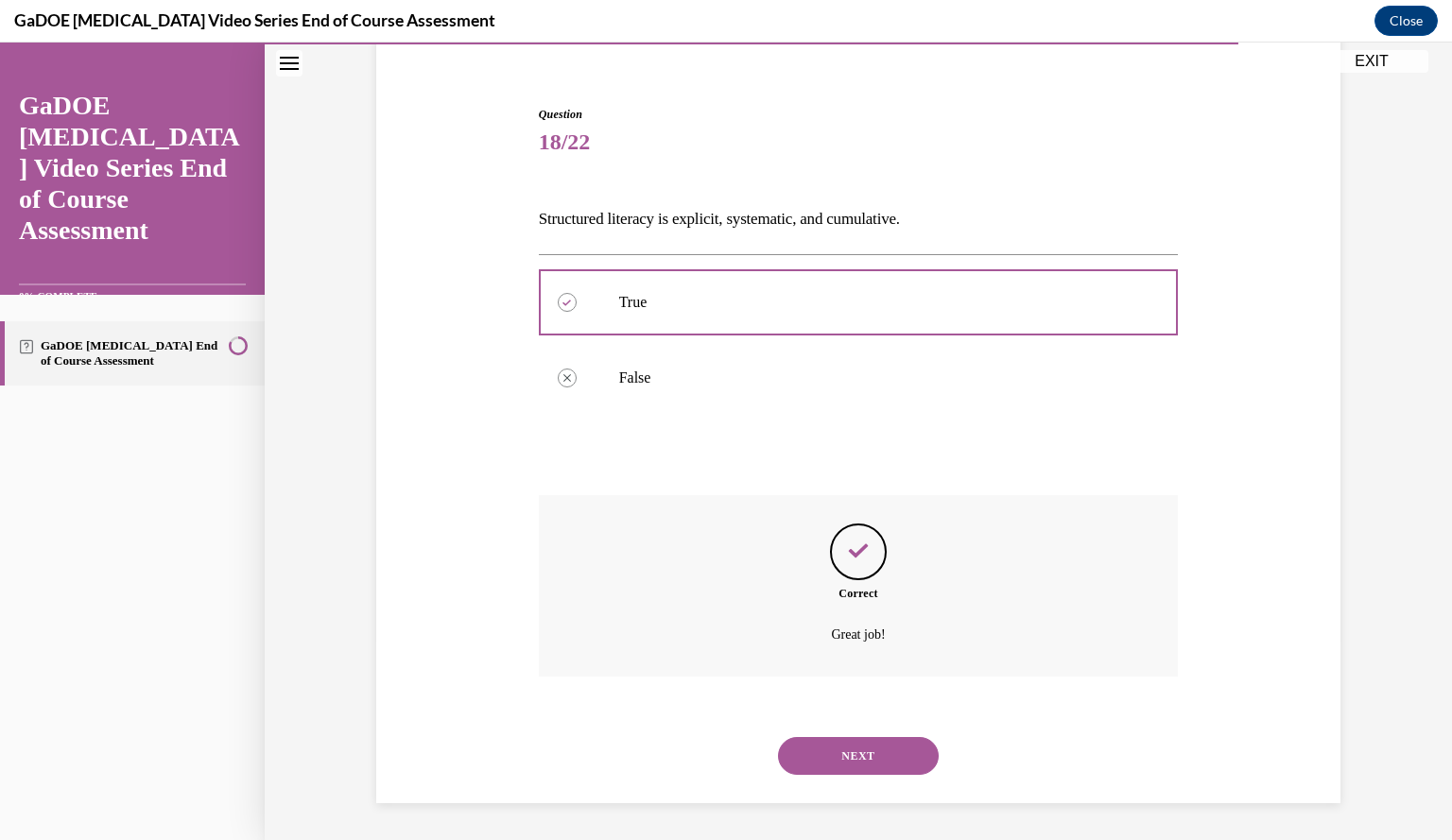
click at [864, 742] on button "NEXT" at bounding box center [858, 756] width 160 height 38
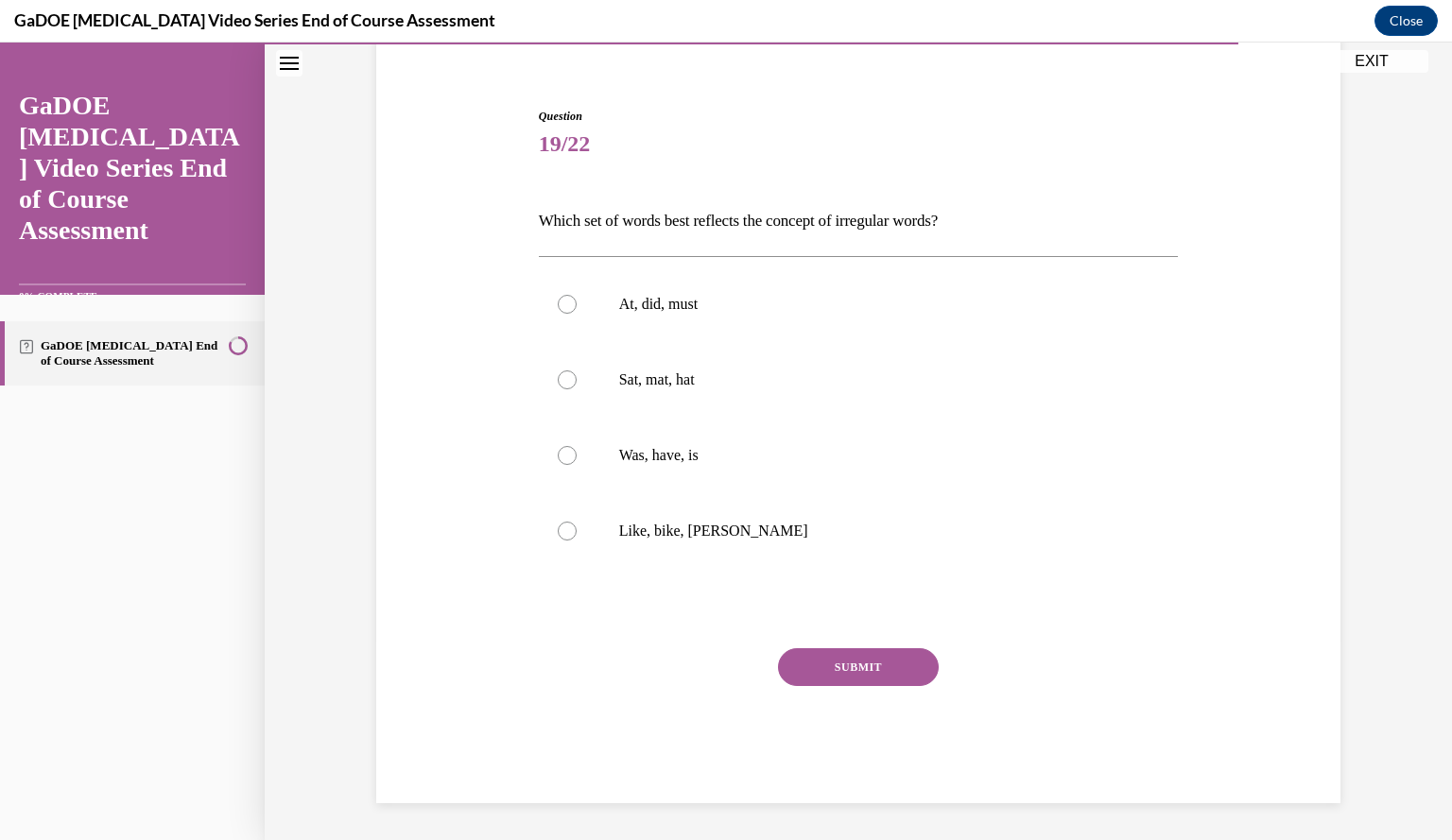
scroll to position [96, 0]
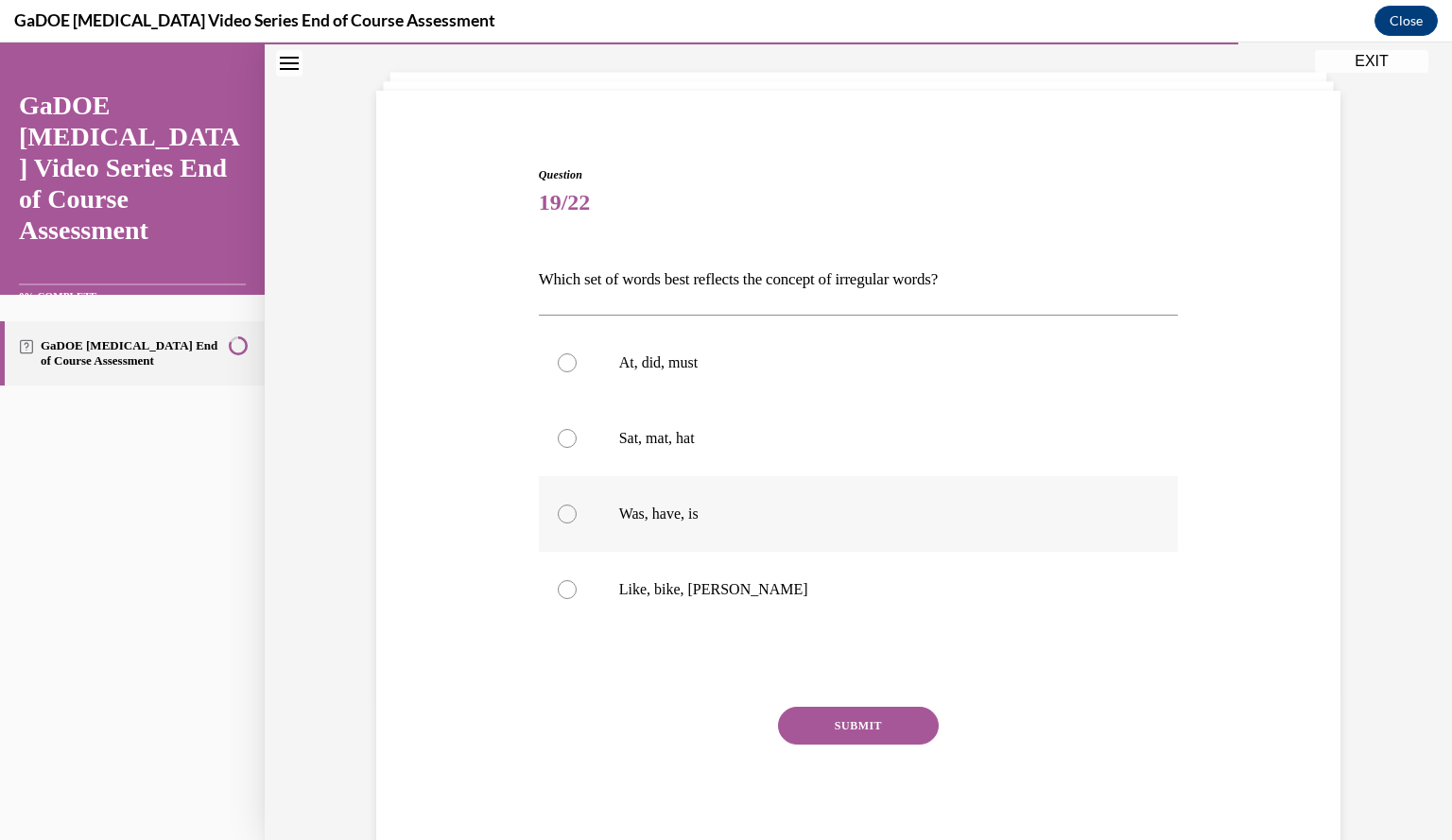
click at [729, 526] on label "Was, have, is" at bounding box center [858, 513] width 640 height 75
click at [577, 523] on input "Was, have, is" at bounding box center [567, 513] width 19 height 19
radio input "true"
click at [837, 723] on button "SUBMIT" at bounding box center [858, 725] width 160 height 38
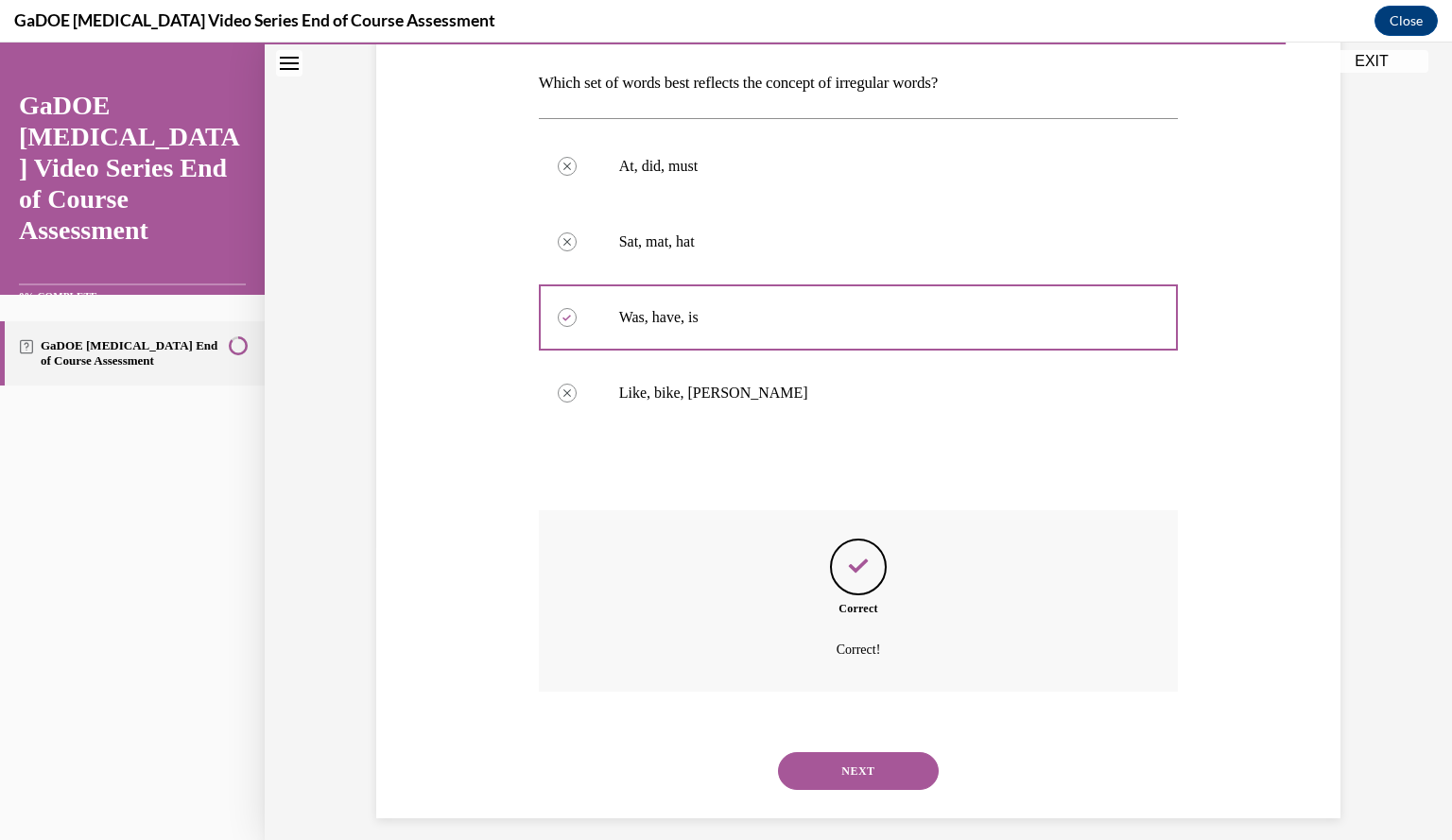
scroll to position [308, 0]
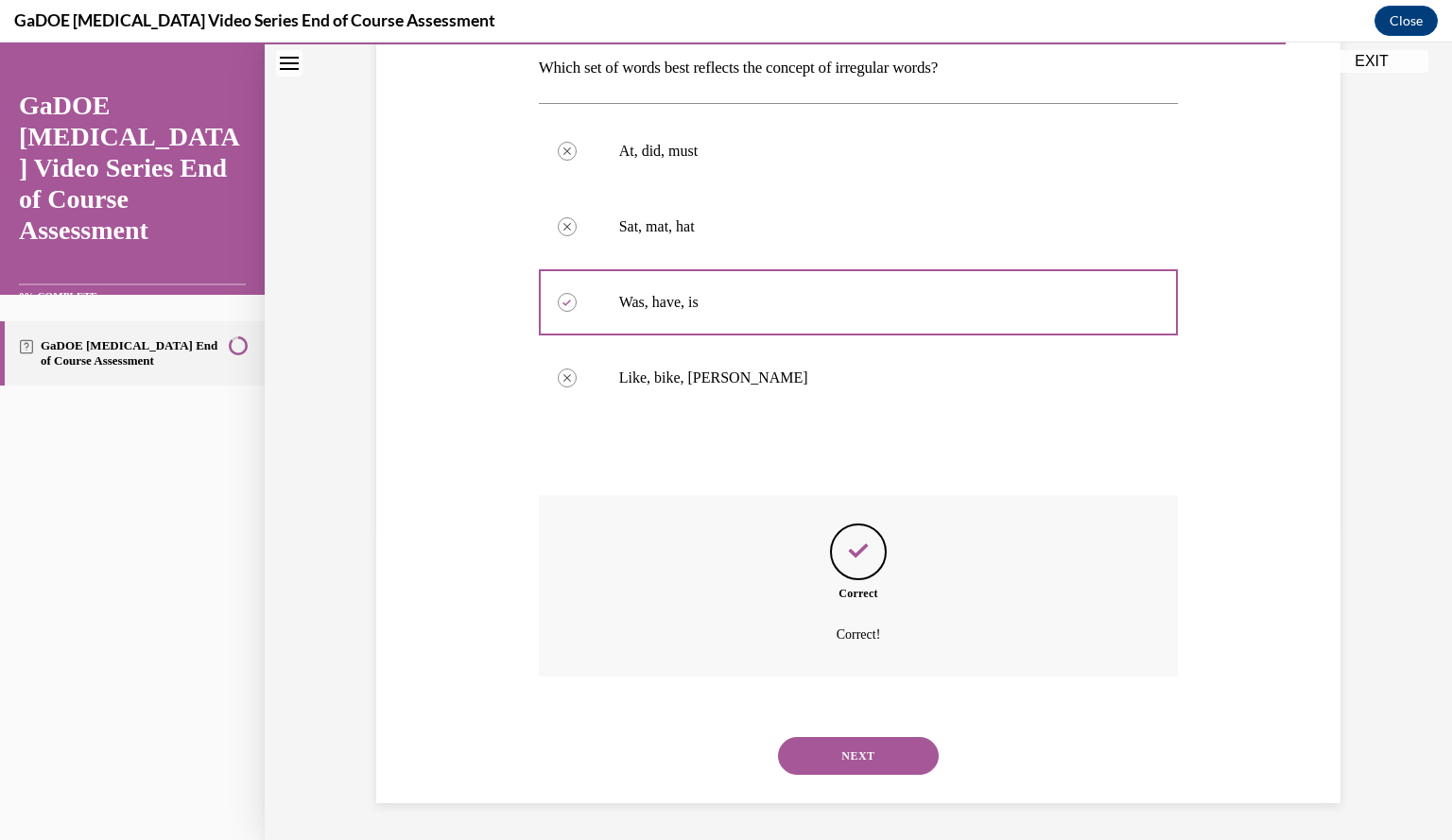
click at [843, 742] on button "NEXT" at bounding box center [858, 756] width 160 height 38
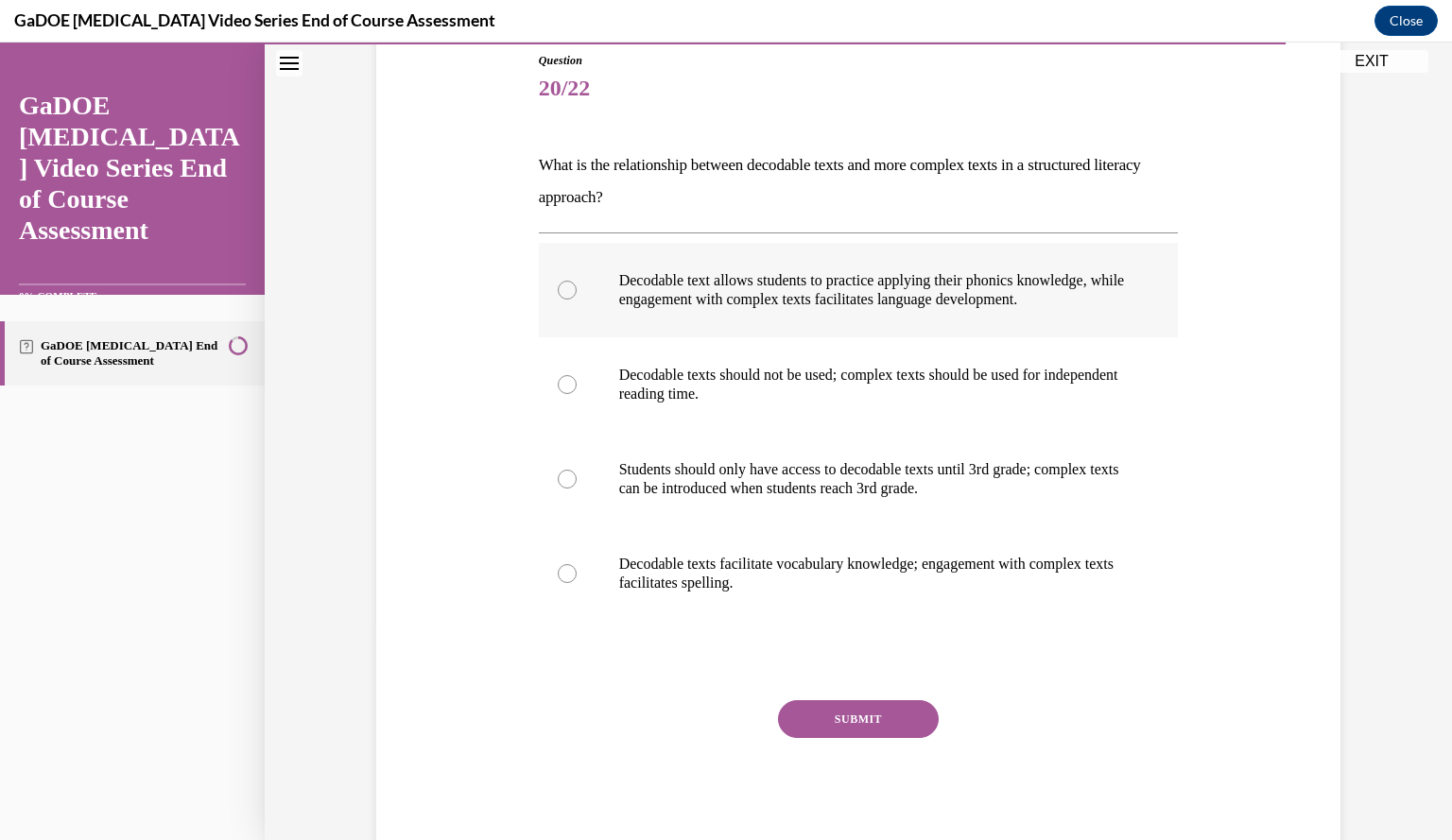
click at [799, 296] on p "Decodable text allows students to practice applying their phonics knowledge, wh…" at bounding box center [876, 290] width 513 height 38
click at [577, 296] on input "Decodable text allows students to practice applying their phonics knowledge, wh…" at bounding box center [567, 290] width 19 height 19
radio input "true"
click at [848, 714] on button "SUBMIT" at bounding box center [858, 719] width 160 height 38
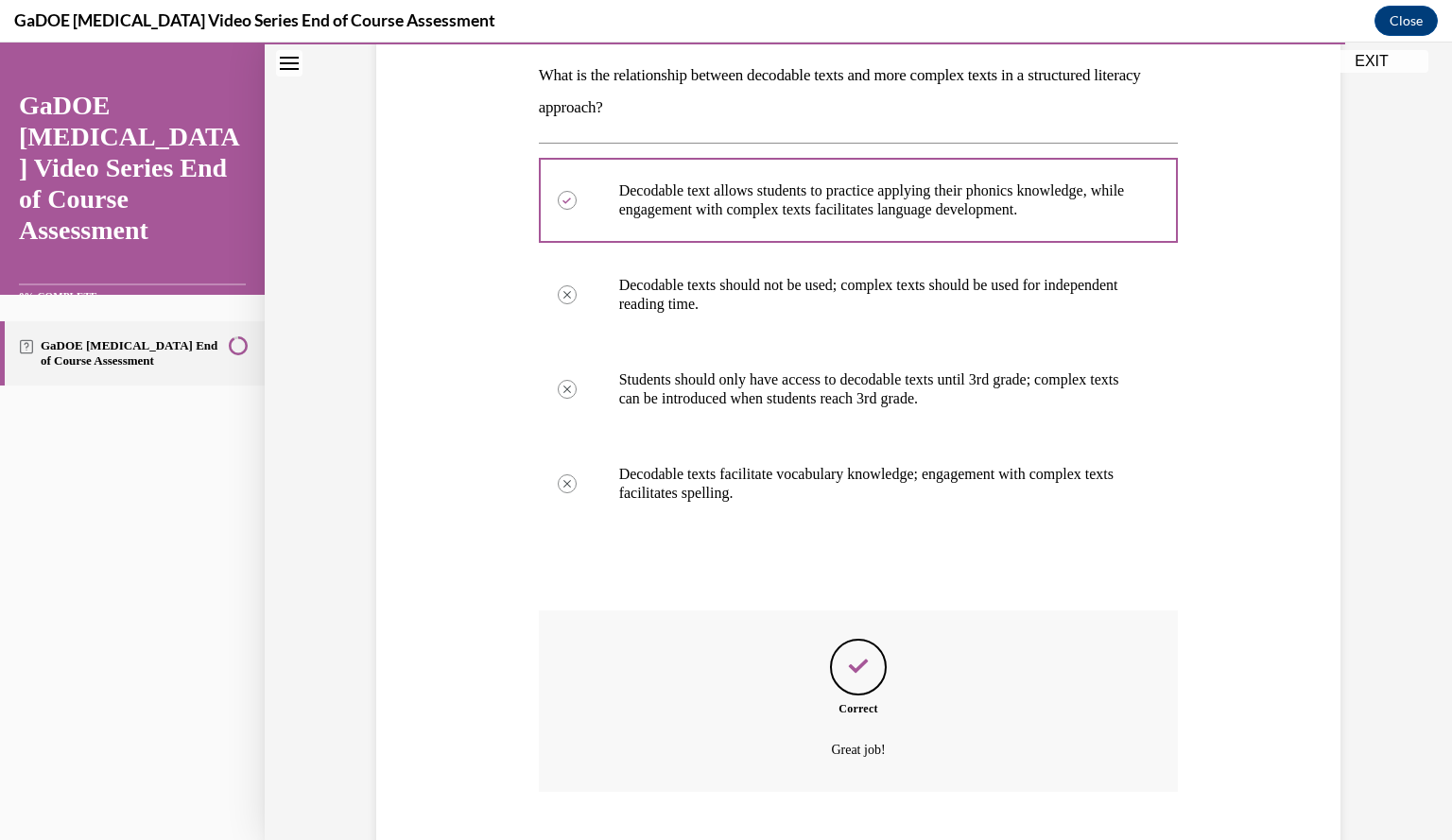
scroll to position [416, 0]
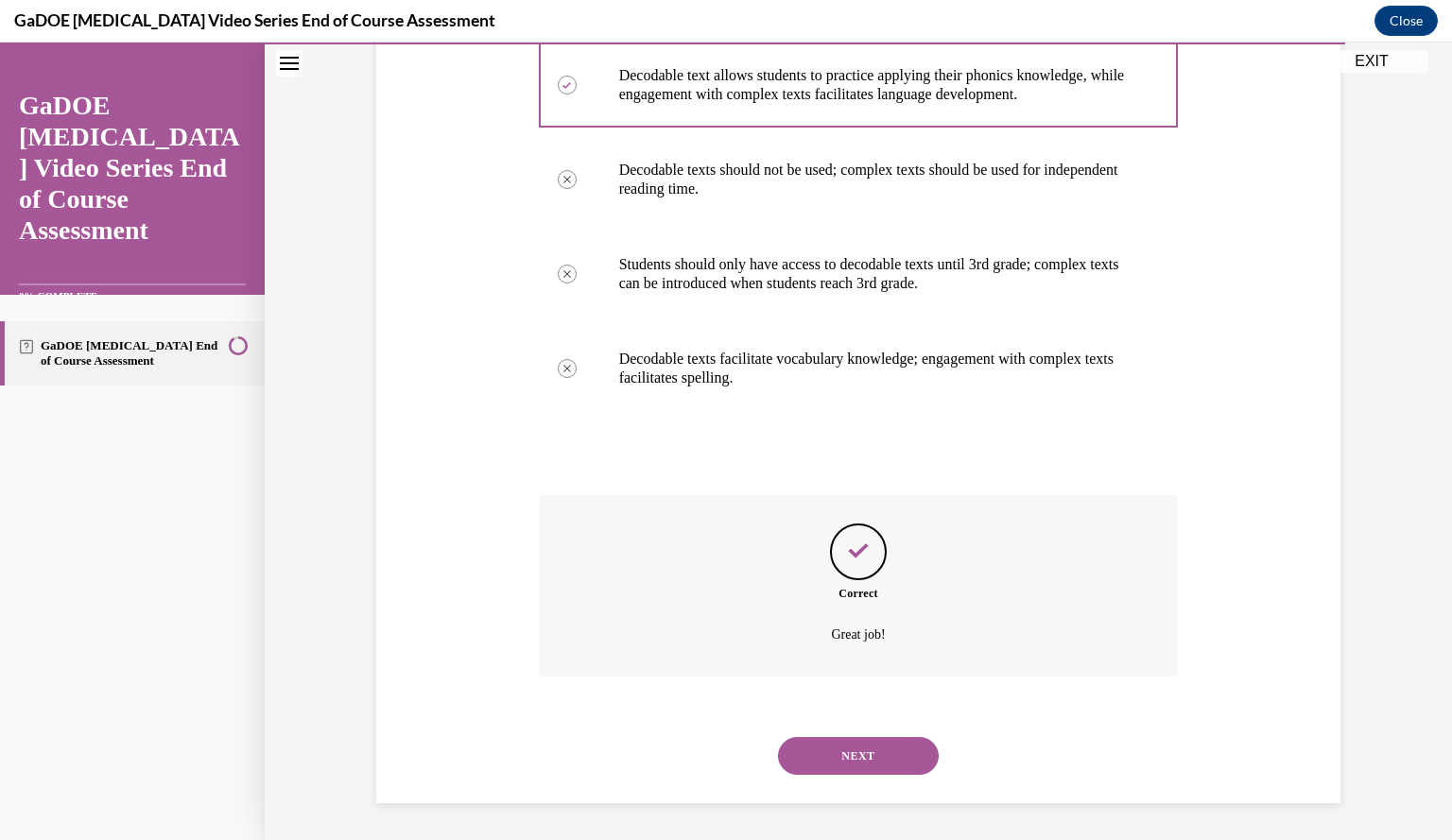
click at [851, 757] on button "NEXT" at bounding box center [858, 756] width 160 height 38
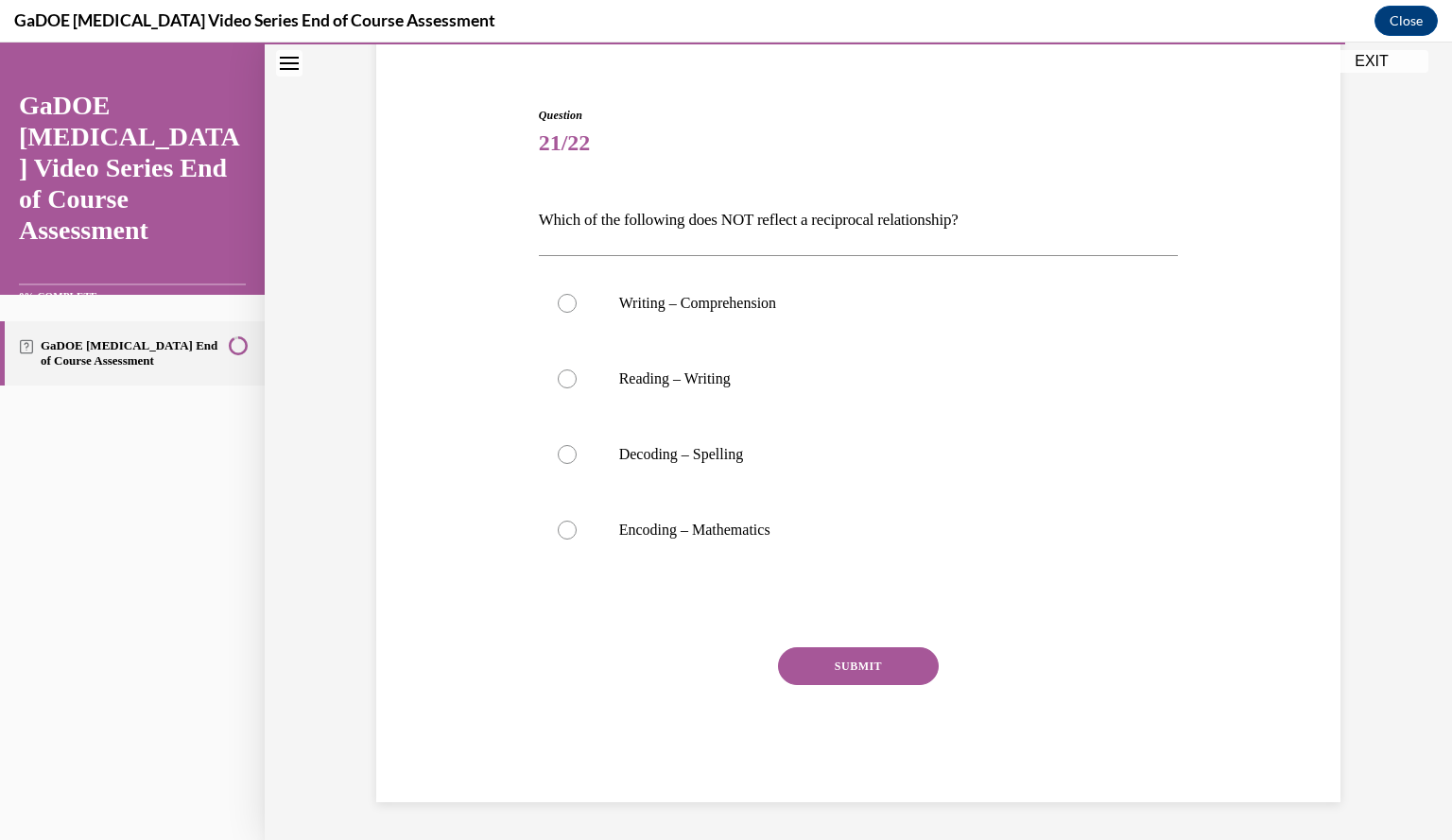
scroll to position [155, 0]
click at [710, 515] on label "Encoding – Mathematics" at bounding box center [858, 531] width 640 height 75
click at [577, 521] on input "Encoding – Mathematics" at bounding box center [567, 530] width 19 height 19
radio input "true"
click at [843, 670] on button "SUBMIT" at bounding box center [858, 667] width 160 height 38
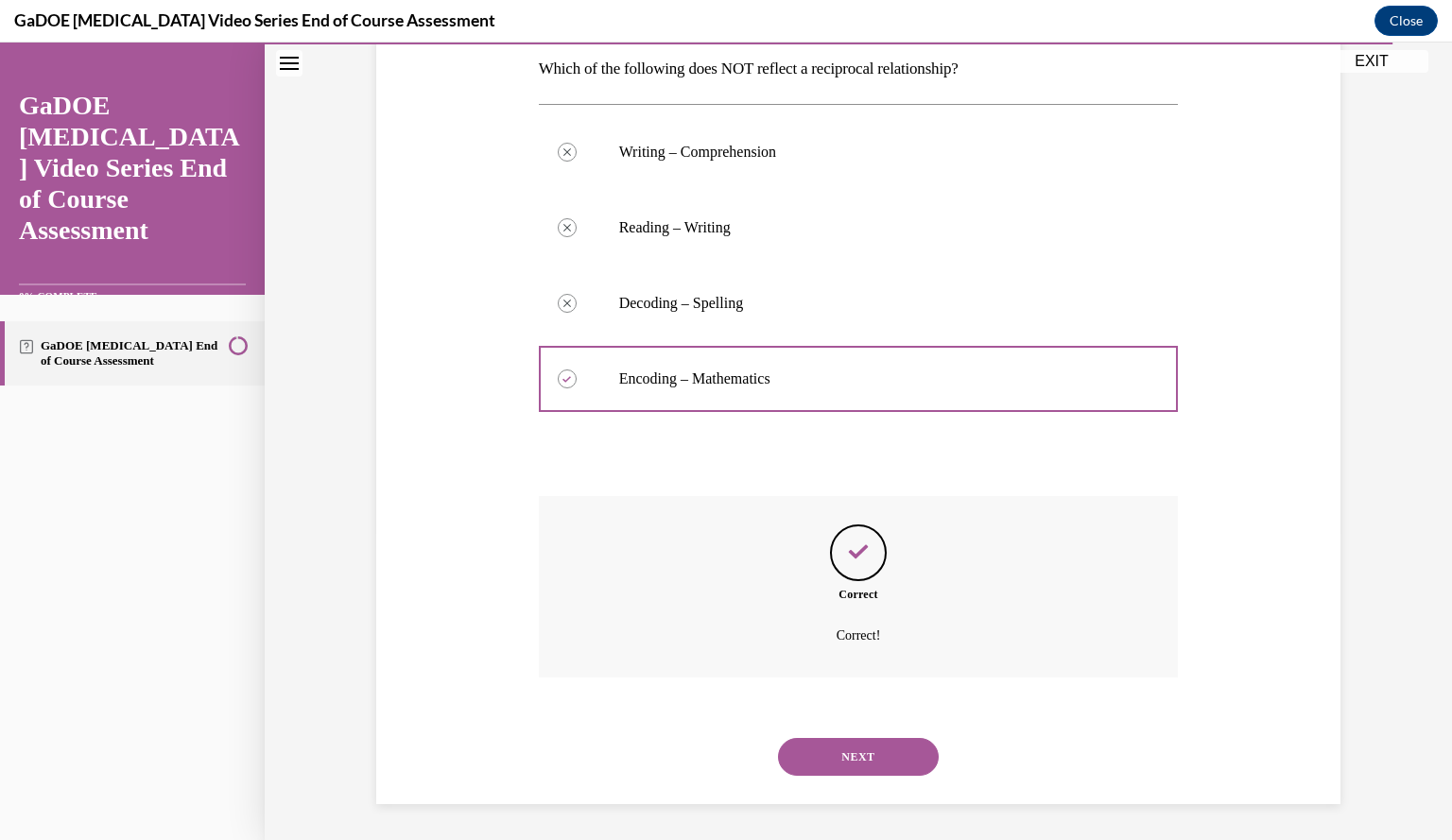
scroll to position [308, 0]
click at [846, 754] on button "NEXT" at bounding box center [858, 756] width 160 height 38
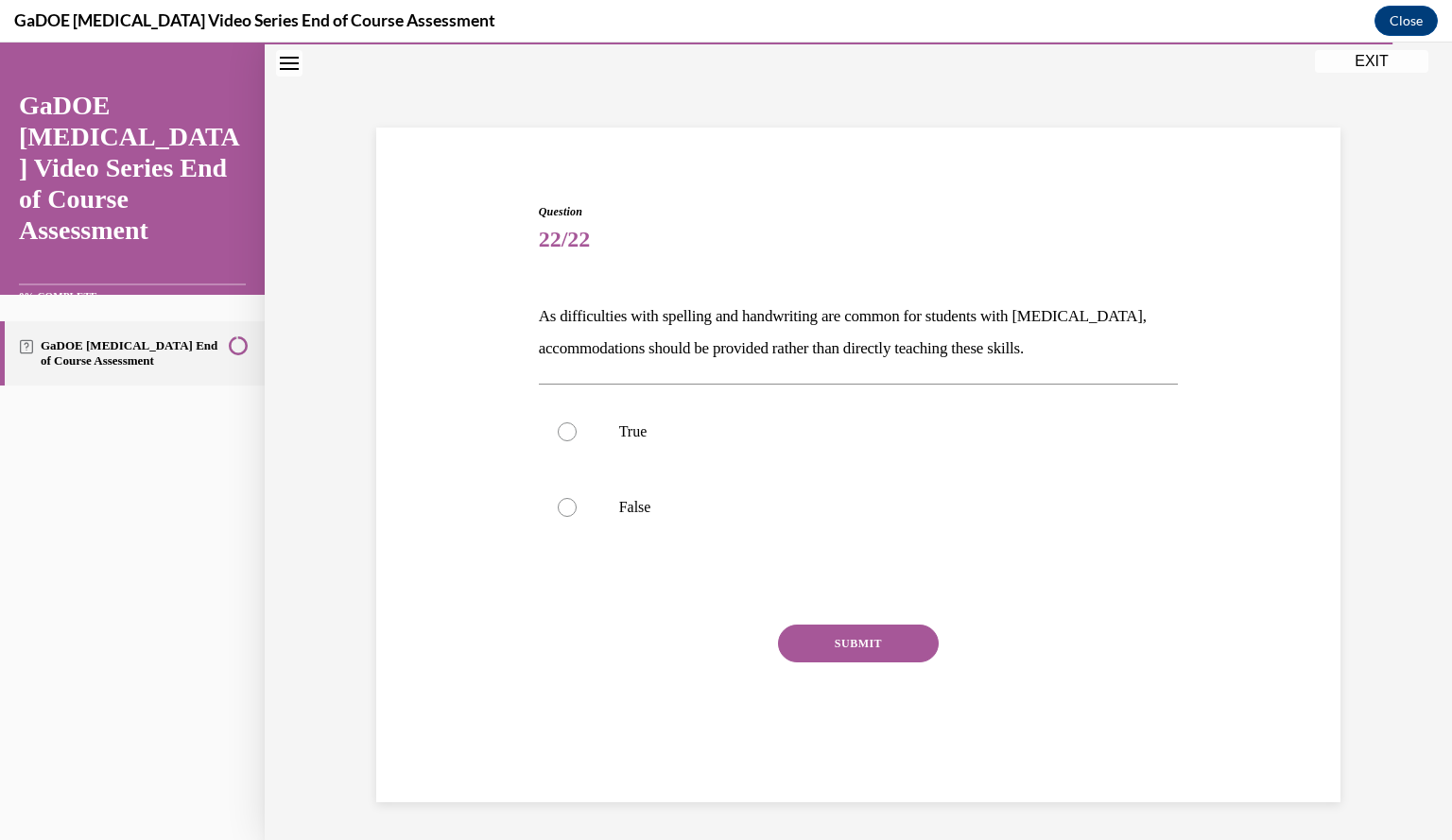
scroll to position [59, 0]
click at [641, 506] on p "False" at bounding box center [876, 507] width 513 height 19
click at [577, 506] on input "False" at bounding box center [567, 507] width 19 height 19
radio input "true"
click at [796, 642] on button "SUBMIT" at bounding box center [858, 643] width 160 height 38
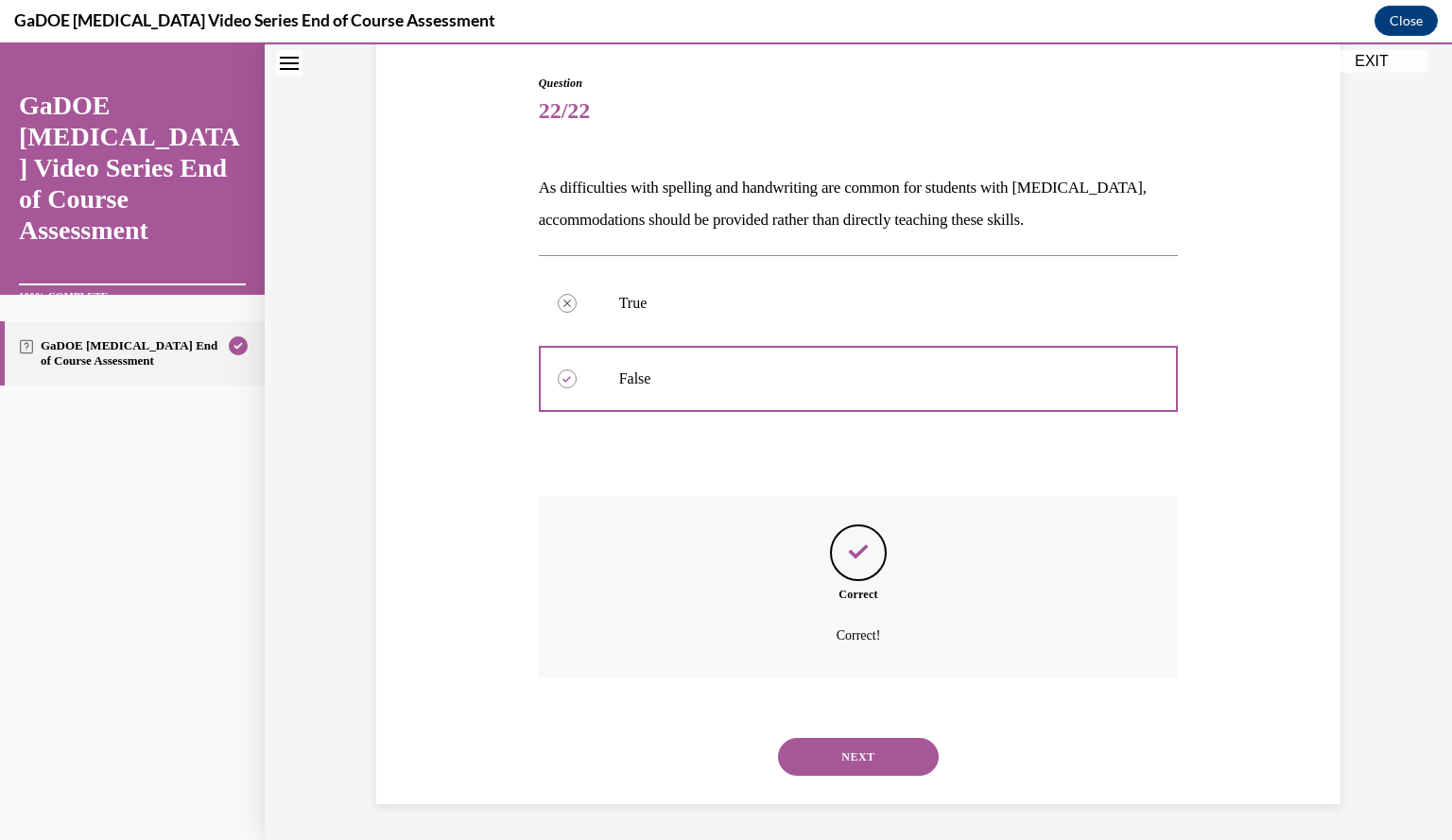
scroll to position [189, 0]
click at [834, 765] on button "NEXT" at bounding box center [858, 756] width 160 height 38
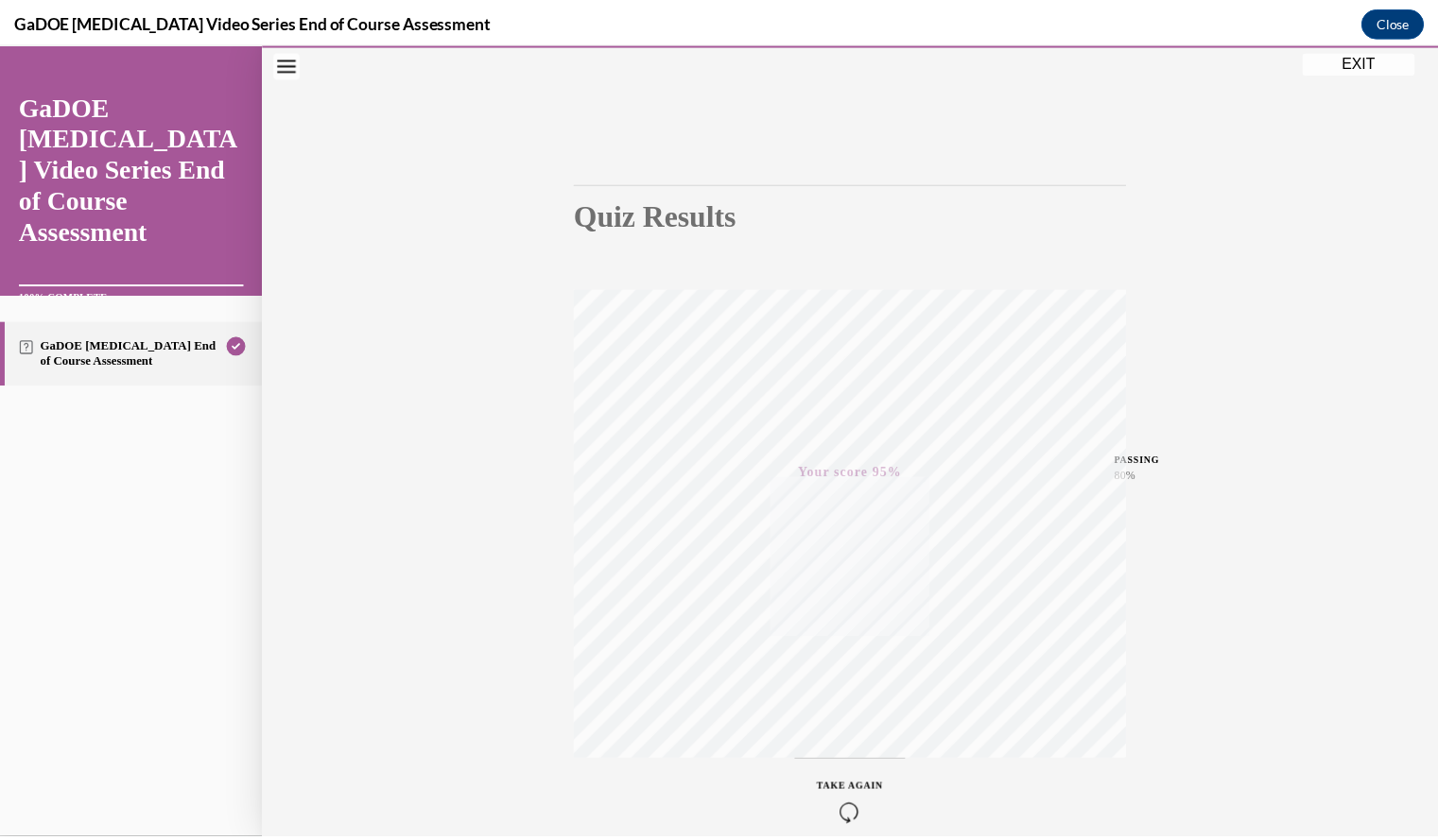
scroll to position [170, 0]
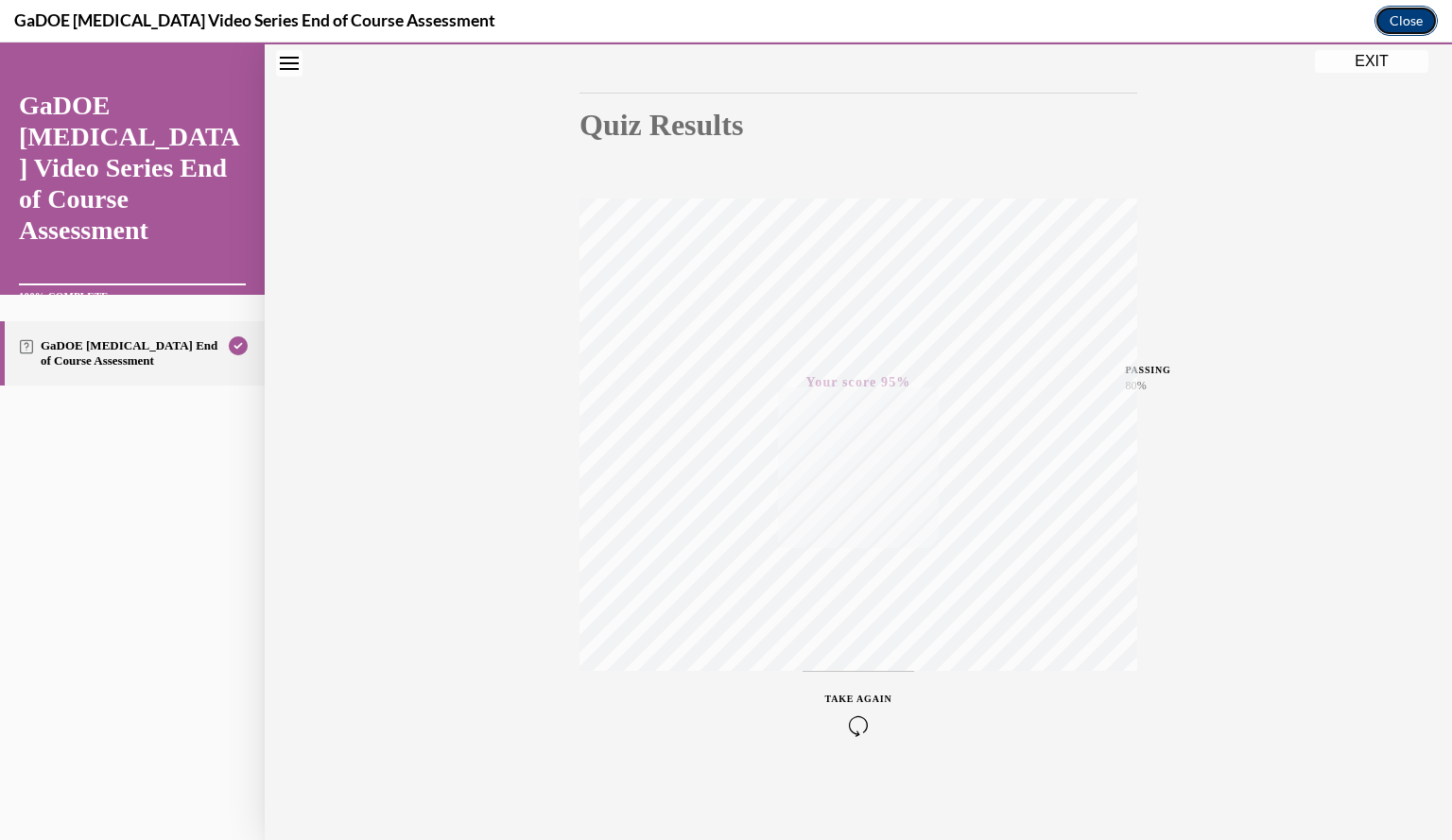
click at [1402, 15] on button "Close" at bounding box center [1406, 21] width 63 height 31
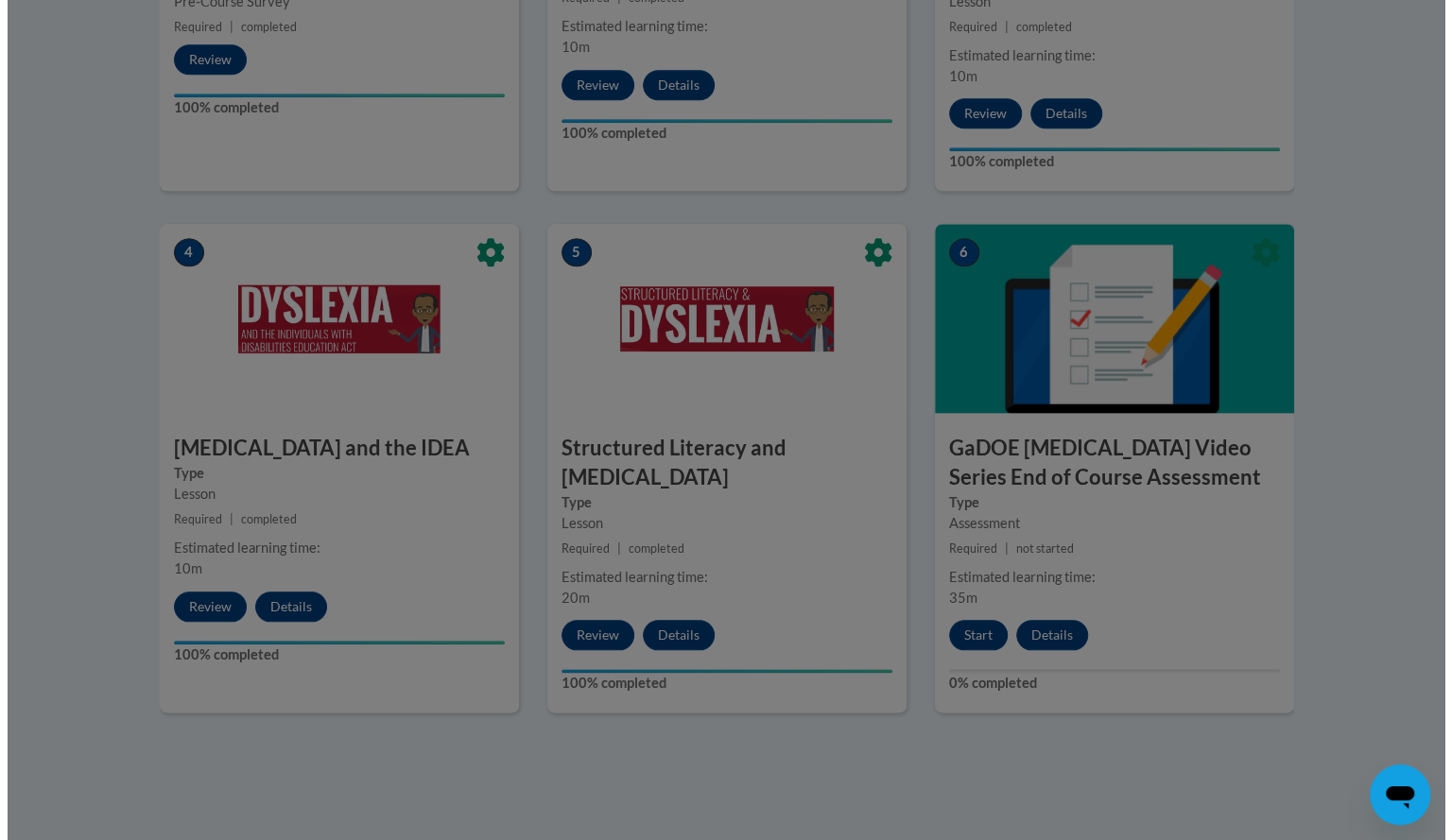
scroll to position [0, 0]
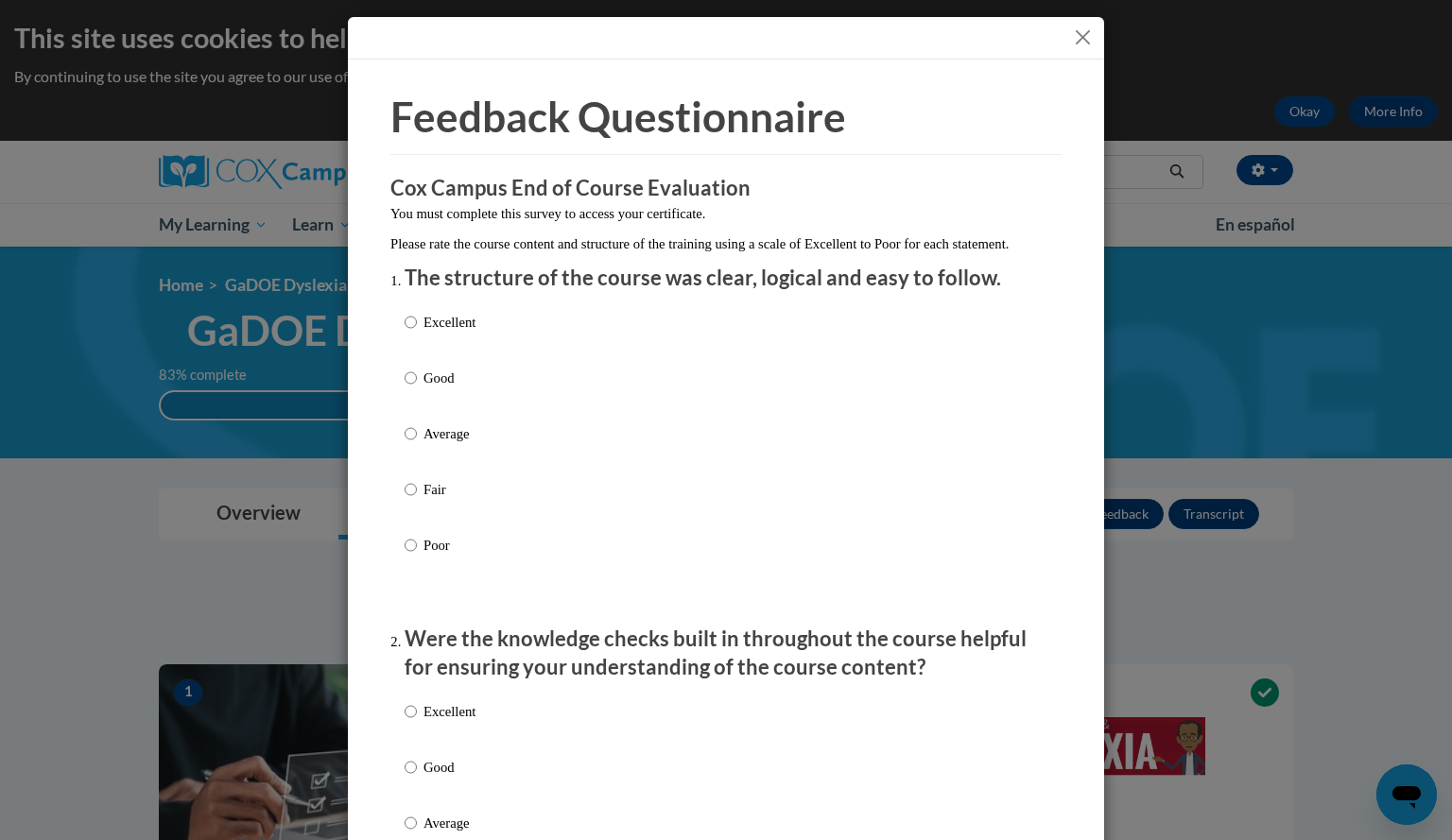
click at [433, 332] on p "Excellent" at bounding box center [449, 322] width 52 height 21
click at [417, 332] on input "Excellent" at bounding box center [411, 322] width 12 height 21
radio input "true"
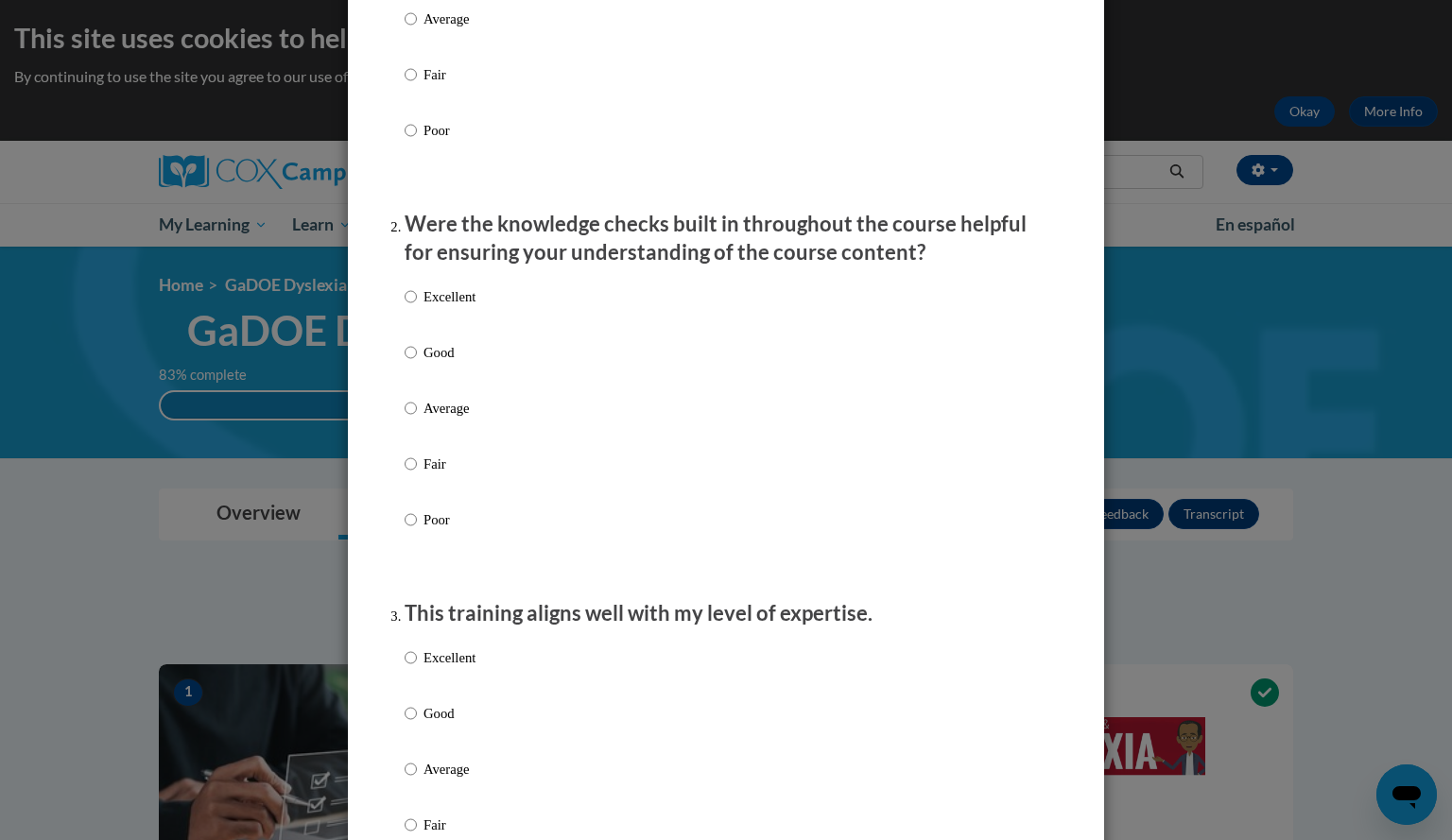
scroll to position [418, 0]
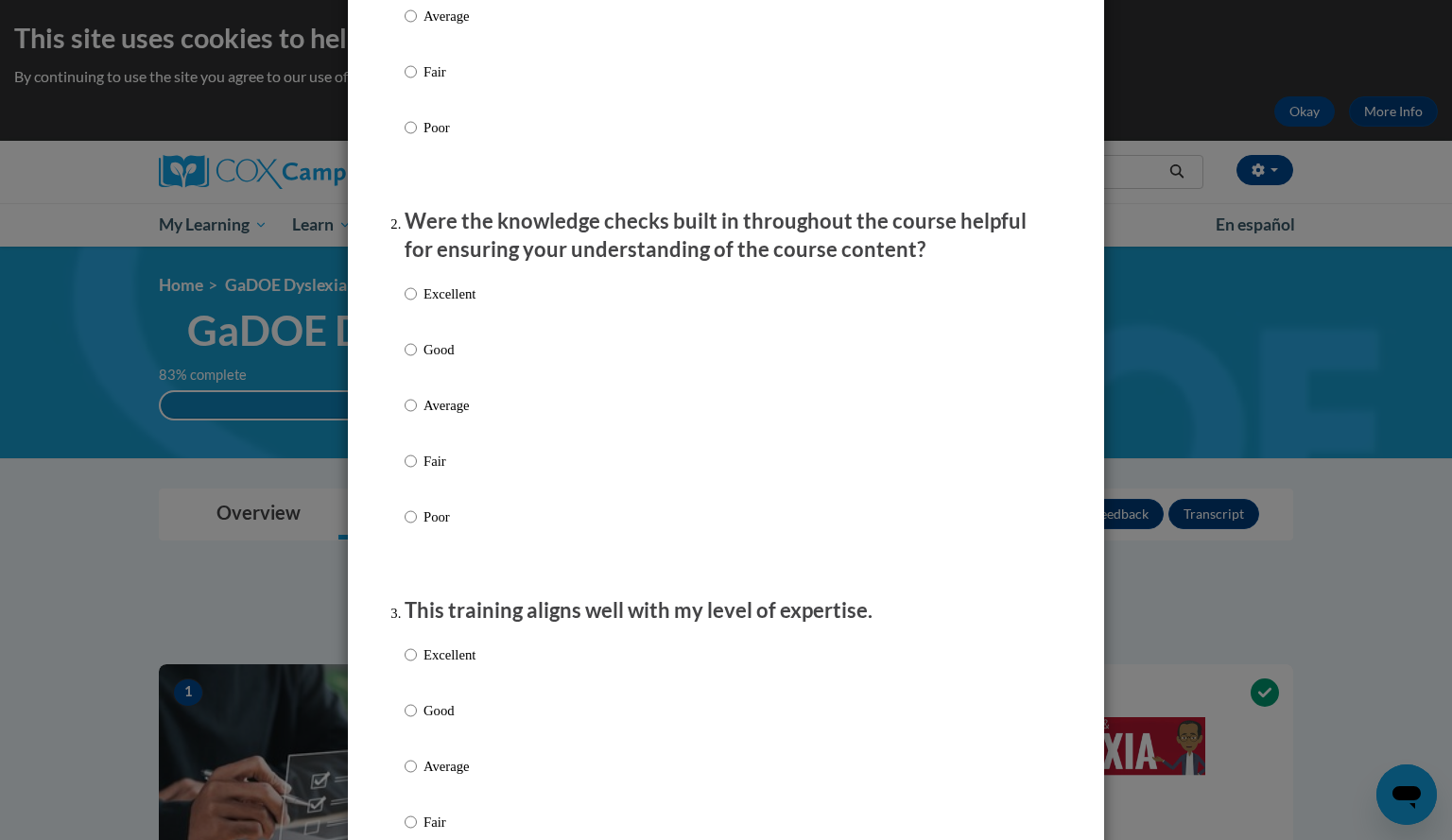
click at [438, 302] on div "Excellent Good Average Fair Poor" at bounding box center [440, 420] width 71 height 293
click at [431, 305] on p "Excellent" at bounding box center [449, 294] width 52 height 21
click at [417, 305] on input "Excellent" at bounding box center [411, 294] width 12 height 21
radio input "true"
click at [424, 665] on p "Excellent" at bounding box center [449, 654] width 52 height 21
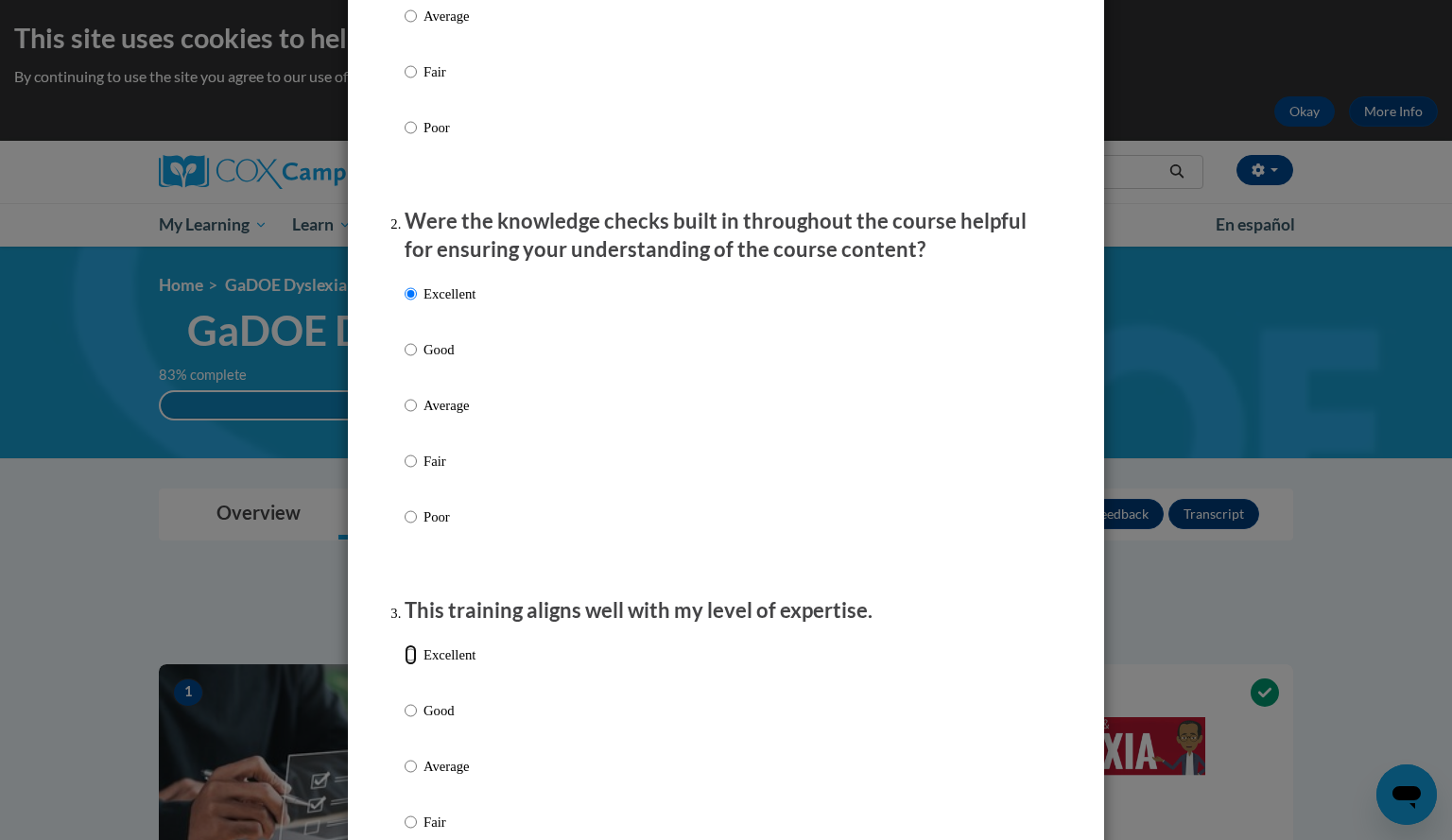
click at [417, 665] on input "Excellent" at bounding box center [411, 654] width 12 height 21
radio input "true"
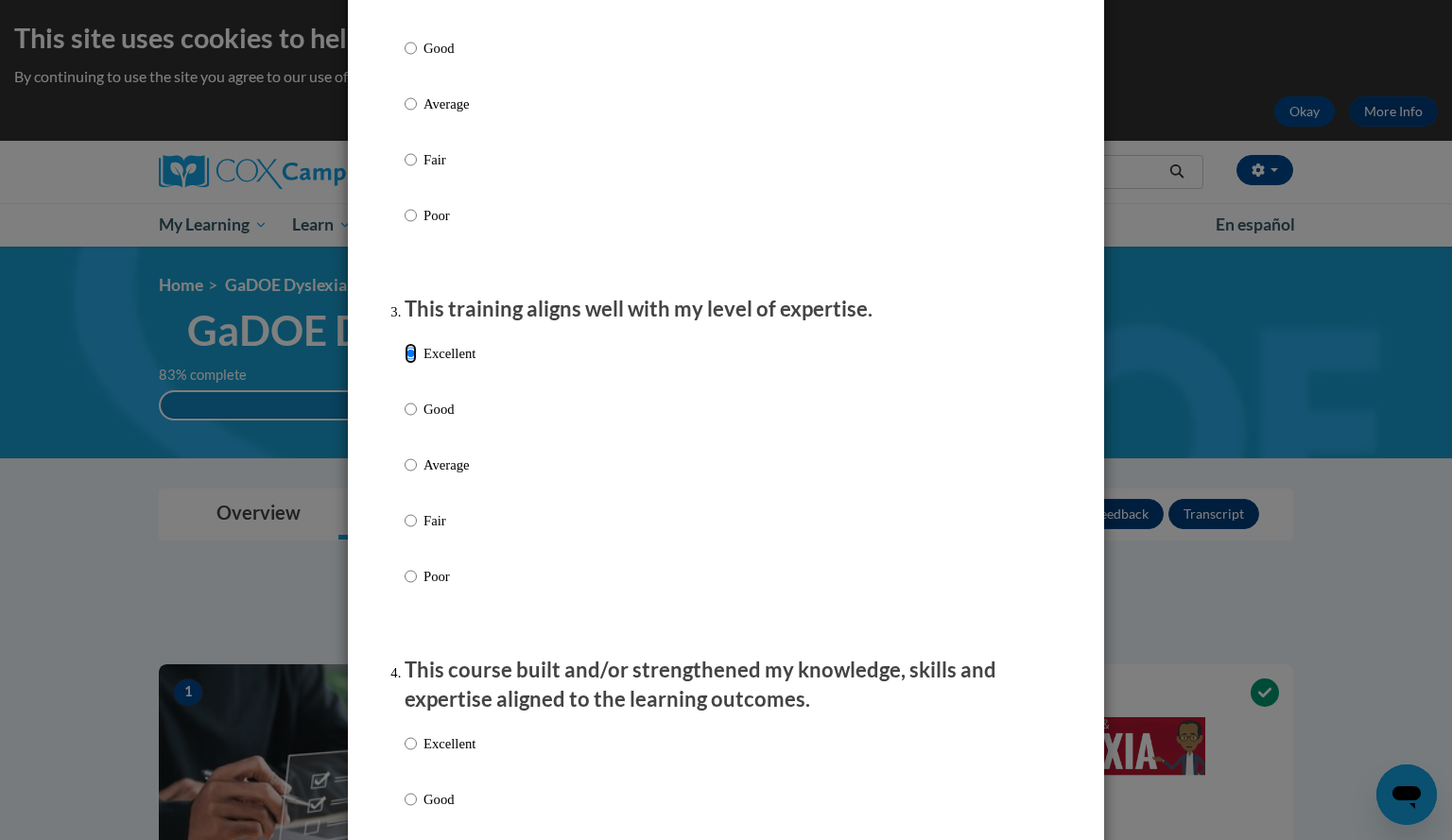
scroll to position [743, 0]
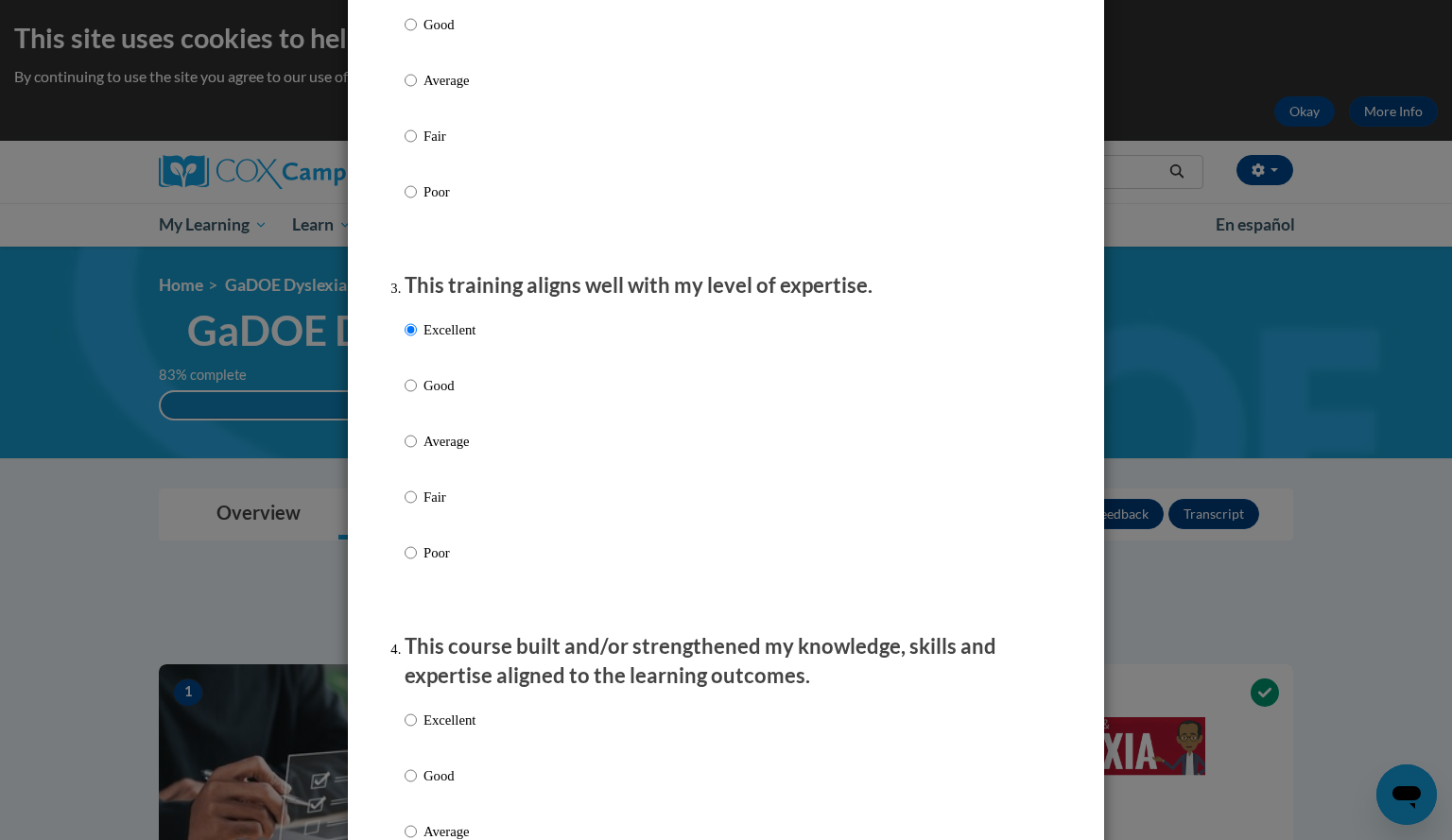
click at [407, 730] on input "Excellent" at bounding box center [411, 719] width 12 height 21
radio input "true"
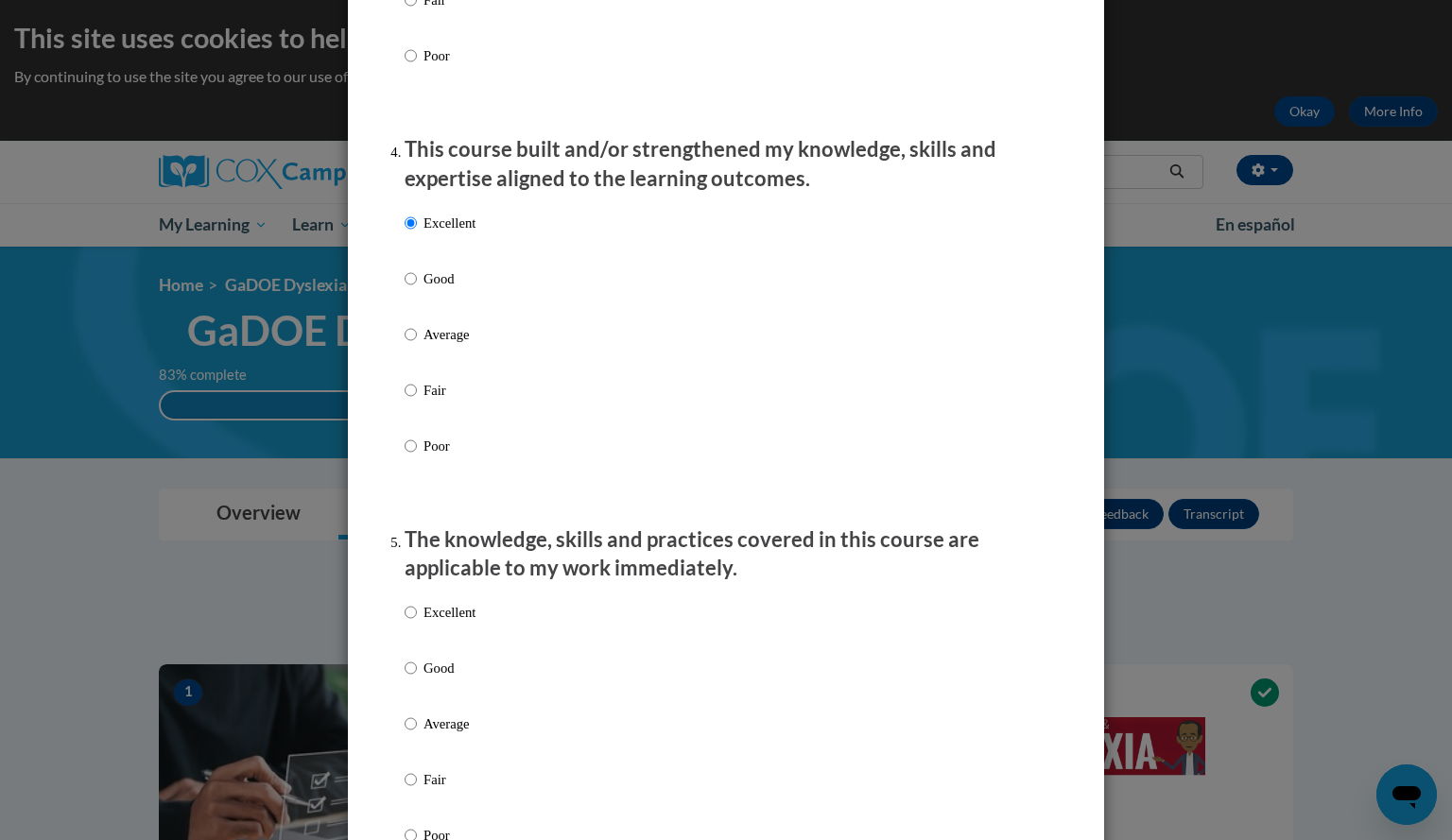
click at [424, 619] on p "Excellent" at bounding box center [449, 611] width 52 height 21
click at [417, 619] on input "Excellent" at bounding box center [411, 611] width 12 height 21
radio input "true"
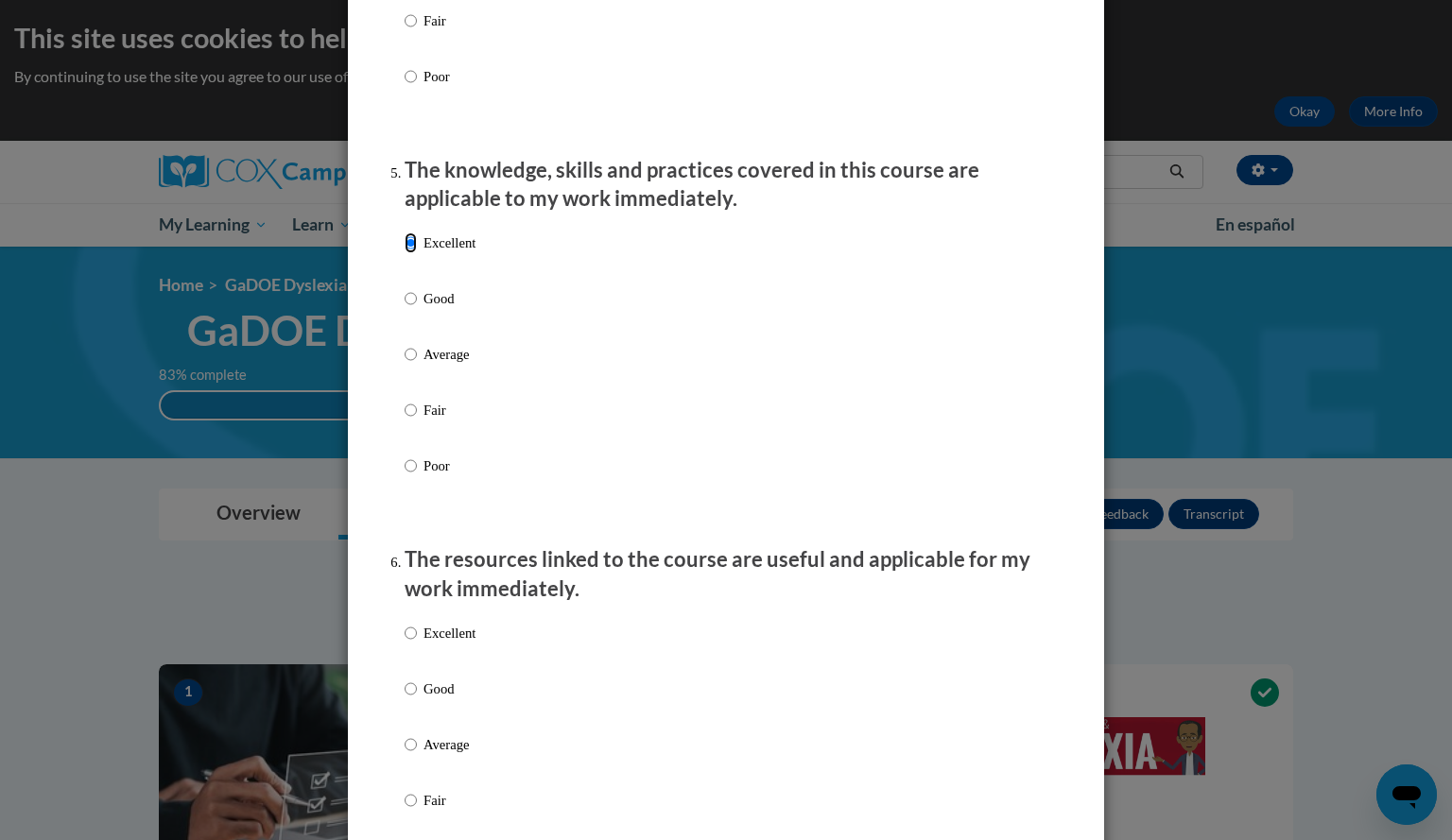
scroll to position [1619, 0]
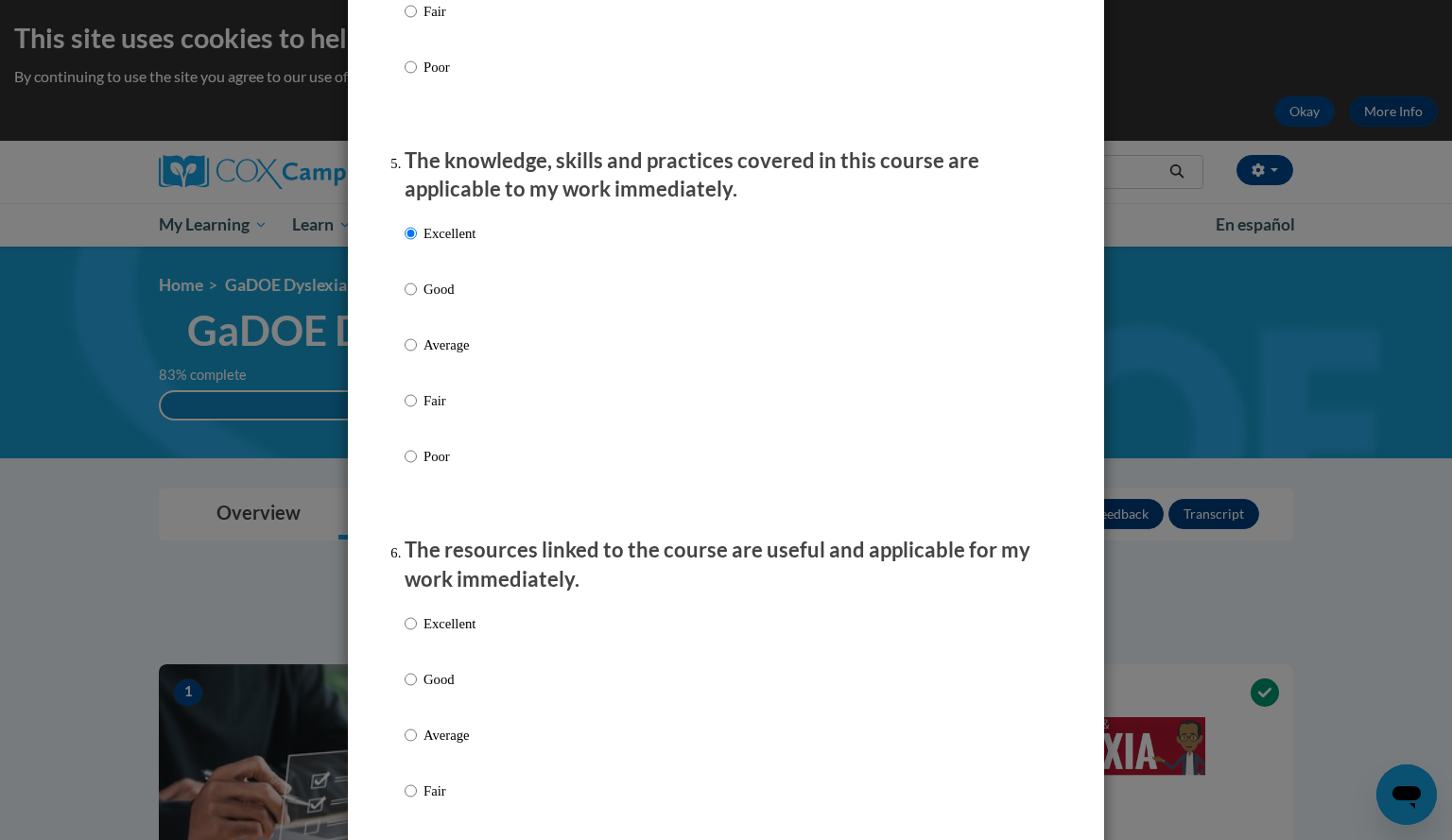
click at [414, 628] on div "Excellent Good Average Fair Poor" at bounding box center [440, 750] width 71 height 293
click at [408, 634] on input "Excellent" at bounding box center [411, 623] width 12 height 21
radio input "true"
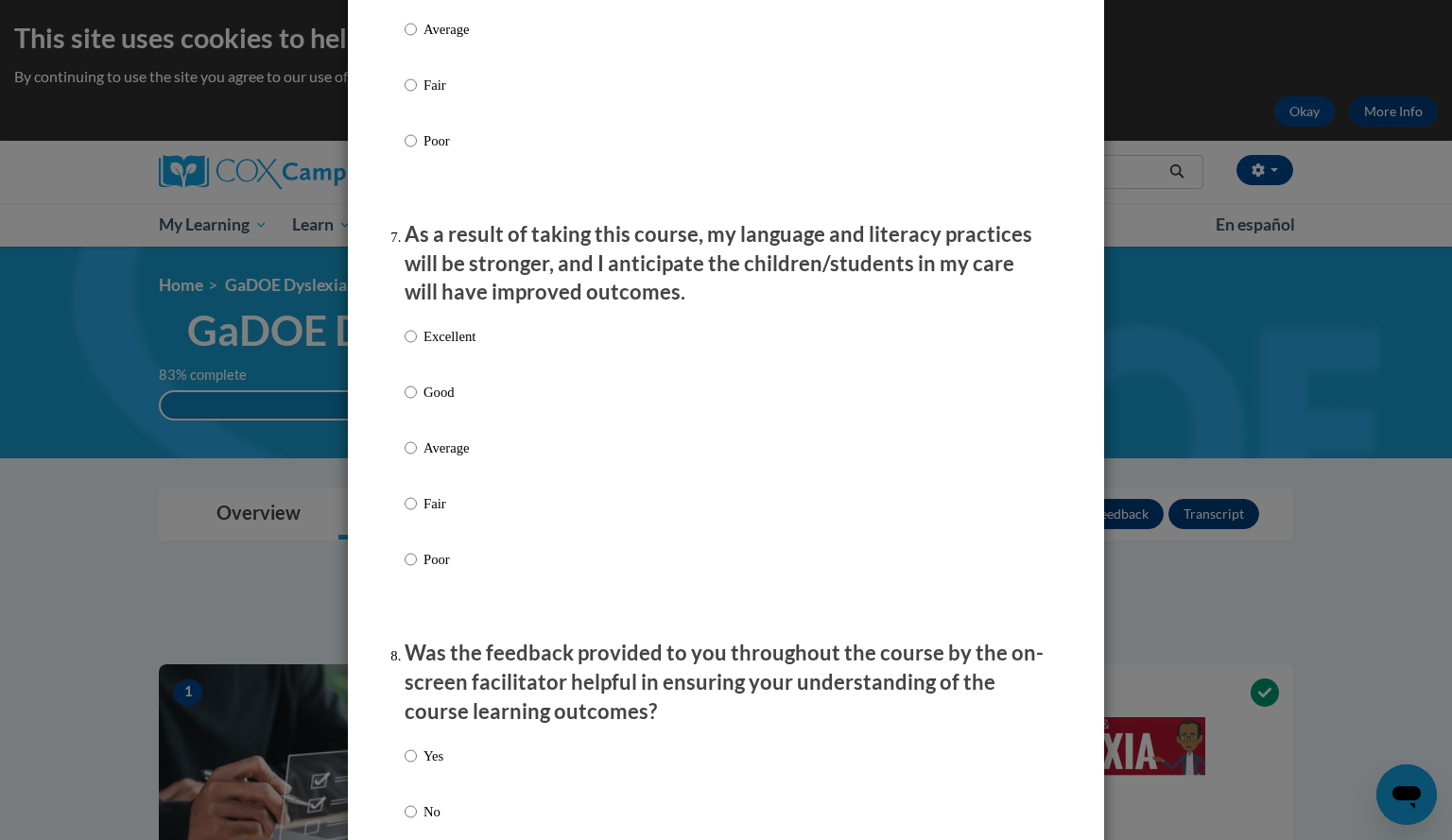
scroll to position [2326, 0]
click at [443, 346] on p "Excellent" at bounding box center [449, 335] width 52 height 21
click at [417, 346] on input "Excellent" at bounding box center [411, 335] width 12 height 21
radio input "true"
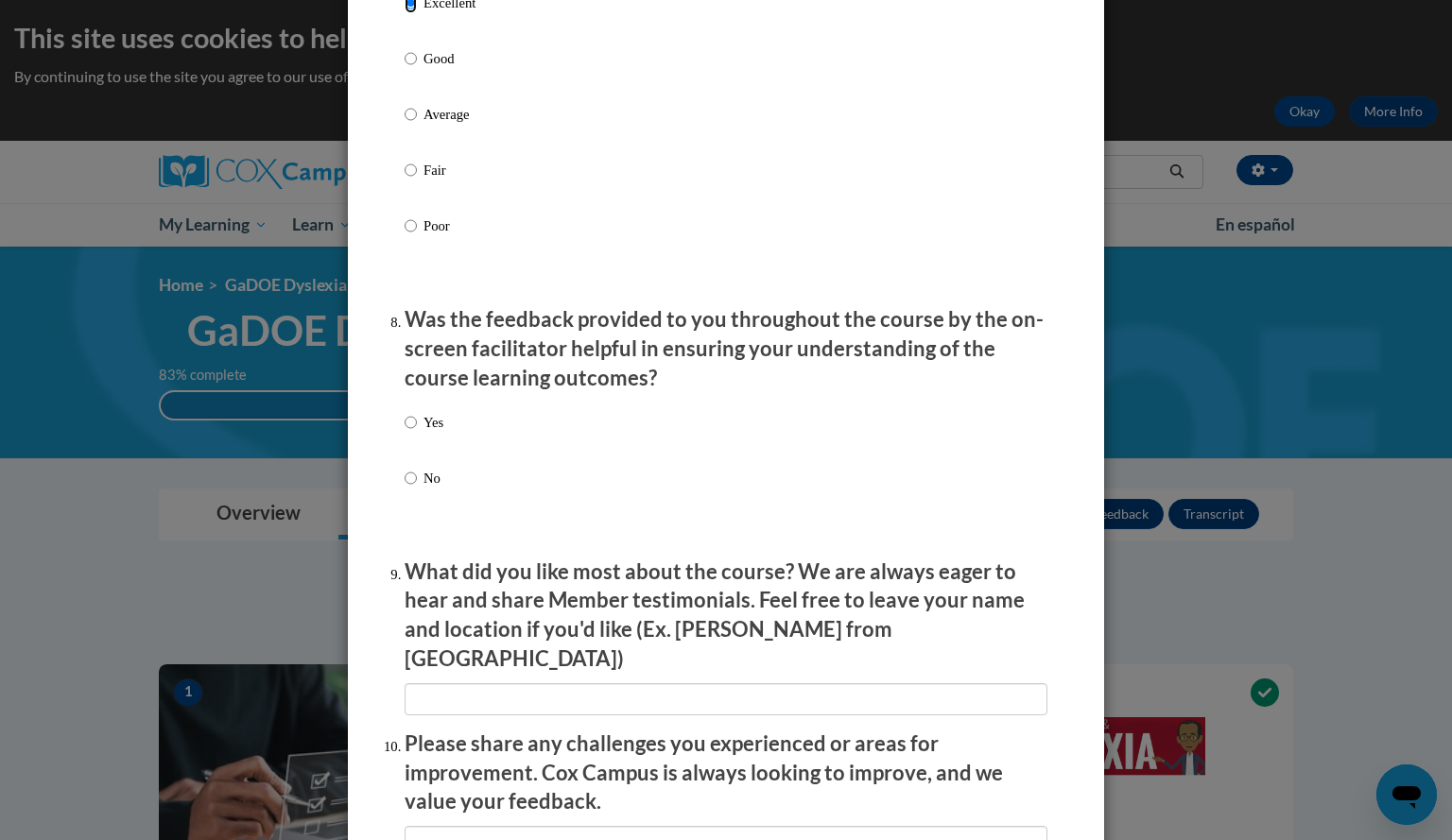
scroll to position [2674, 0]
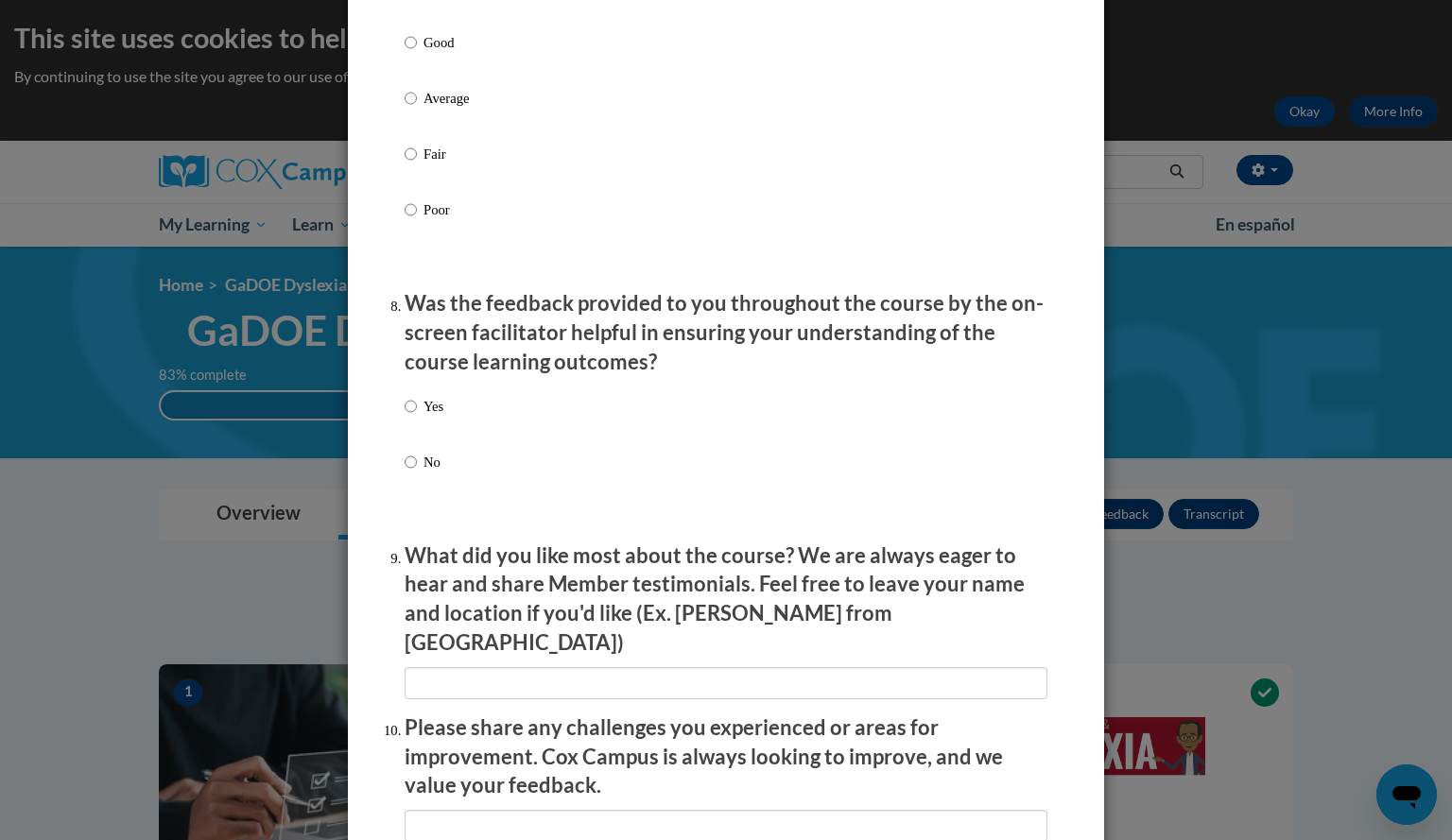
click at [424, 417] on p "Yes" at bounding box center [434, 406] width 20 height 21
click at [417, 417] on input "Yes" at bounding box center [411, 406] width 12 height 21
radio input "true"
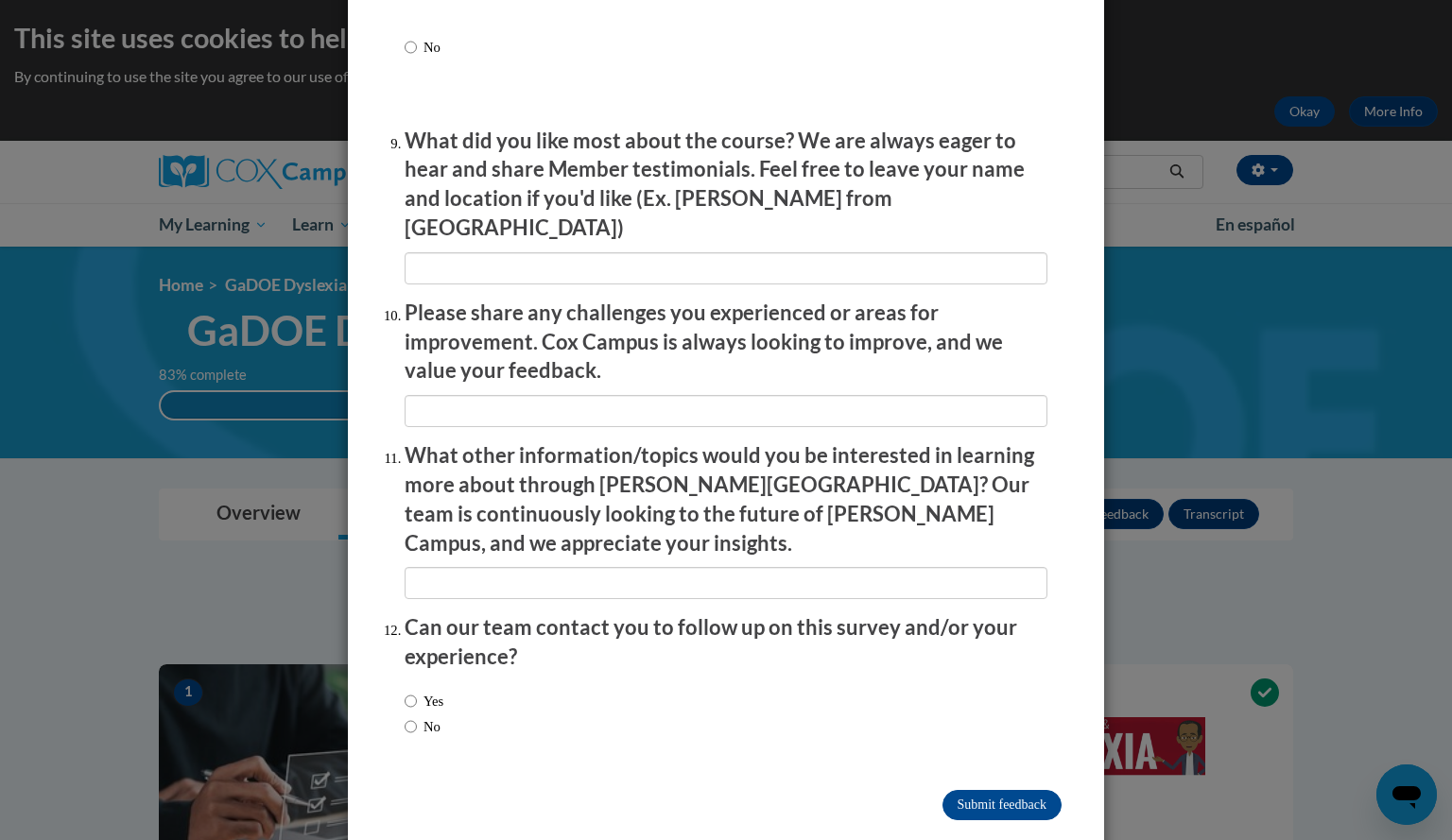
click at [425, 691] on label "Yes" at bounding box center [424, 700] width 39 height 21
click at [417, 691] on input "Yes" at bounding box center [411, 700] width 12 height 21
radio input "true"
click at [433, 716] on label "No" at bounding box center [423, 726] width 36 height 21
click at [417, 716] on input "No" at bounding box center [411, 726] width 12 height 21
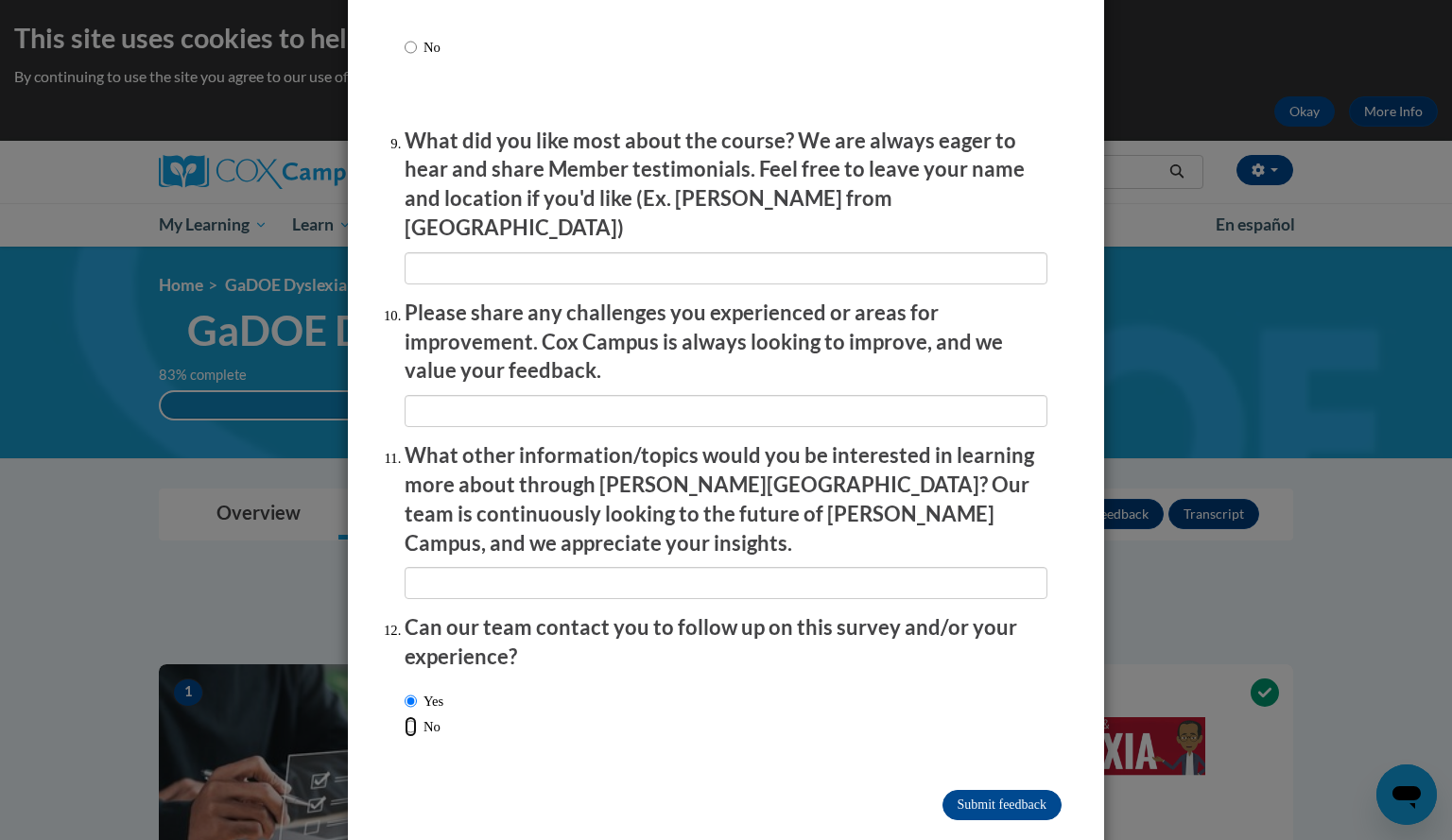
radio input "true"
click at [988, 791] on input "Submit feedback" at bounding box center [1002, 805] width 119 height 31
